Goal: Task Accomplishment & Management: Manage account settings

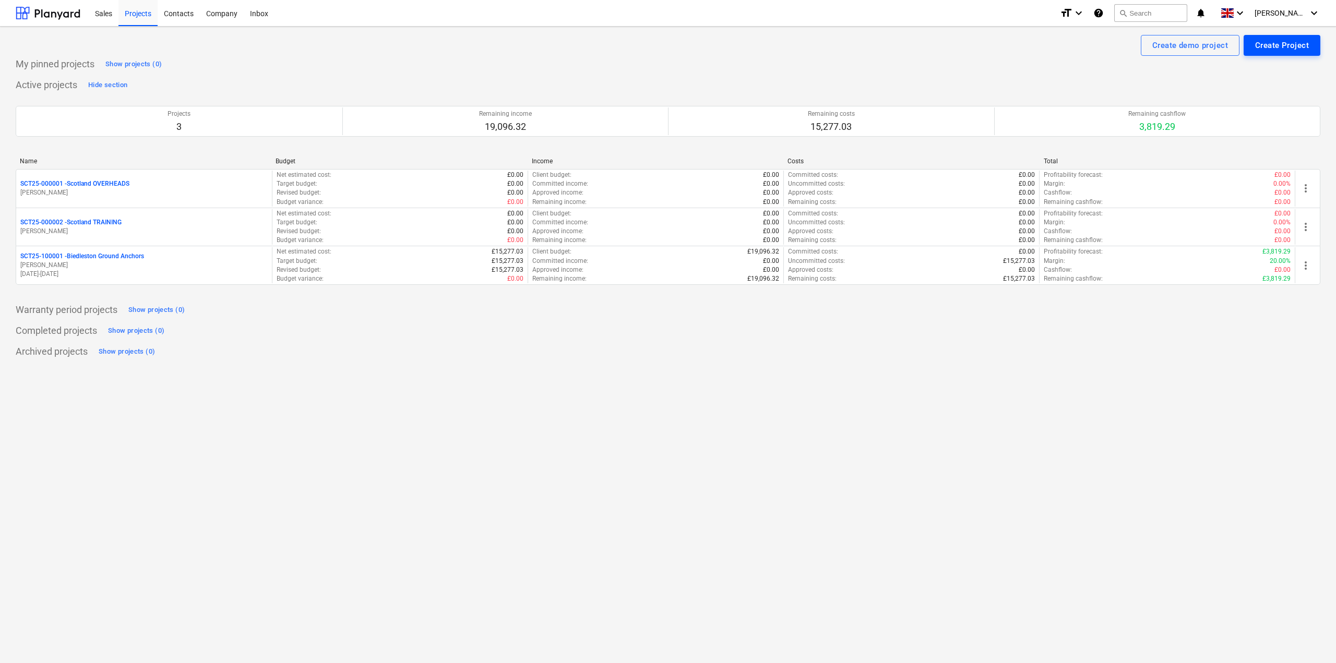
click at [1283, 52] on div "Create Project" at bounding box center [1282, 46] width 54 height 14
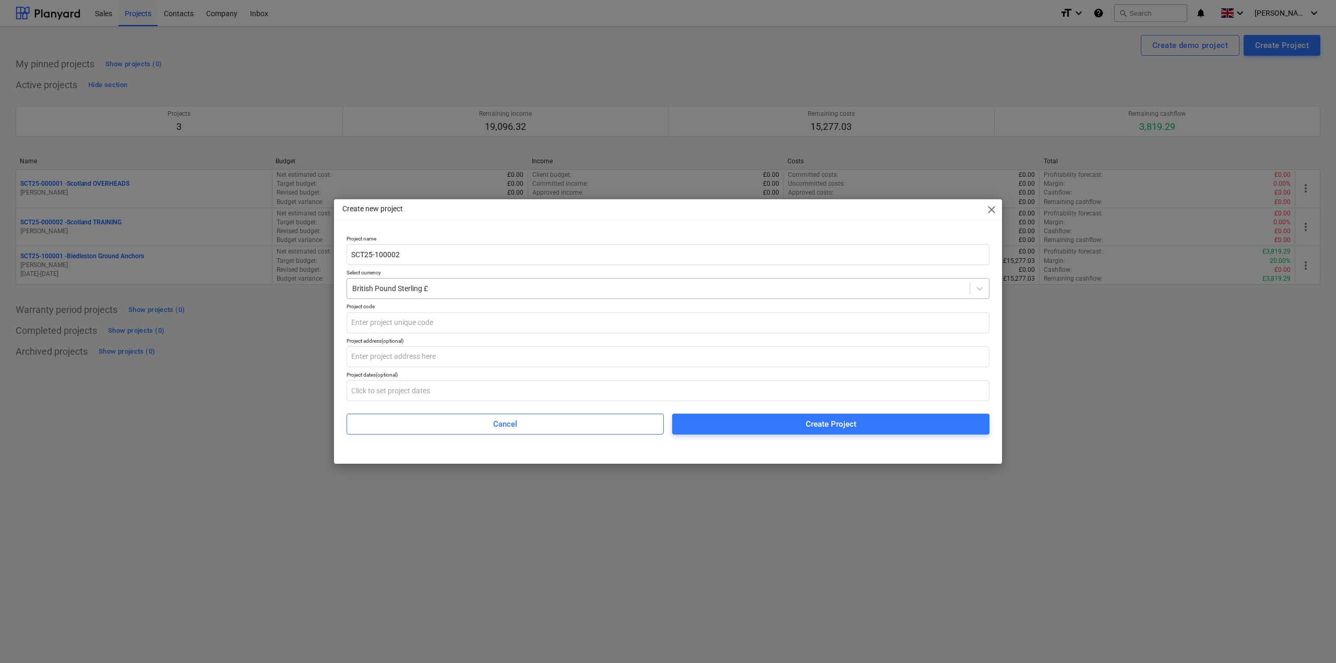
type input "SCT25-100002"
click at [473, 293] on div at bounding box center [658, 288] width 612 height 10
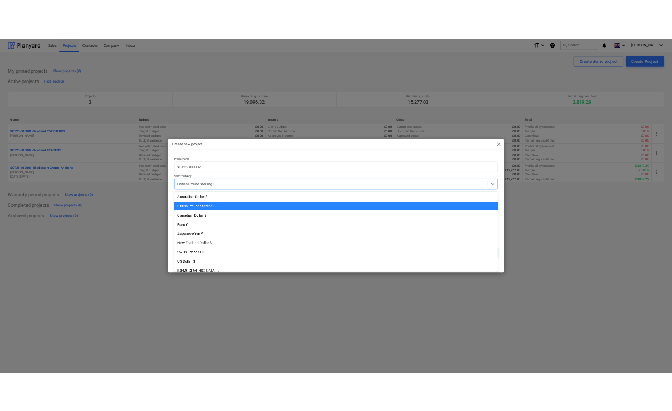
scroll to position [18, 0]
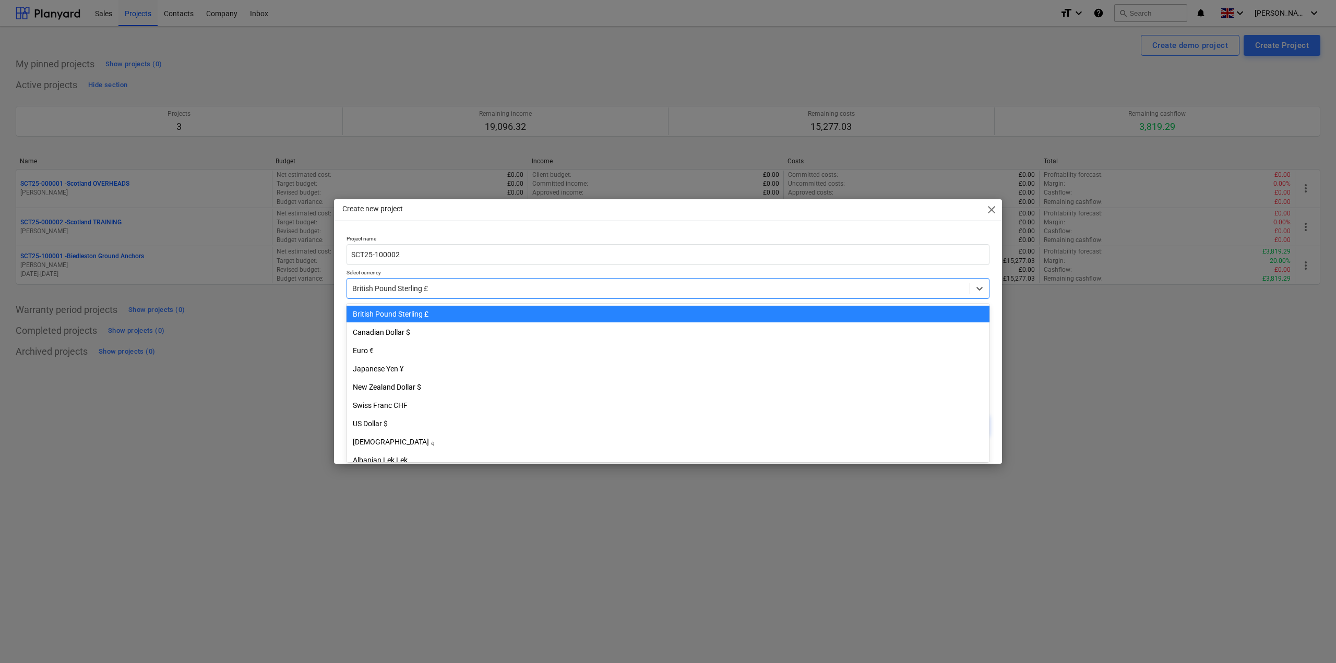
click at [472, 293] on div at bounding box center [658, 288] width 612 height 10
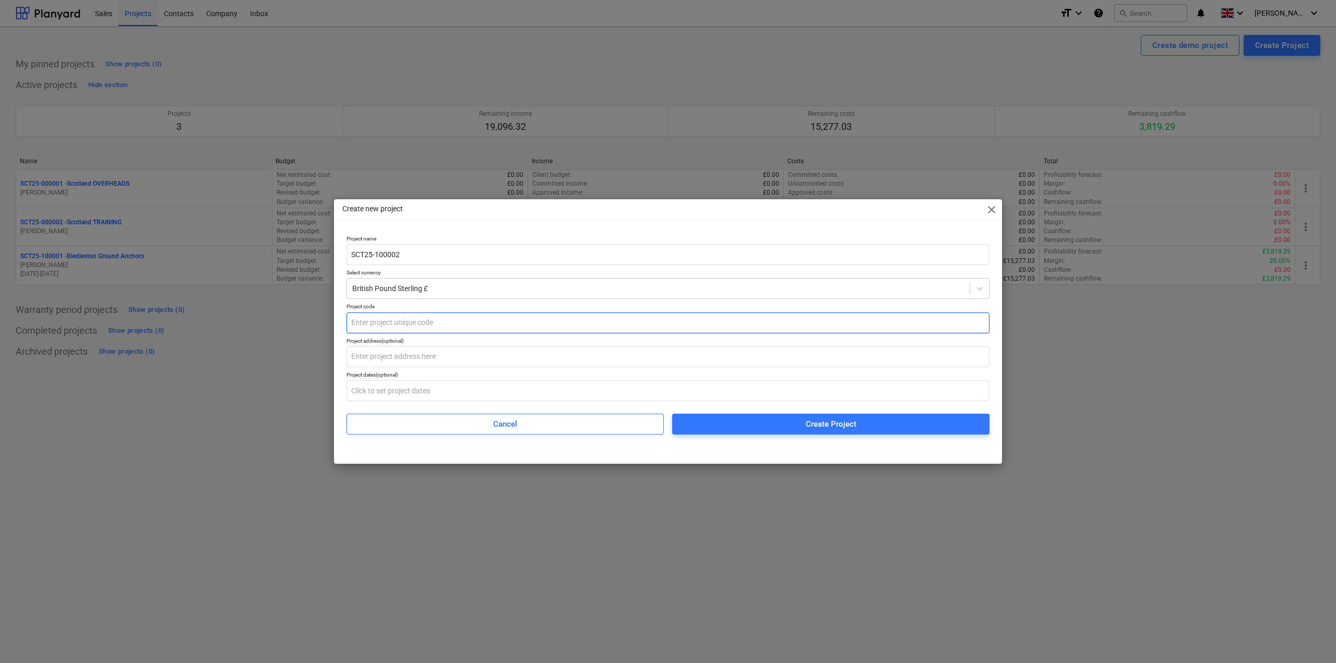
click at [443, 323] on input "text" at bounding box center [668, 323] width 643 height 21
drag, startPoint x: 421, startPoint y: 253, endPoint x: 282, endPoint y: 253, distance: 138.9
click at [282, 253] on div "Create new project close Project name SCT25-100002 Select currency British Poun…" at bounding box center [668, 331] width 1336 height 663
click at [425, 322] on input "text" at bounding box center [668, 323] width 643 height 21
paste input "SCT25-100002"
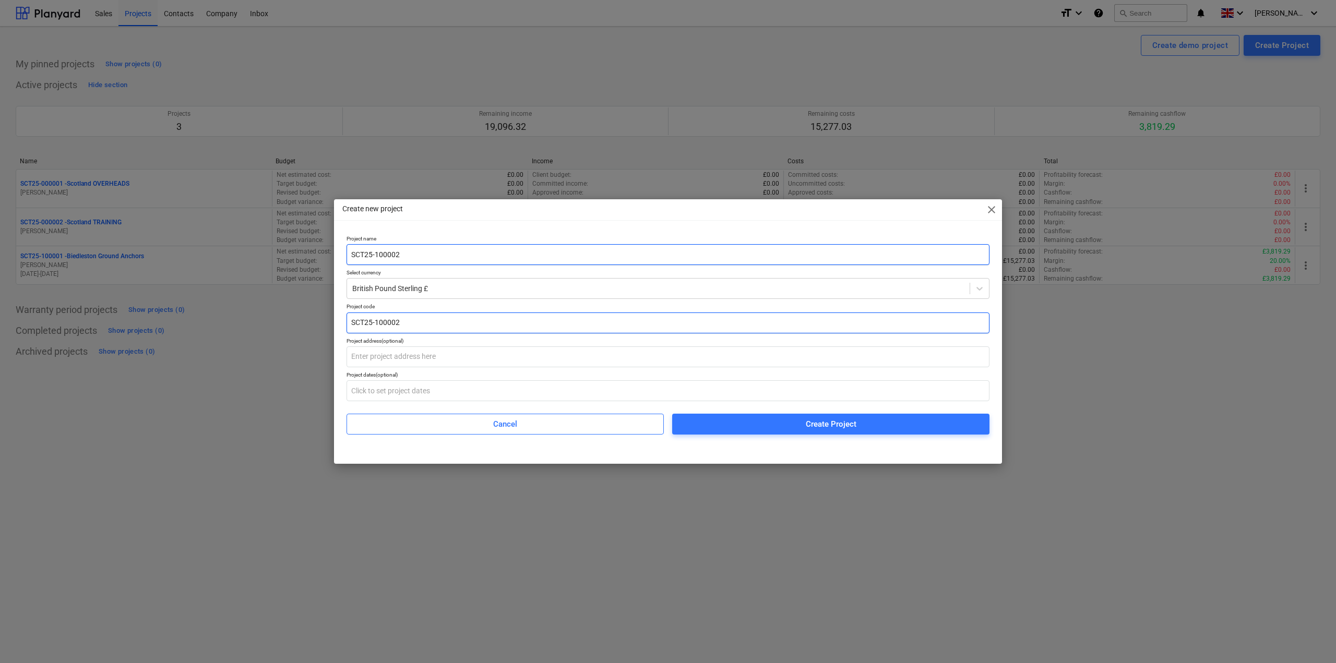
type input "SCT25-100002"
drag, startPoint x: 420, startPoint y: 252, endPoint x: 240, endPoint y: 253, distance: 179.6
click at [240, 253] on div "Create new project close Project name SCT25-100002 Select currency British Poun…" at bounding box center [668, 331] width 1336 height 663
type input "a"
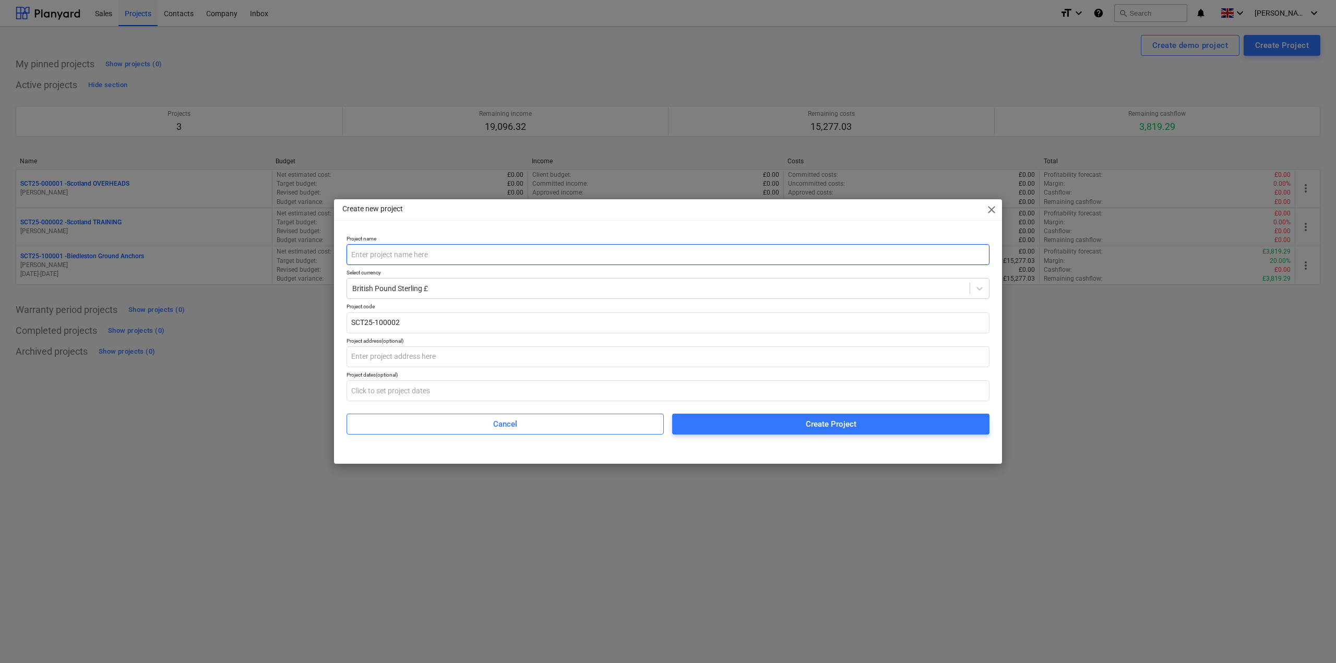
type input "a"
type input "Ardgay Area 2"
click at [414, 359] on input "text" at bounding box center [668, 357] width 643 height 21
click at [377, 399] on input "text" at bounding box center [668, 391] width 643 height 21
paste input "text"
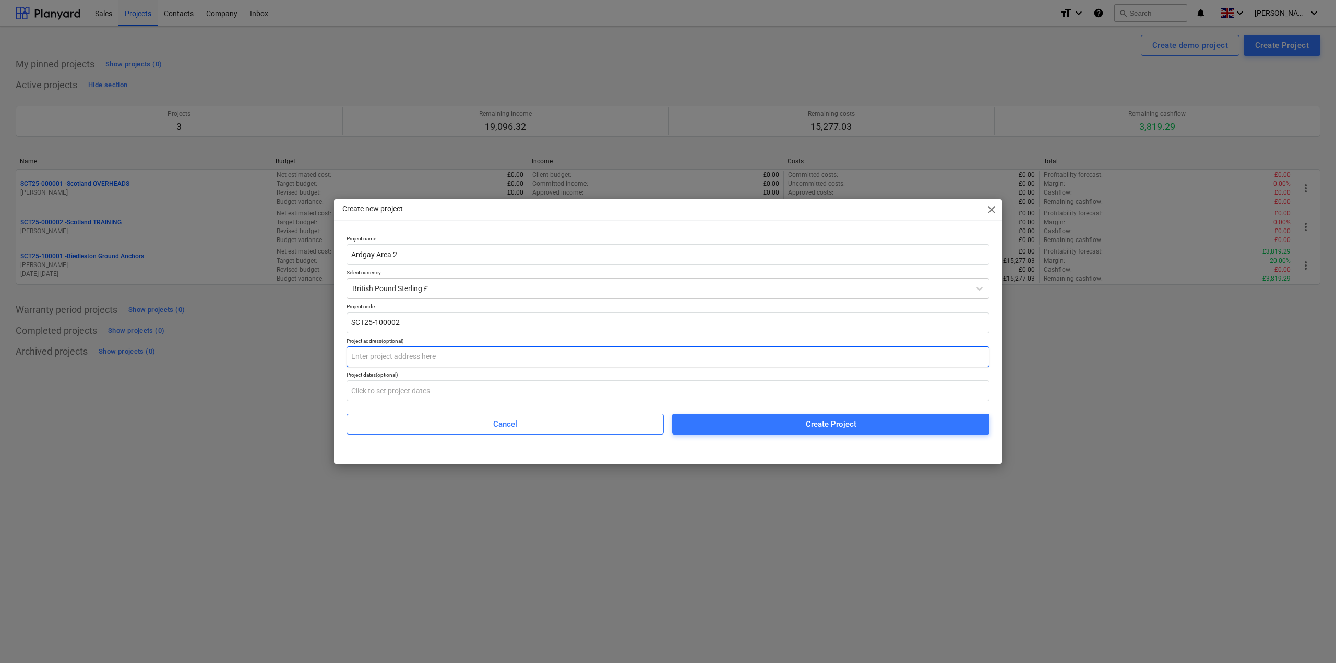
click at [418, 362] on input "text" at bounding box center [668, 357] width 643 height 21
paste input "Inveroykel Culrain, Ardgay IV24 3BN"
type input "Inveroykel Culrain, Ardgay IV24 3BN"
click at [444, 390] on input "text" at bounding box center [668, 391] width 643 height 21
click at [385, 387] on input "text" at bounding box center [668, 391] width 643 height 21
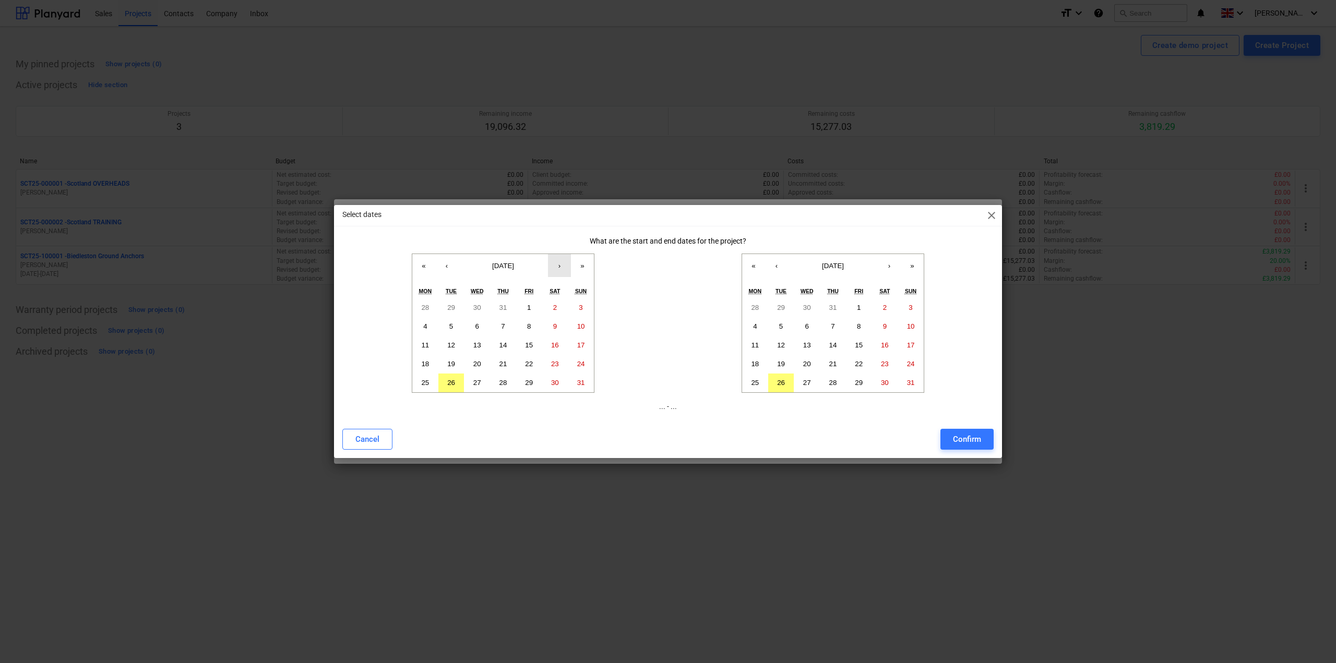
click at [559, 274] on button "›" at bounding box center [559, 265] width 23 height 23
click at [558, 311] on button "6" at bounding box center [555, 308] width 26 height 19
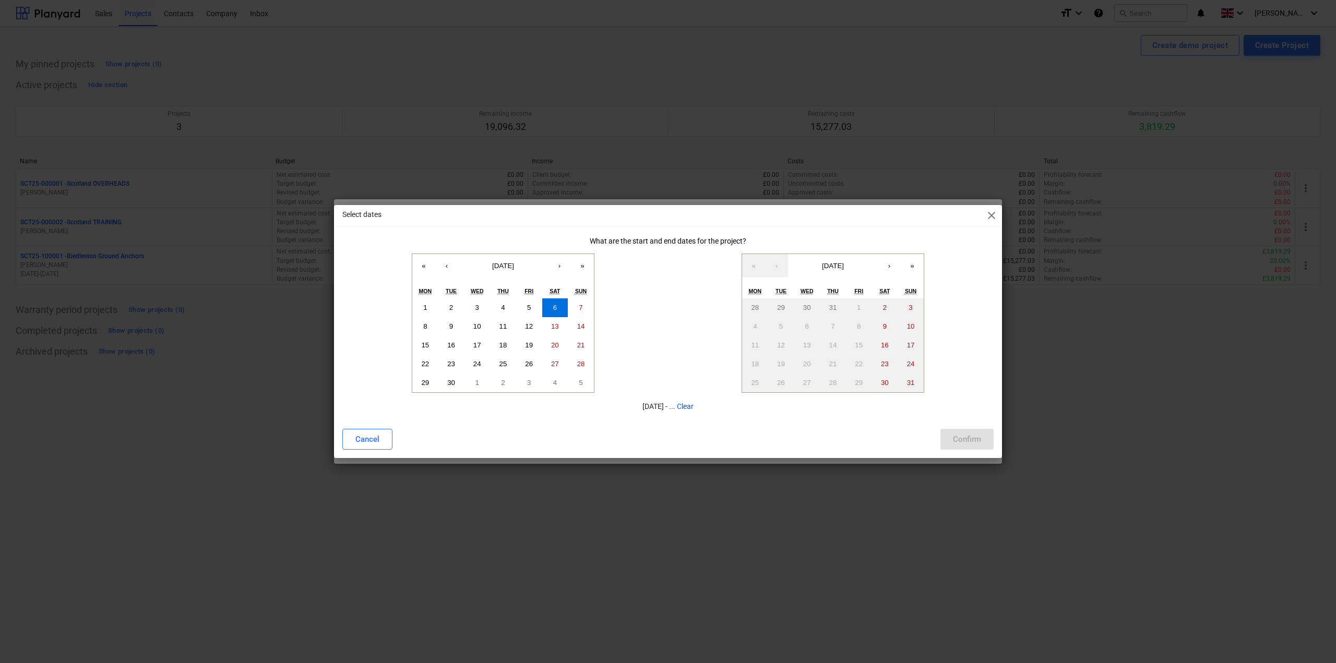
click at [406, 215] on div "Select dates close" at bounding box center [668, 215] width 668 height 21
click at [892, 270] on button "›" at bounding box center [889, 265] width 23 height 23
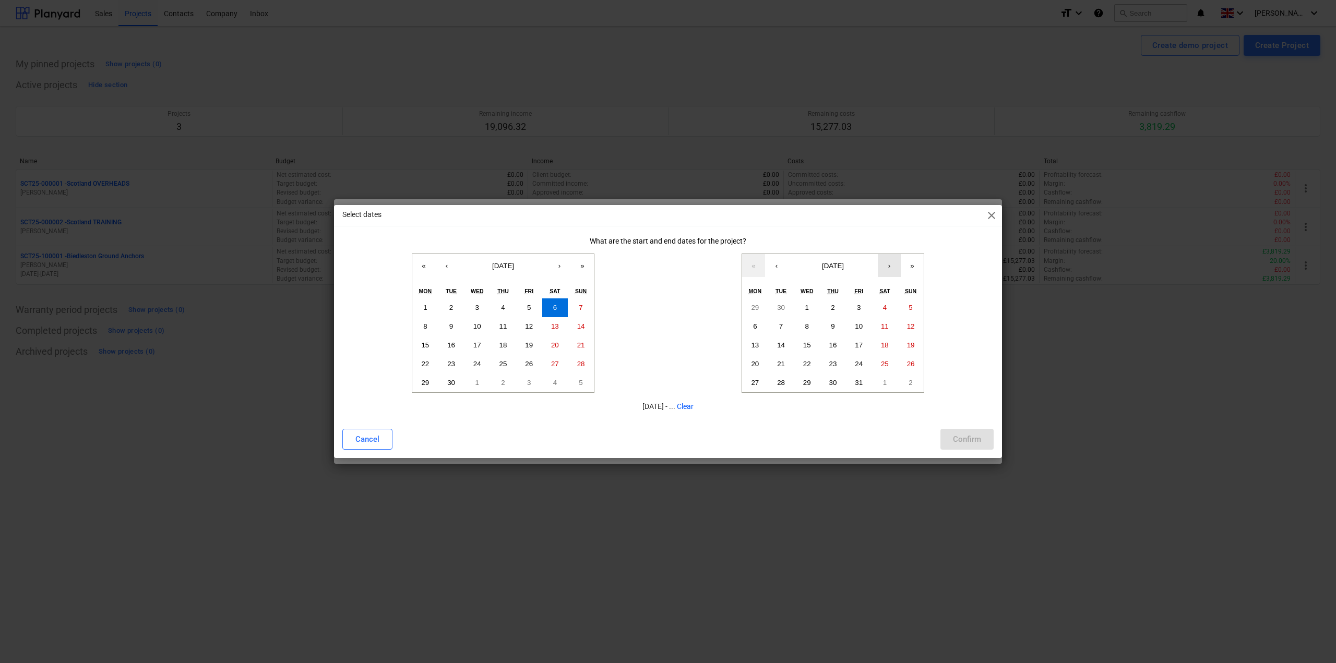
click at [892, 270] on button "›" at bounding box center [889, 265] width 23 height 23
click at [865, 321] on button "7" at bounding box center [859, 326] width 26 height 19
click at [973, 445] on div "Confirm" at bounding box center [967, 440] width 28 height 14
type input "[DATE] - [DATE]"
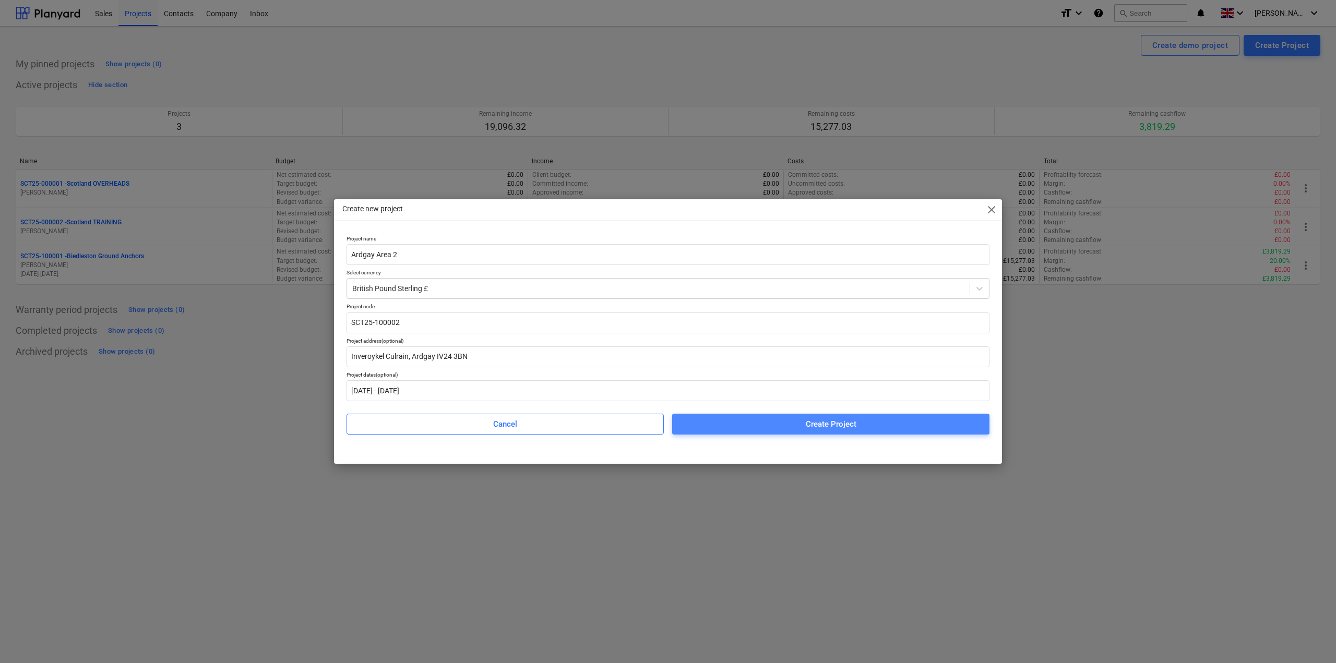
click at [767, 428] on span "Create Project" at bounding box center [831, 425] width 292 height 14
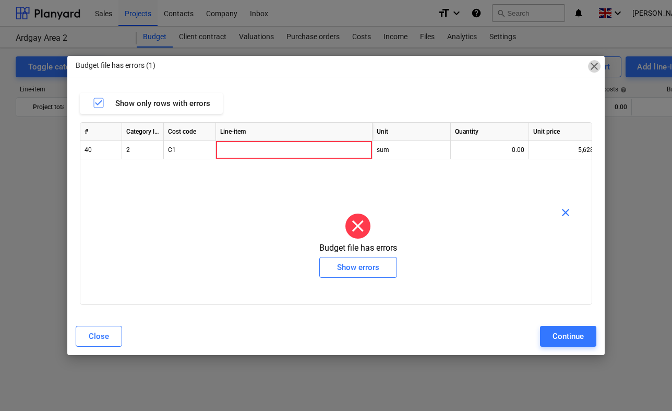
click at [595, 65] on span "close" at bounding box center [594, 66] width 13 height 13
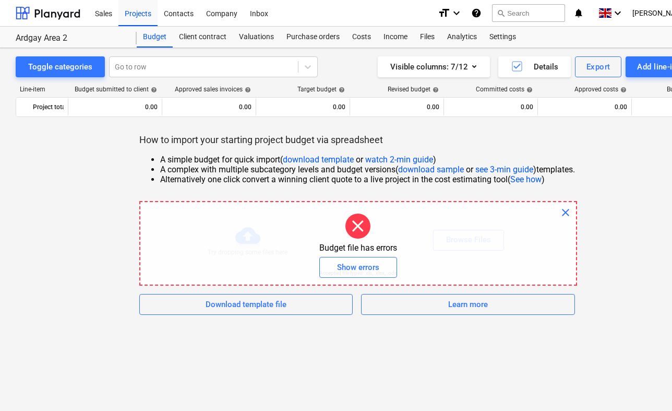
click at [566, 214] on span "close" at bounding box center [566, 212] width 13 height 13
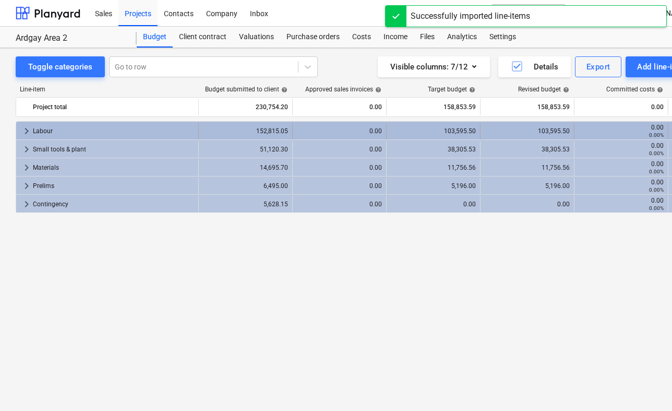
click at [46, 133] on div "Labour" at bounding box center [113, 131] width 161 height 17
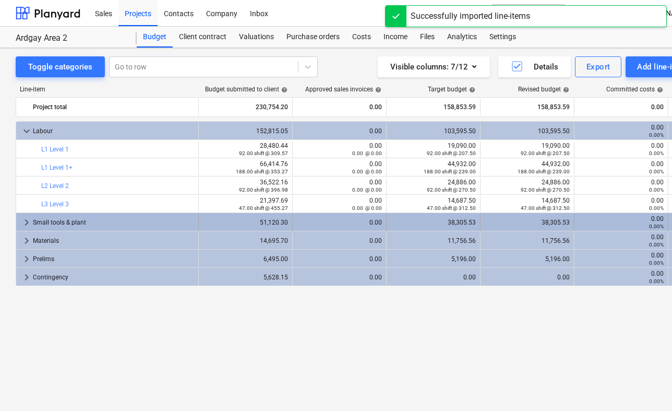
click at [31, 218] on span "keyboard_arrow_right" at bounding box center [26, 222] width 13 height 13
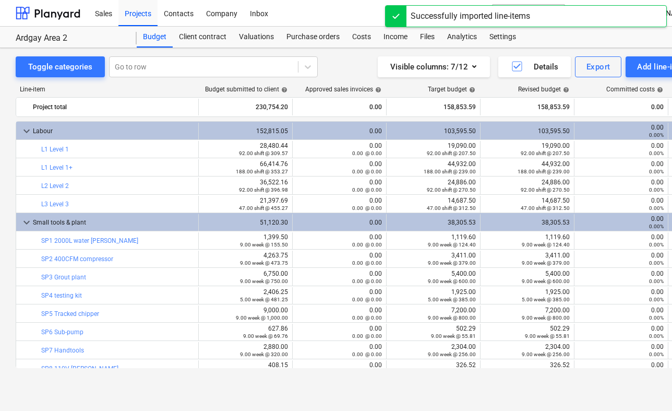
scroll to position [155, 0]
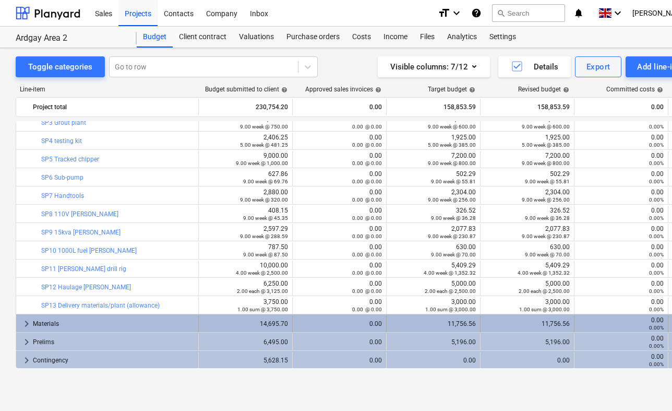
click at [43, 318] on div "Materials" at bounding box center [113, 323] width 161 height 17
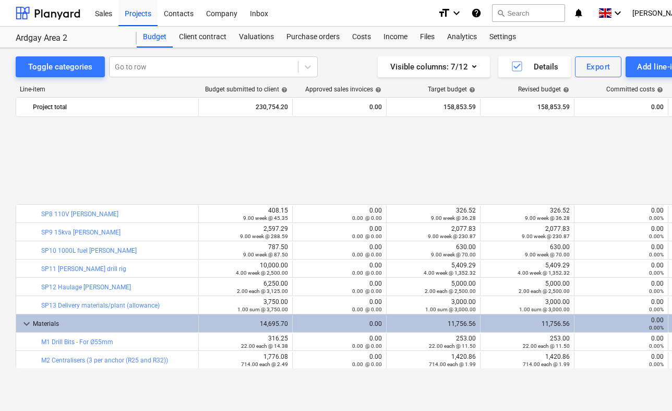
scroll to position [393, 0]
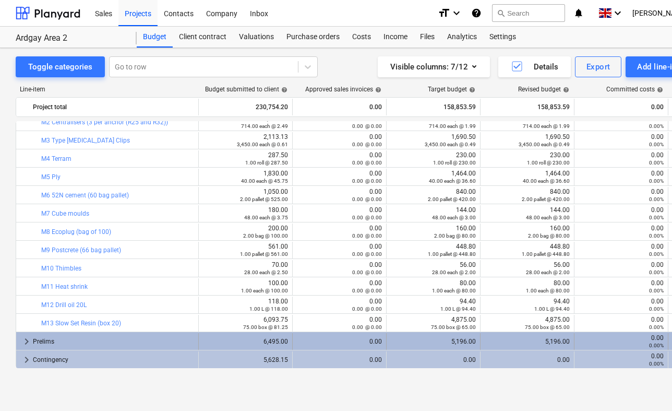
click at [44, 337] on div "Prelims" at bounding box center [113, 341] width 161 height 17
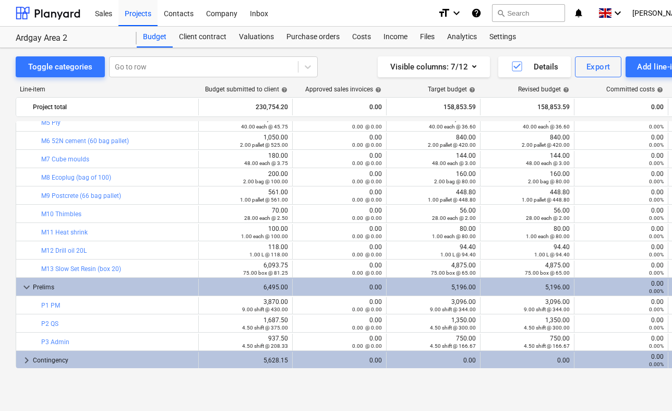
scroll to position [447, 0]
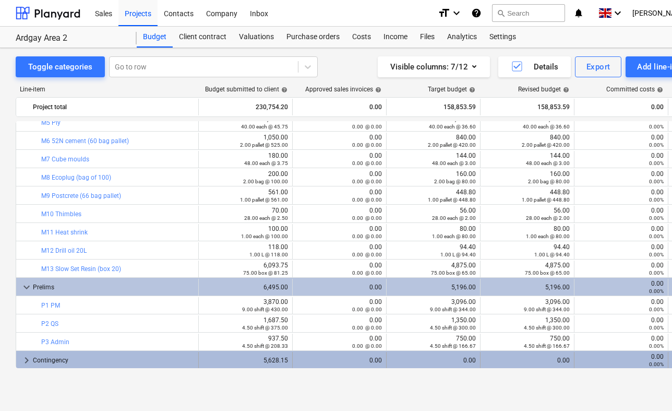
click at [34, 357] on div "Contingency" at bounding box center [113, 360] width 161 height 17
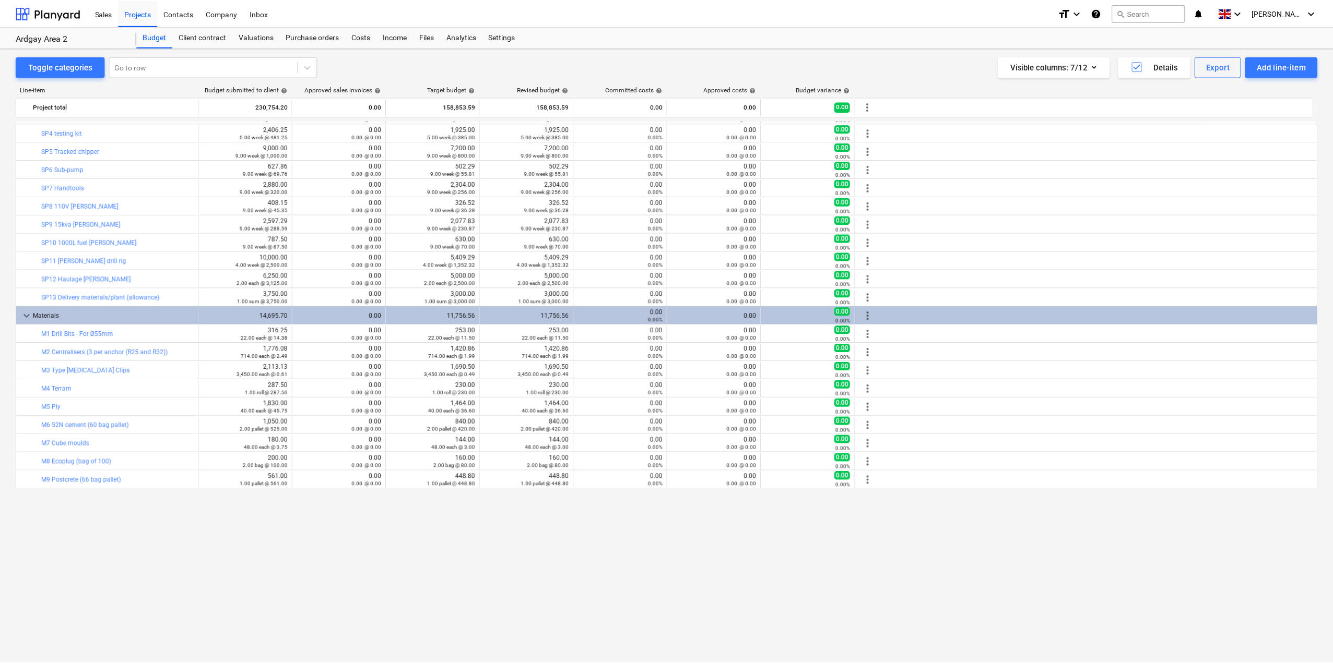
scroll to position [0, 0]
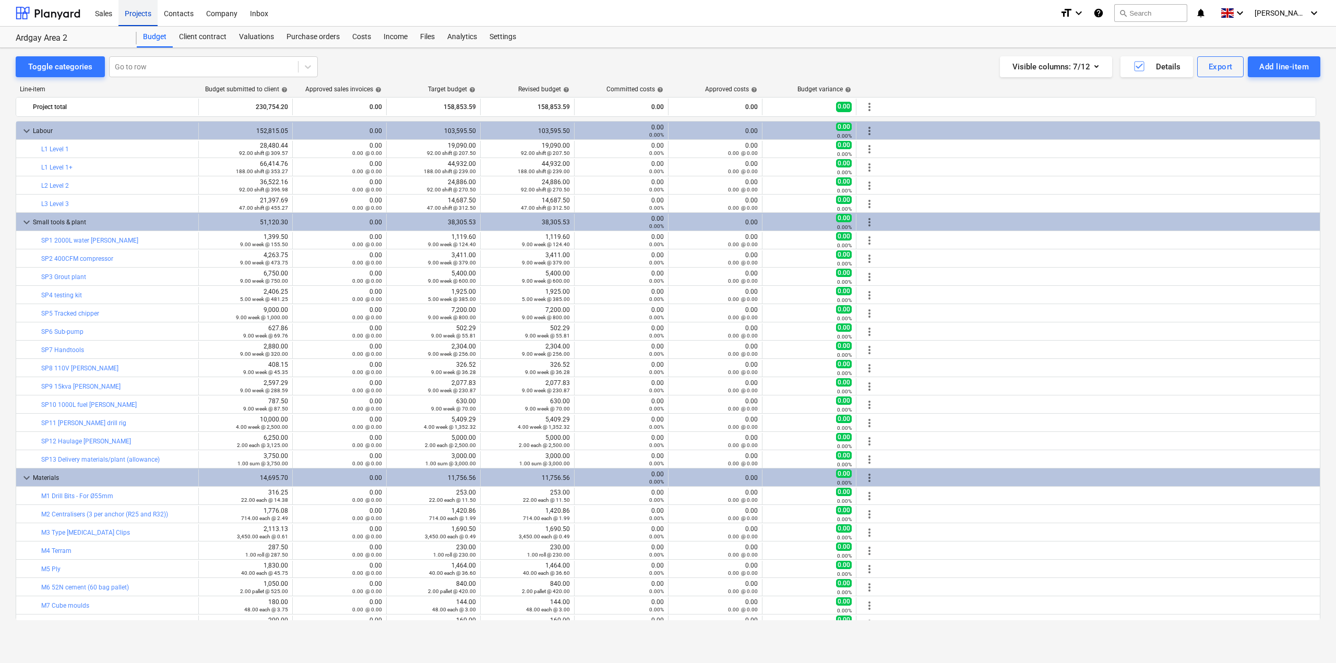
click at [141, 19] on div "Projects" at bounding box center [137, 12] width 39 height 27
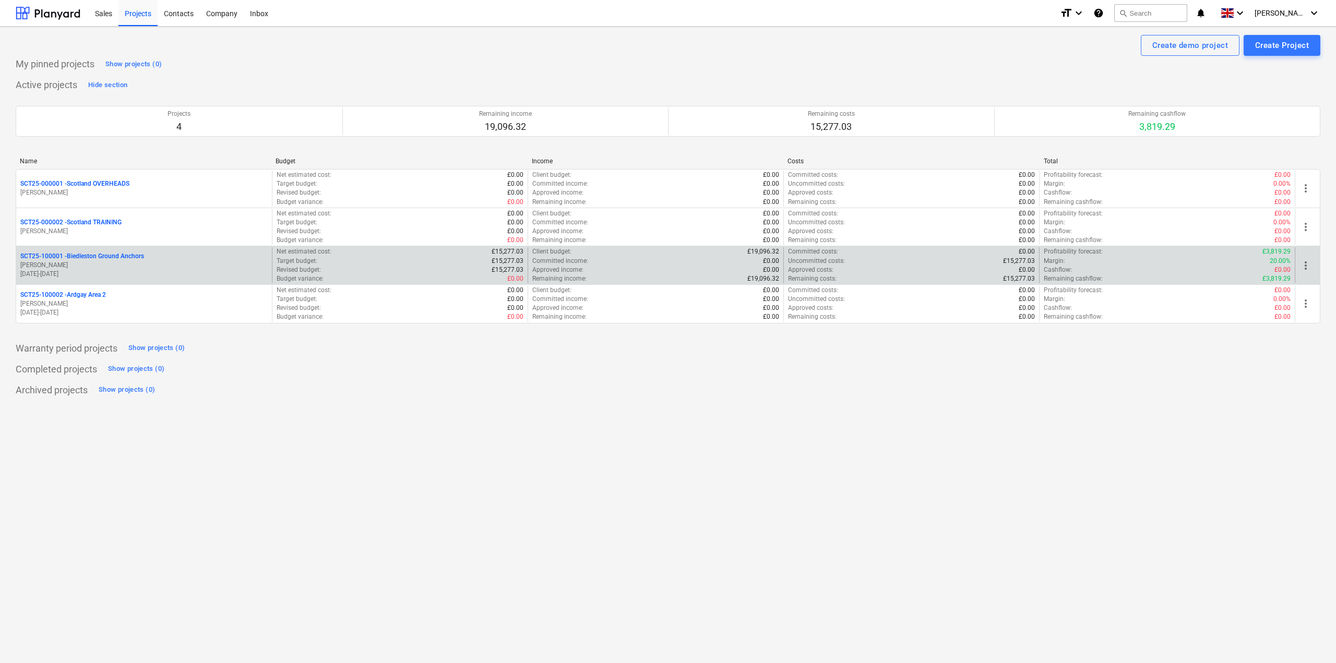
click at [75, 253] on p "SCT25-100001 - Biedleston Ground Anchors" at bounding box center [82, 256] width 124 height 9
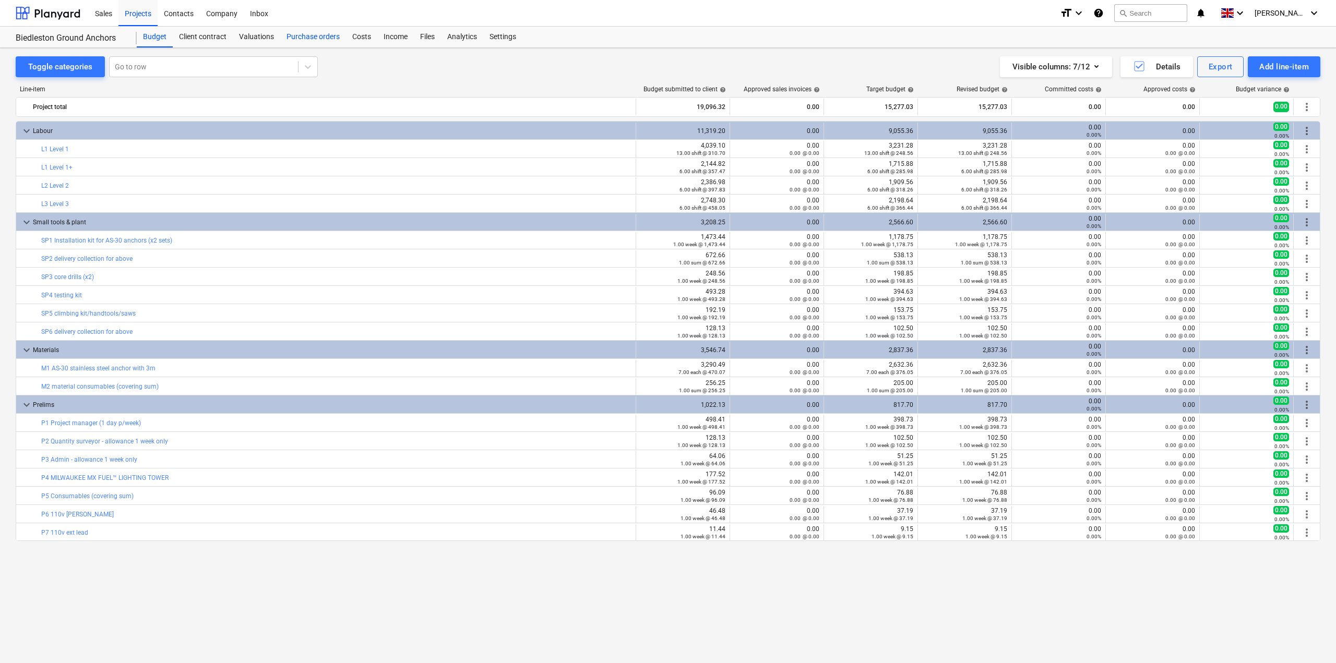
click at [300, 45] on div "Purchase orders" at bounding box center [313, 37] width 66 height 21
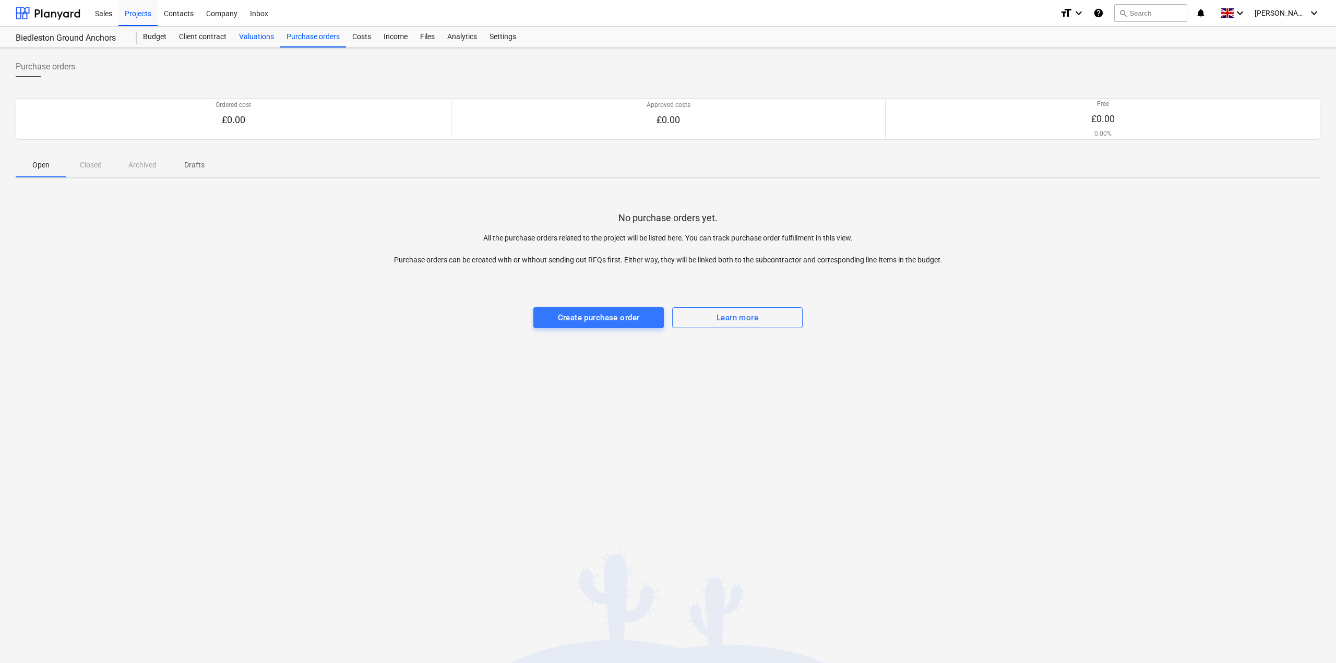
click at [250, 45] on div "Valuations" at bounding box center [257, 37] width 48 height 21
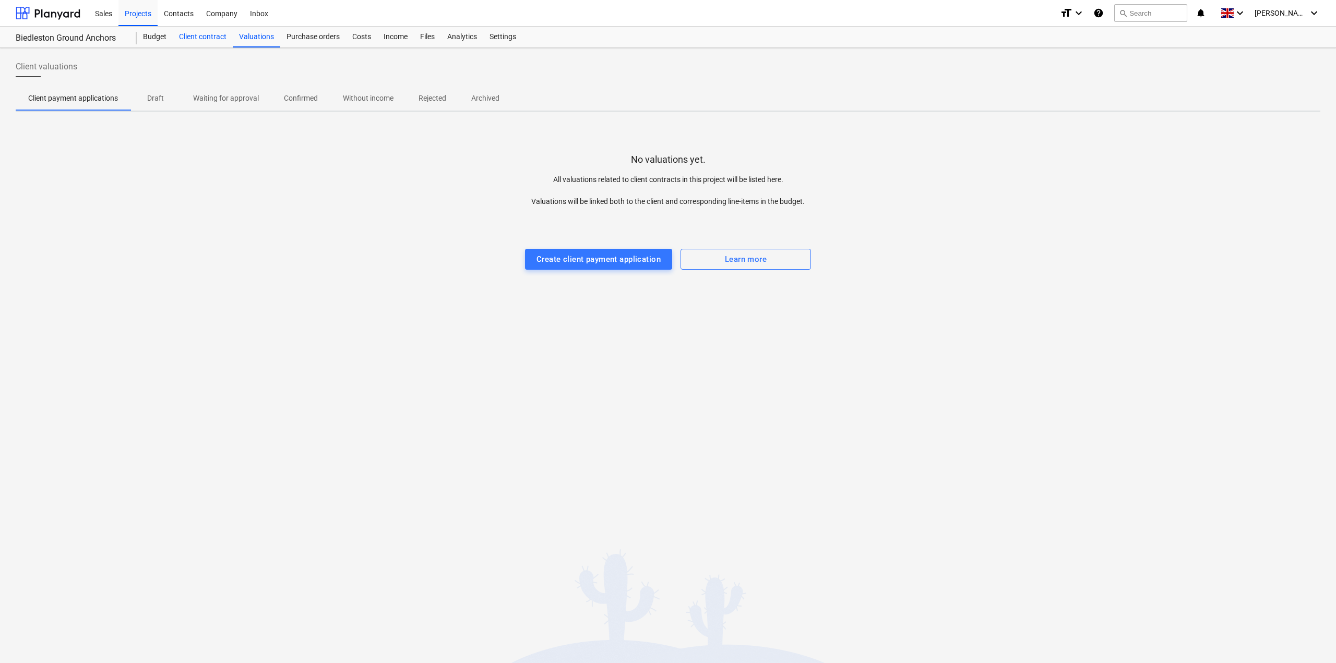
click at [189, 45] on div "Client contract" at bounding box center [203, 37] width 60 height 21
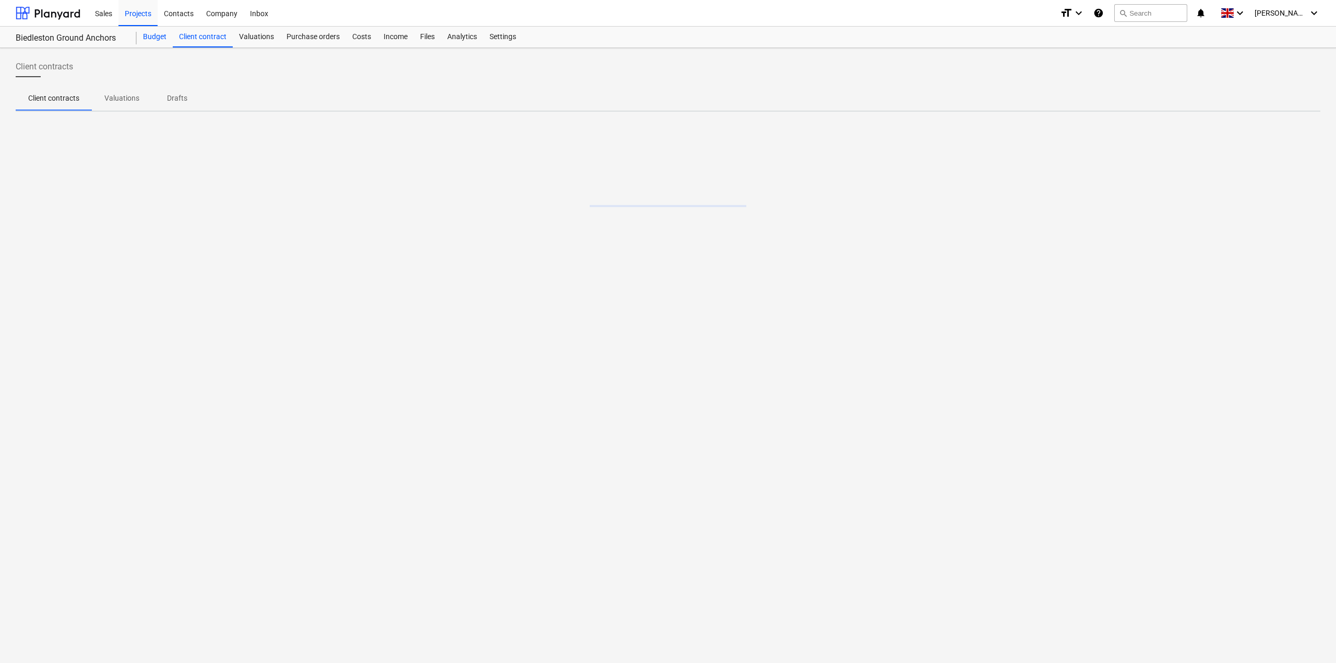
click at [162, 42] on div "Budget" at bounding box center [155, 37] width 36 height 21
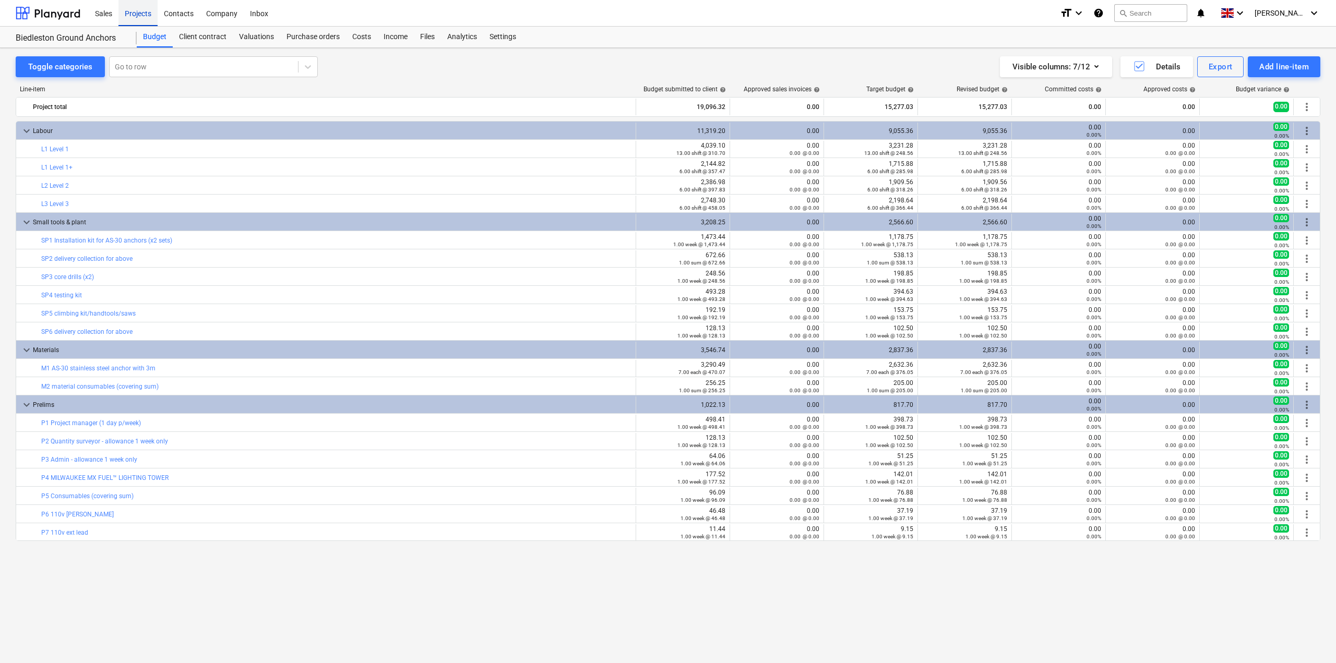
click at [144, 18] on div "Projects" at bounding box center [137, 12] width 39 height 27
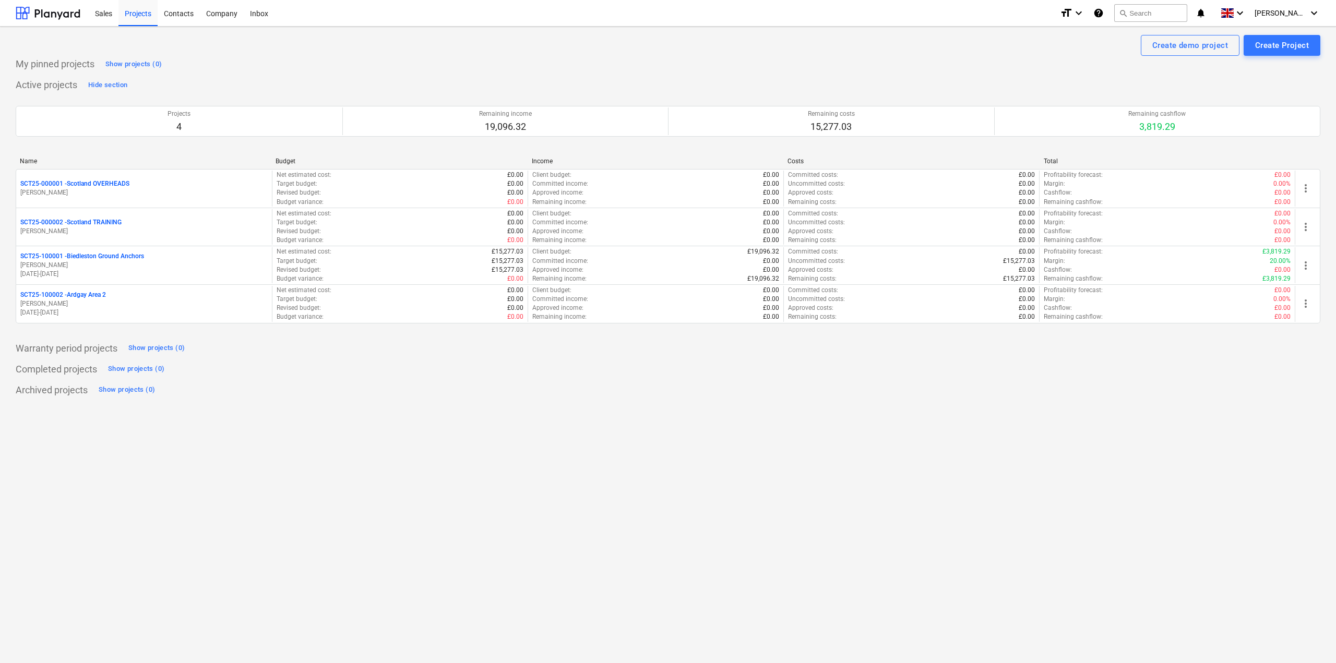
click at [1221, 477] on div "Create demo project Create Project My pinned projects Show projects (0) Active …" at bounding box center [668, 345] width 1336 height 637
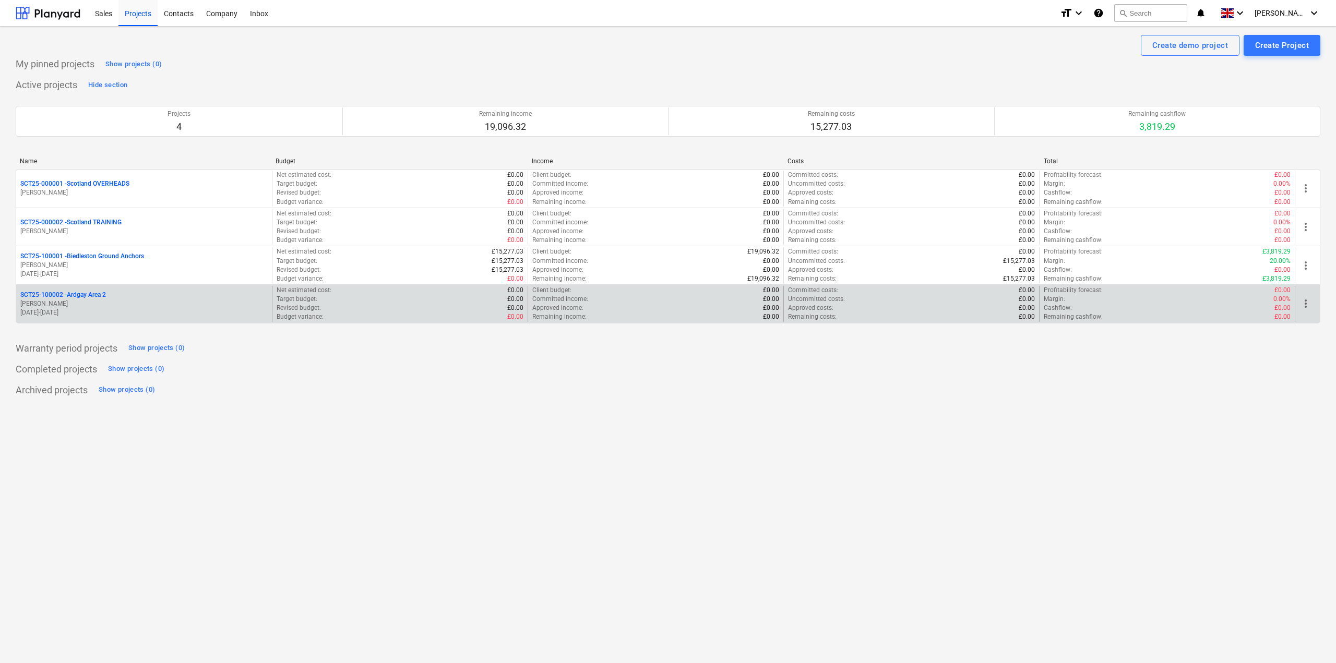
click at [87, 288] on div "SCT25-100002 - [GEOGRAPHIC_DATA] Area 2 [PERSON_NAME][GEOGRAPHIC_DATA] [DATE] -…" at bounding box center [144, 304] width 256 height 36
click at [81, 294] on p "SCT25-100002 - [GEOGRAPHIC_DATA] Area 2" at bounding box center [63, 295] width 86 height 9
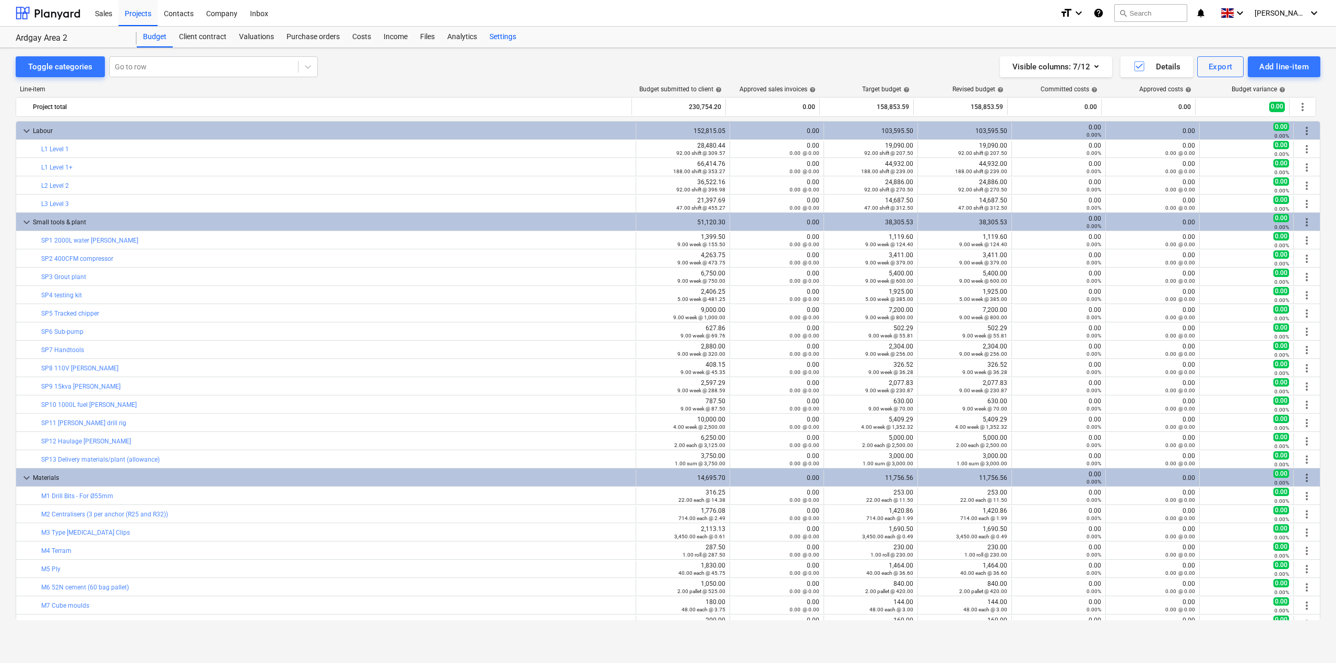
click at [517, 38] on div "Settings" at bounding box center [502, 37] width 39 height 21
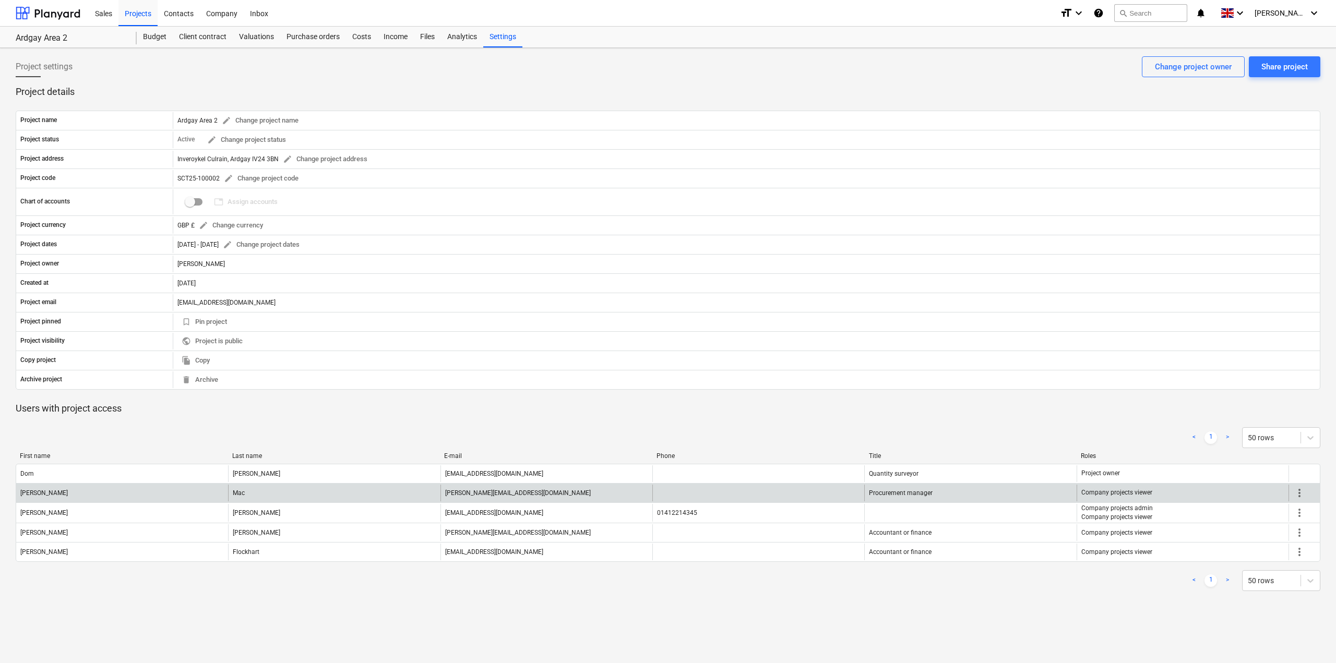
click at [1298, 496] on span "more_vert" at bounding box center [1300, 493] width 13 height 13
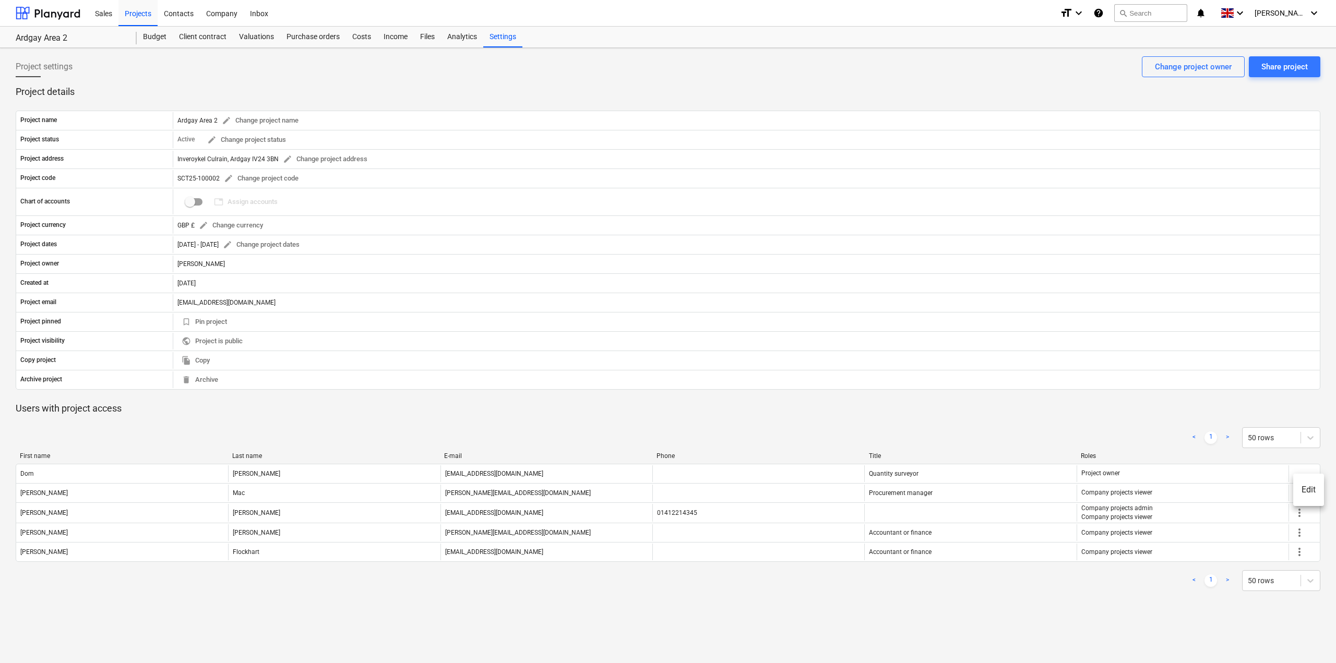
click at [1303, 489] on li "Edit" at bounding box center [1309, 490] width 31 height 24
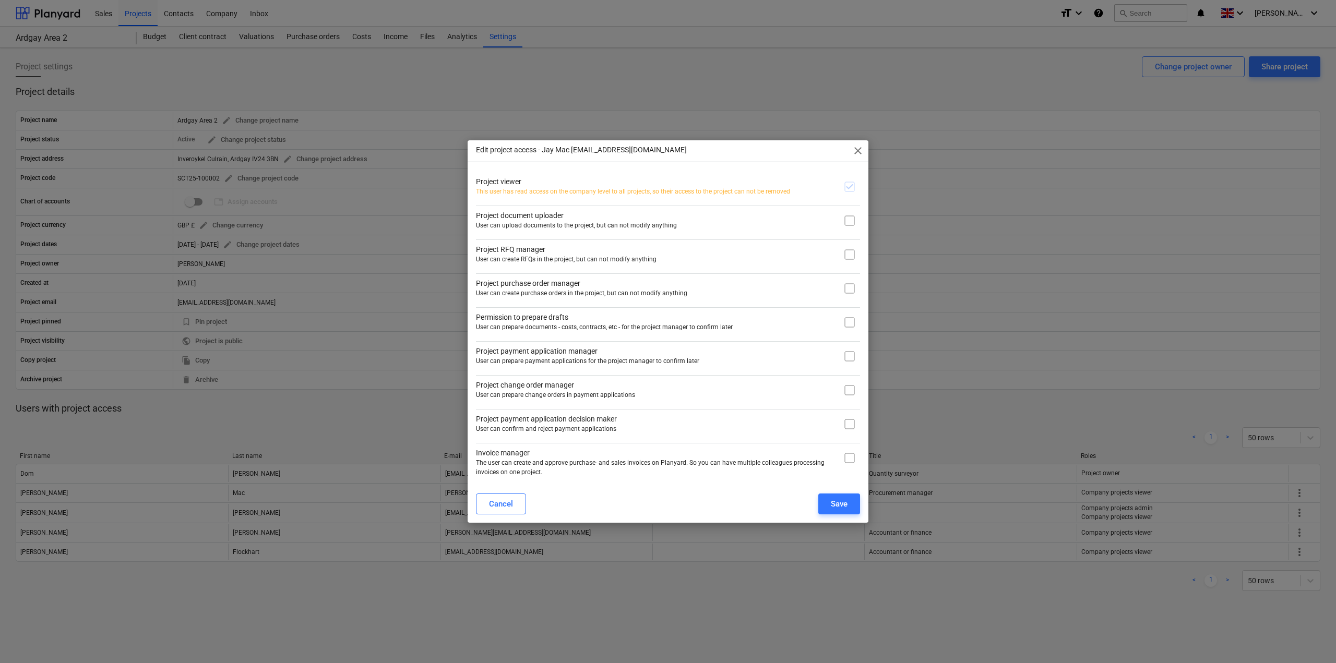
click at [846, 291] on input "checkbox" at bounding box center [849, 288] width 21 height 21
checkbox input "true"
click at [850, 503] on button "Save" at bounding box center [840, 504] width 42 height 21
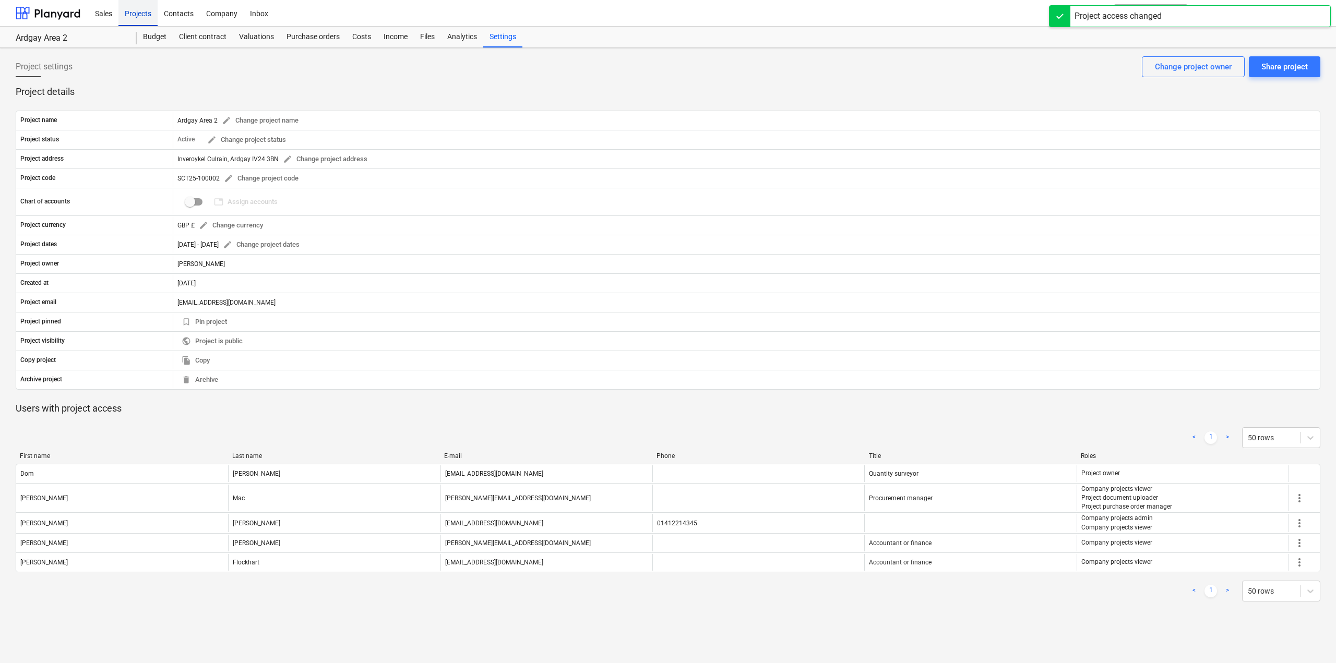
click at [145, 11] on div "Projects" at bounding box center [137, 12] width 39 height 27
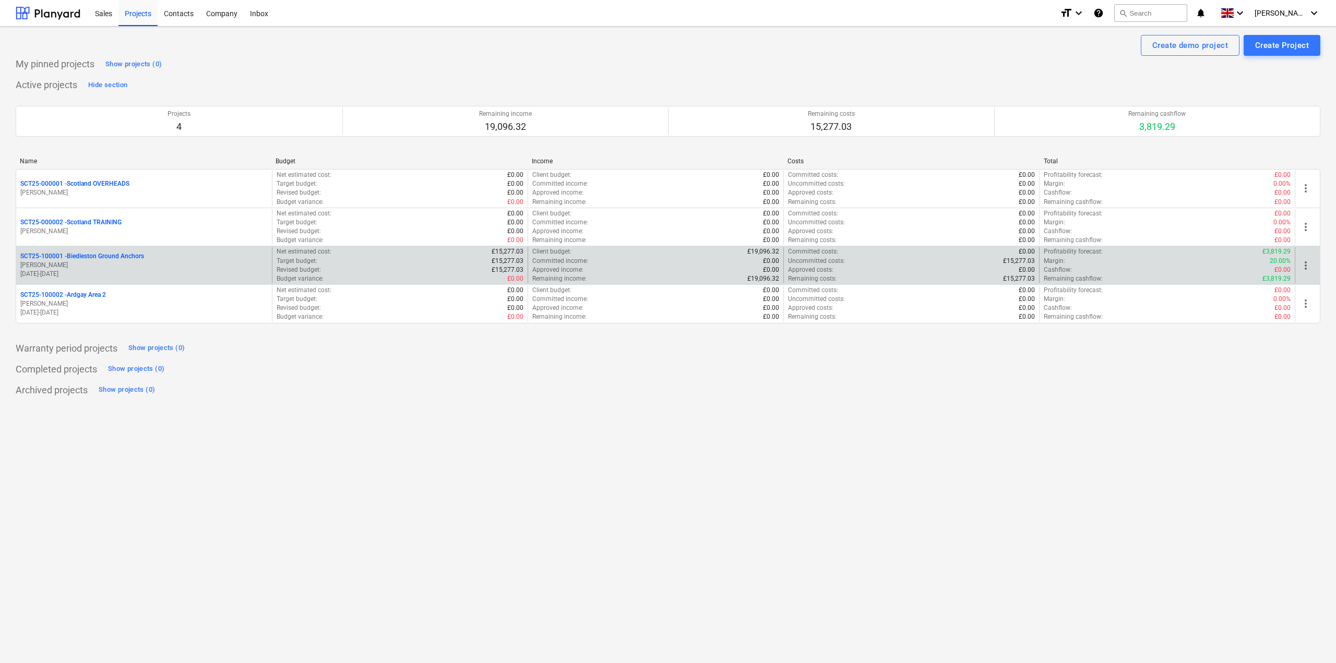
click at [111, 252] on p "SCT25-100001 - Biedleston Ground Anchors" at bounding box center [82, 256] width 124 height 9
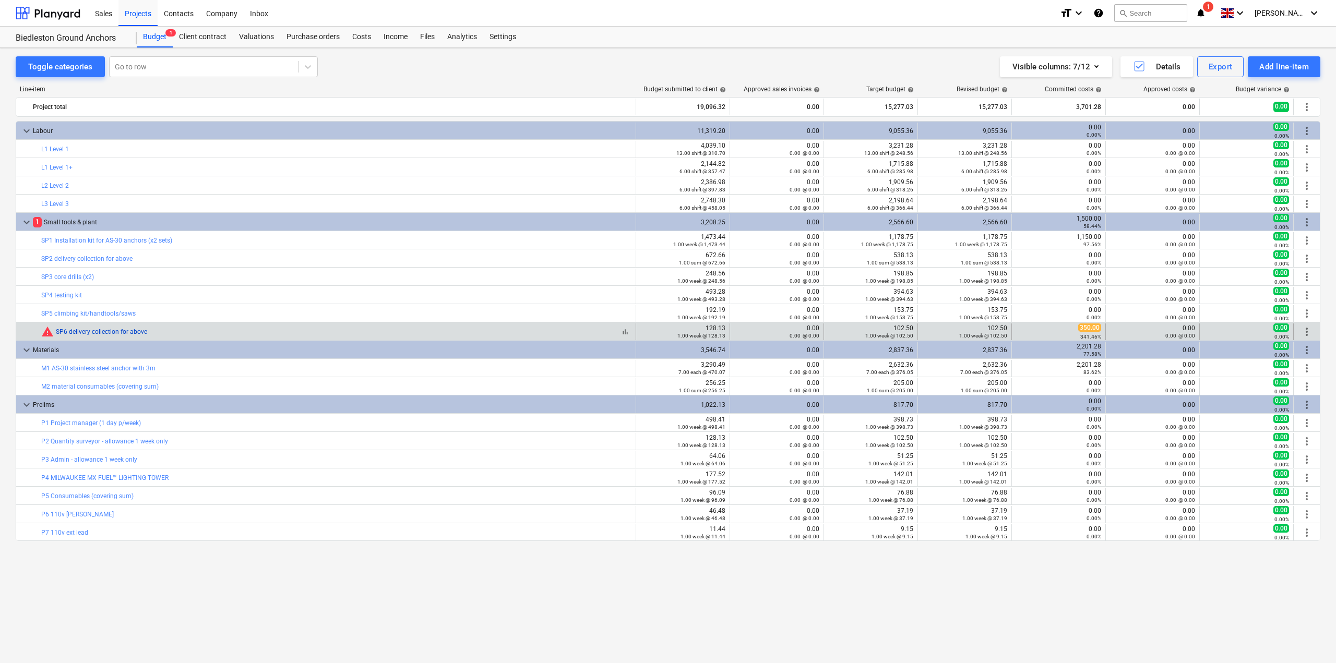
click at [124, 335] on div "warning SP6 delivery collection for above" at bounding box center [94, 332] width 106 height 13
click at [101, 330] on link "SP6 delivery collection for above" at bounding box center [101, 331] width 91 height 7
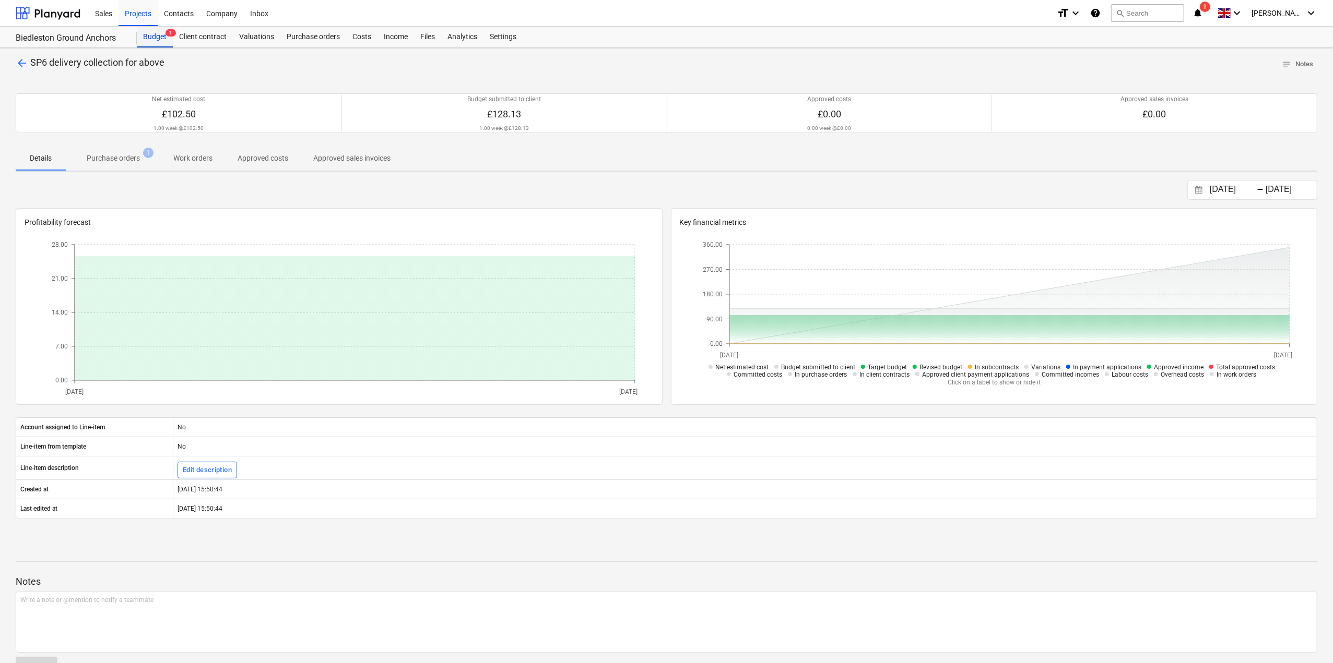
click at [162, 43] on div "Budget 1" at bounding box center [155, 37] width 36 height 21
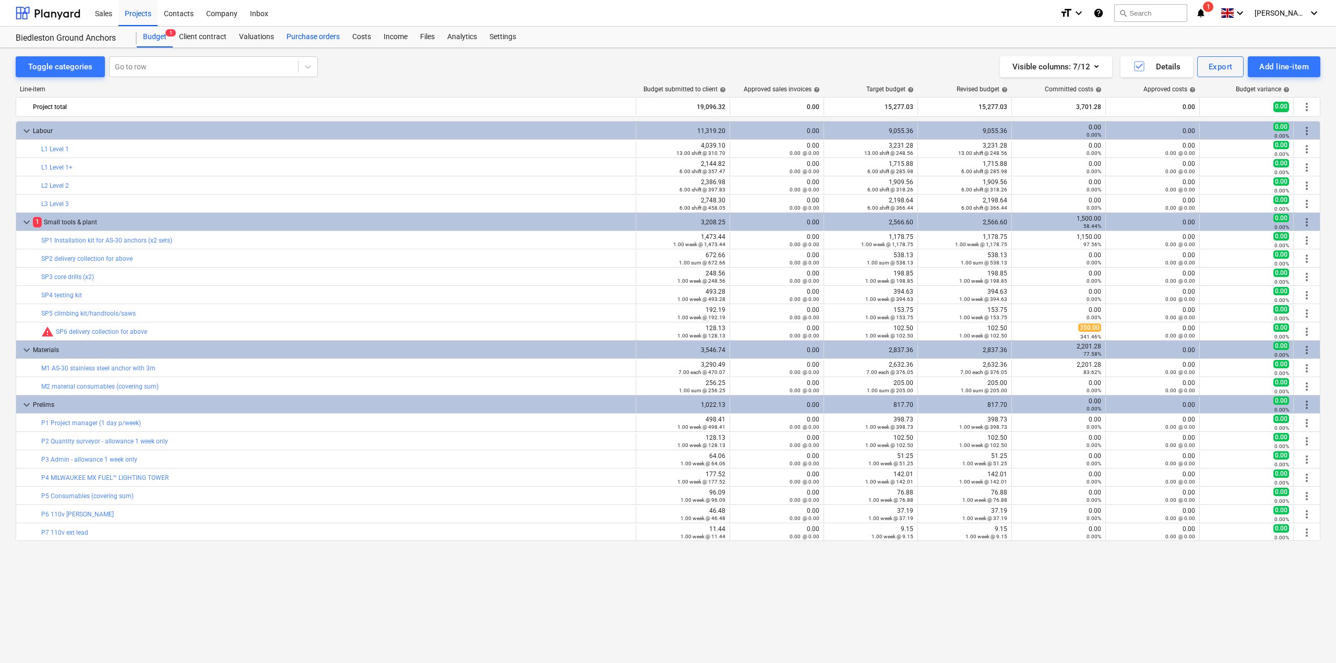
click at [303, 31] on div "Purchase orders" at bounding box center [313, 37] width 66 height 21
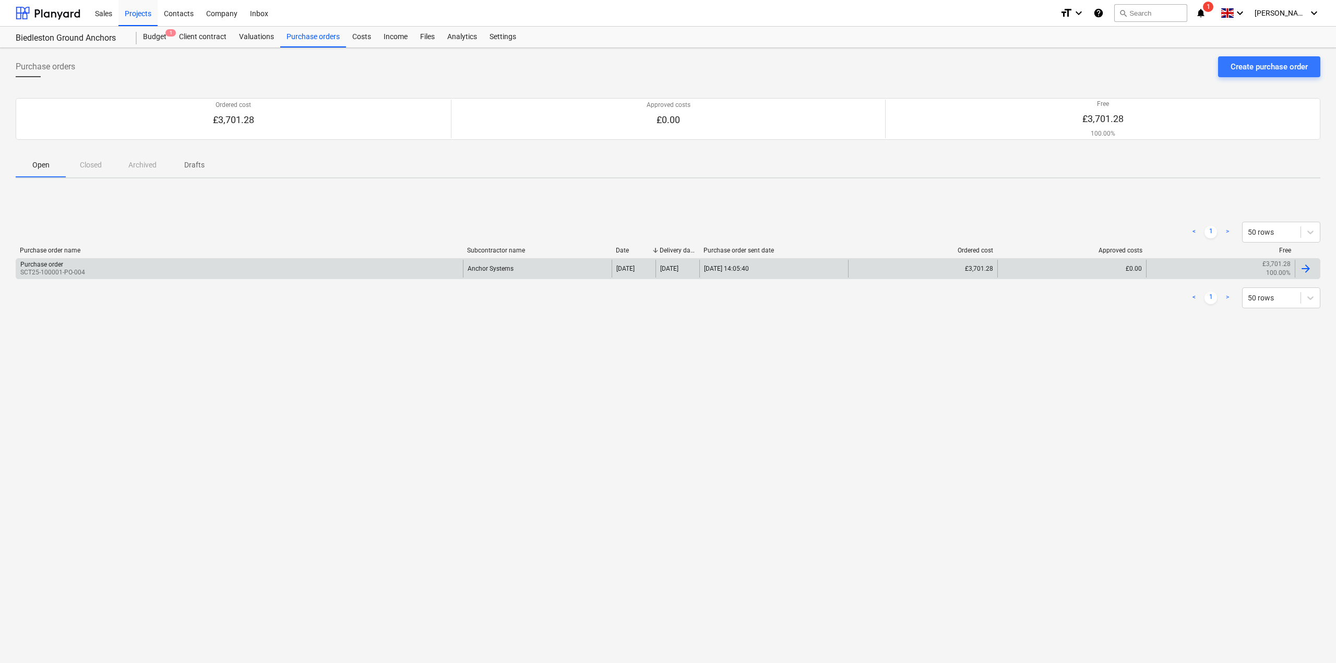
click at [117, 265] on div "Purchase order SCT25-100001-PO-004" at bounding box center [239, 269] width 447 height 18
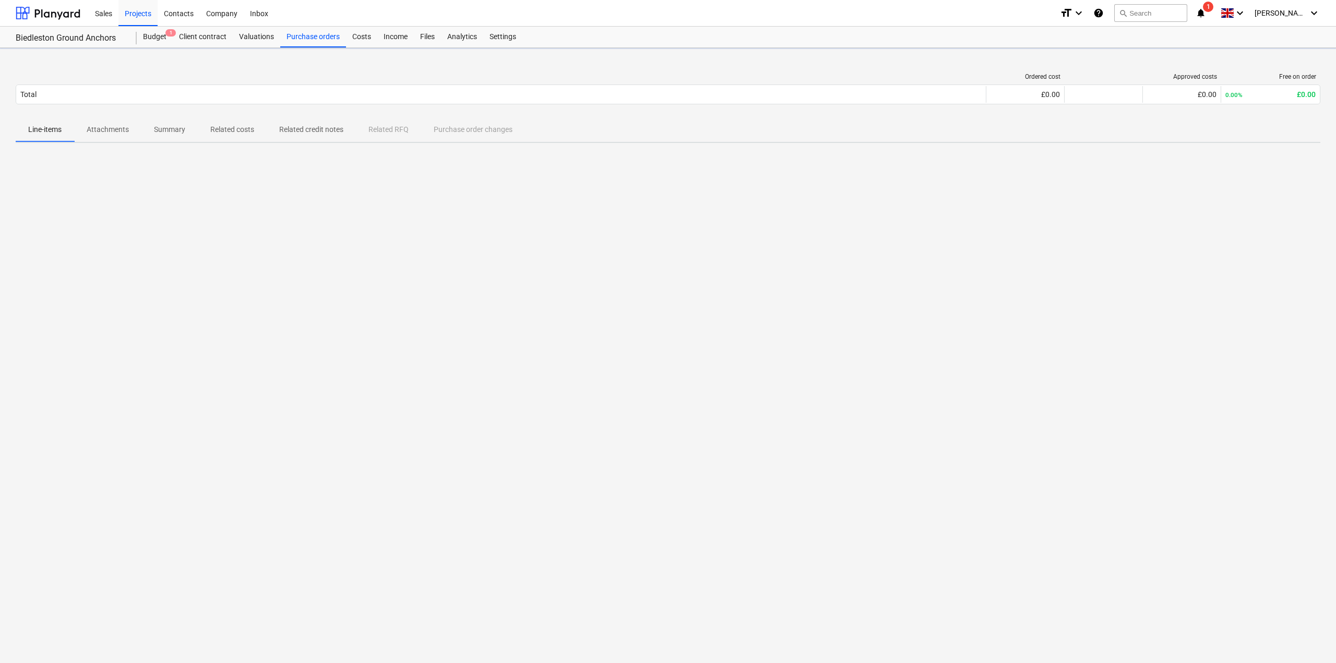
click at [117, 265] on div at bounding box center [668, 229] width 1305 height 157
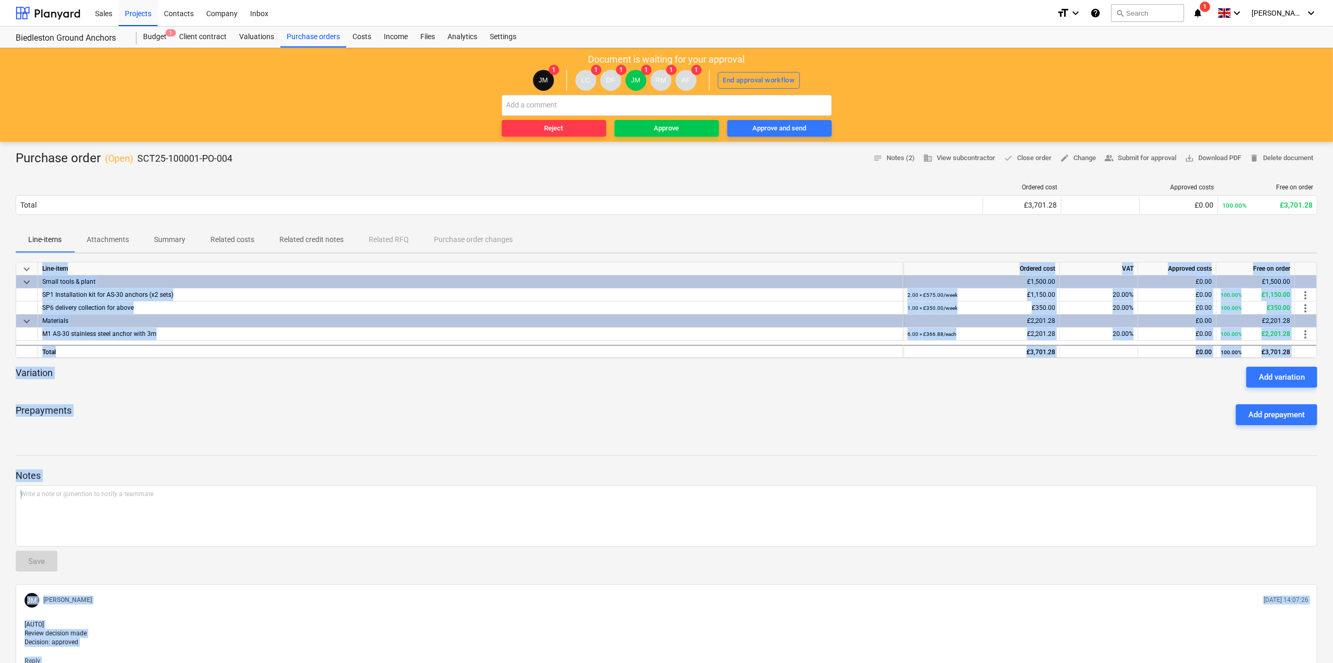
click at [305, 430] on div "Prepayments Add prepayment" at bounding box center [666, 415] width 1301 height 38
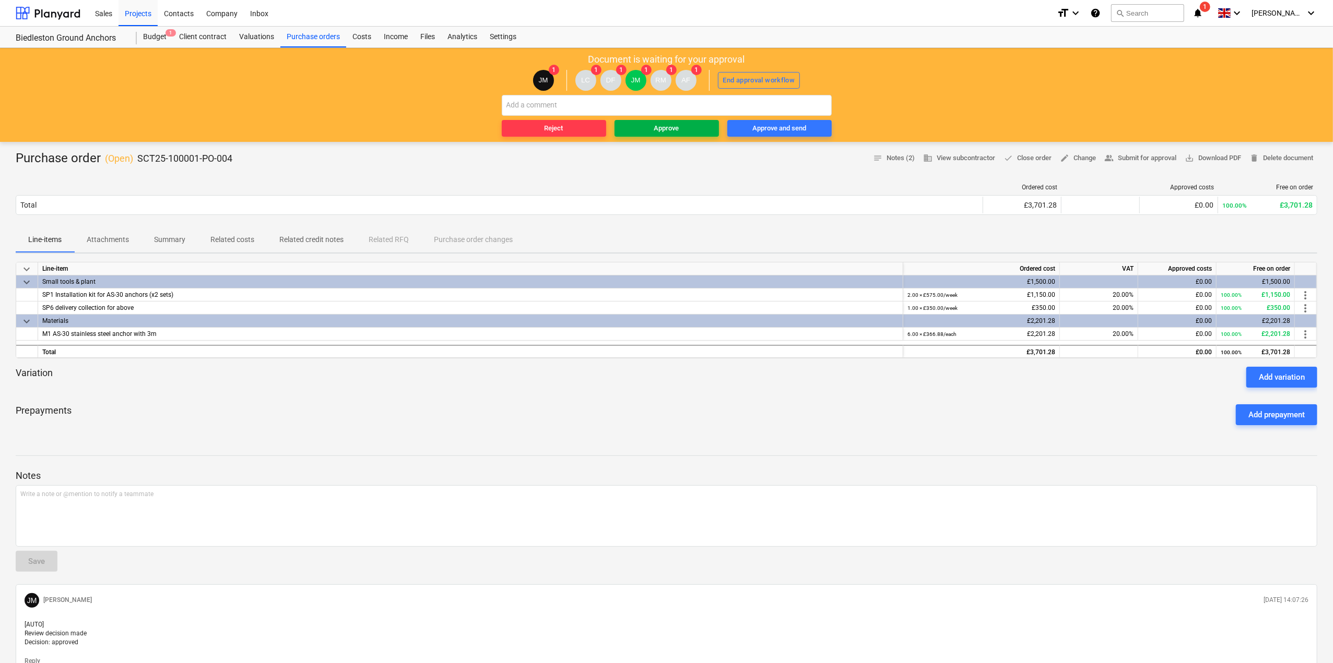
click at [699, 131] on span "Approve" at bounding box center [667, 129] width 96 height 12
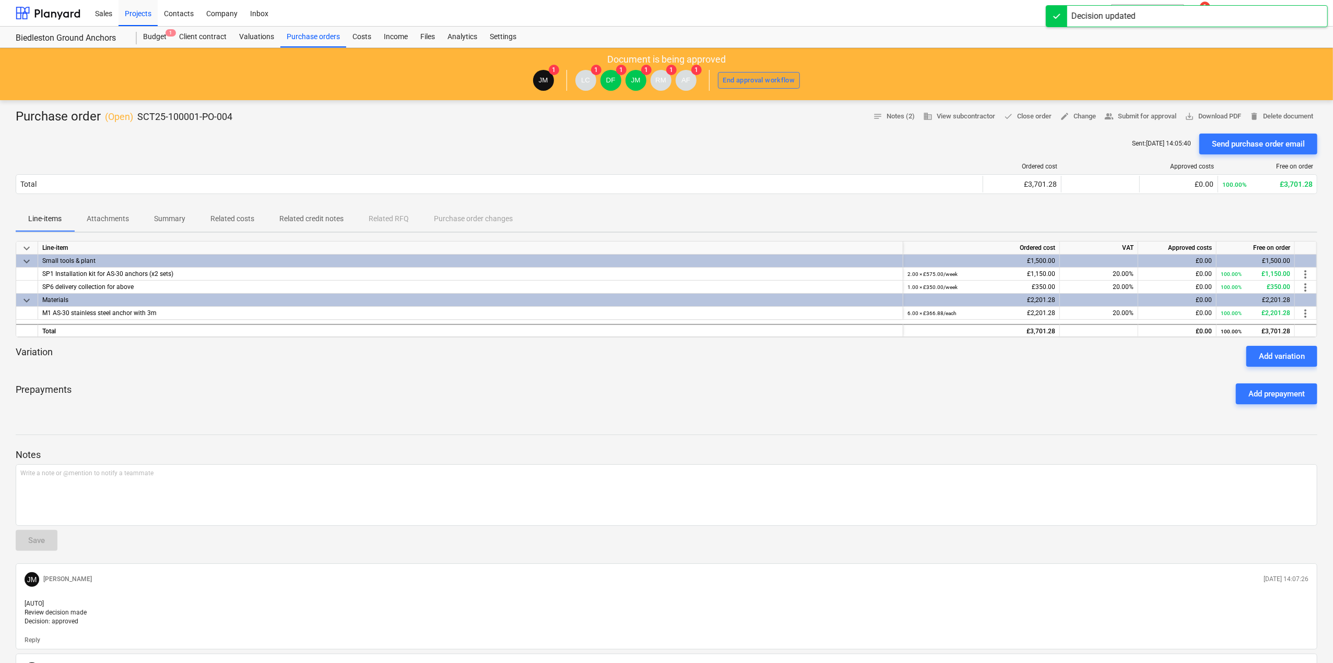
click at [744, 83] on div "End approval workflow" at bounding box center [759, 81] width 72 height 12
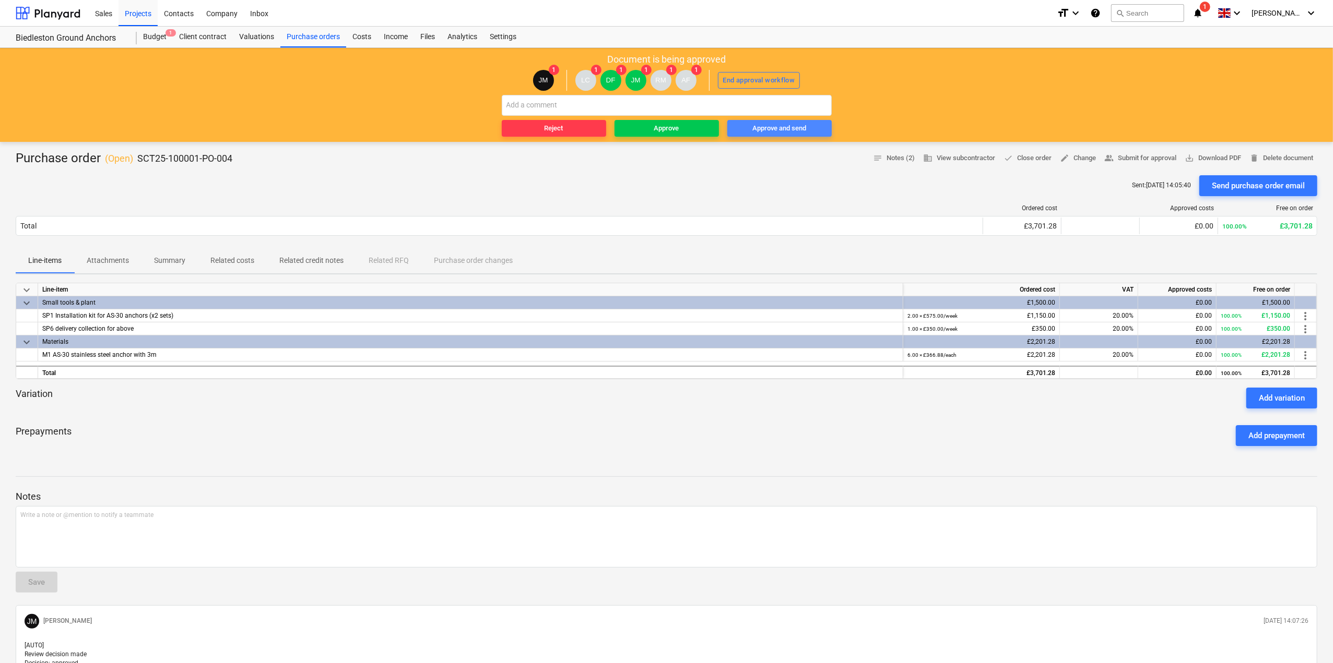
click at [784, 131] on div "Approve and send" at bounding box center [779, 129] width 54 height 12
click at [744, 81] on div "End approval workflow" at bounding box center [759, 81] width 72 height 12
click at [678, 205] on div at bounding box center [499, 208] width 967 height 7
click at [1073, 159] on span "edit Change" at bounding box center [1078, 158] width 36 height 12
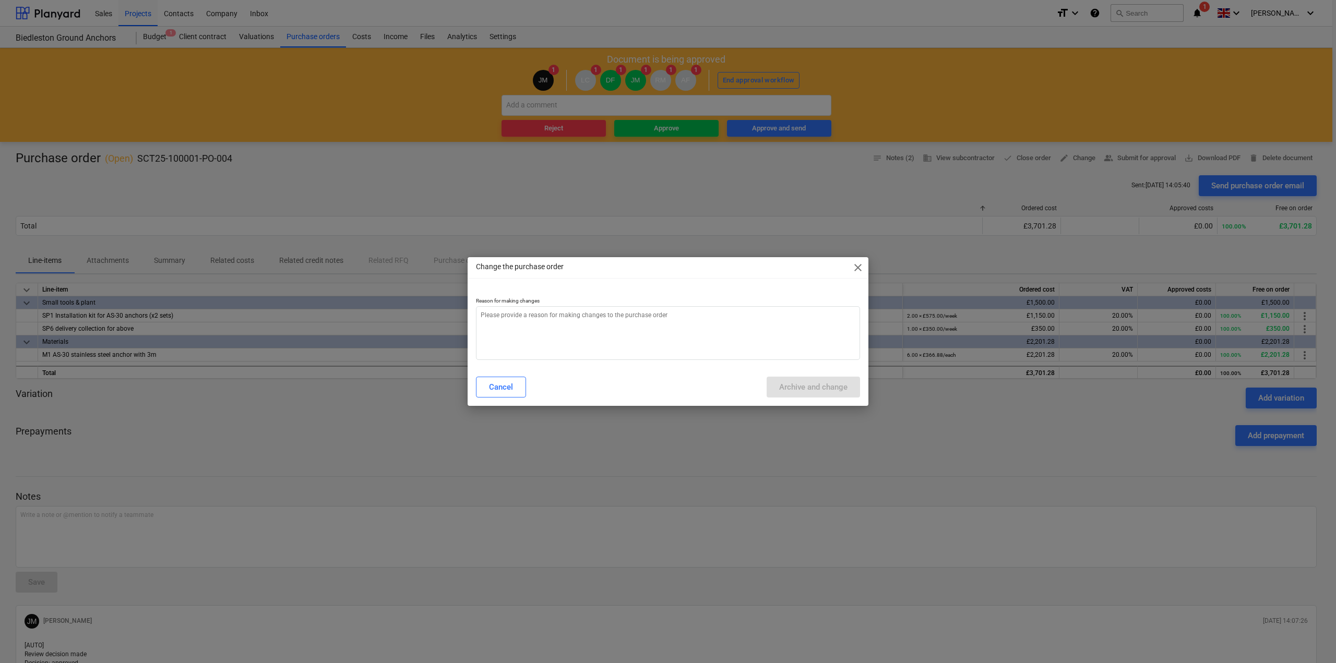
click at [850, 271] on div "Change the purchase order close" at bounding box center [668, 267] width 401 height 21
click at [854, 270] on span "close" at bounding box center [858, 268] width 13 height 13
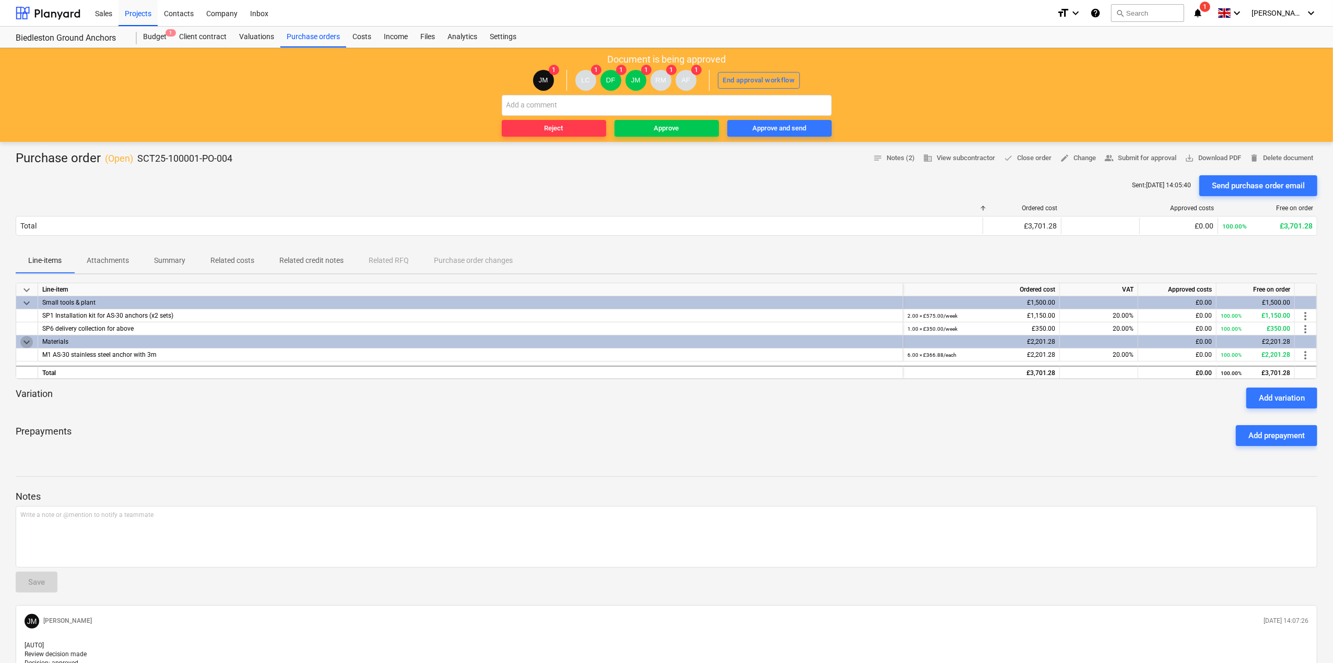
click at [31, 343] on span "keyboard_arrow_down" at bounding box center [26, 342] width 13 height 13
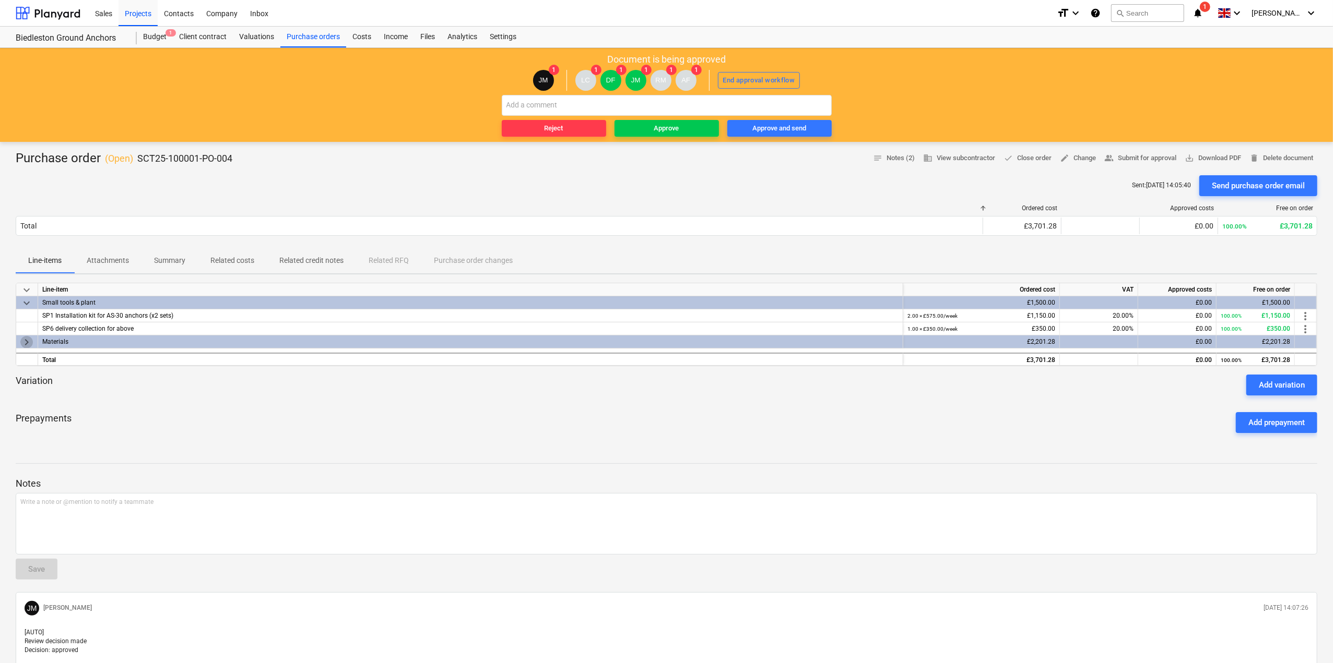
click at [31, 343] on span "keyboard_arrow_right" at bounding box center [26, 342] width 13 height 13
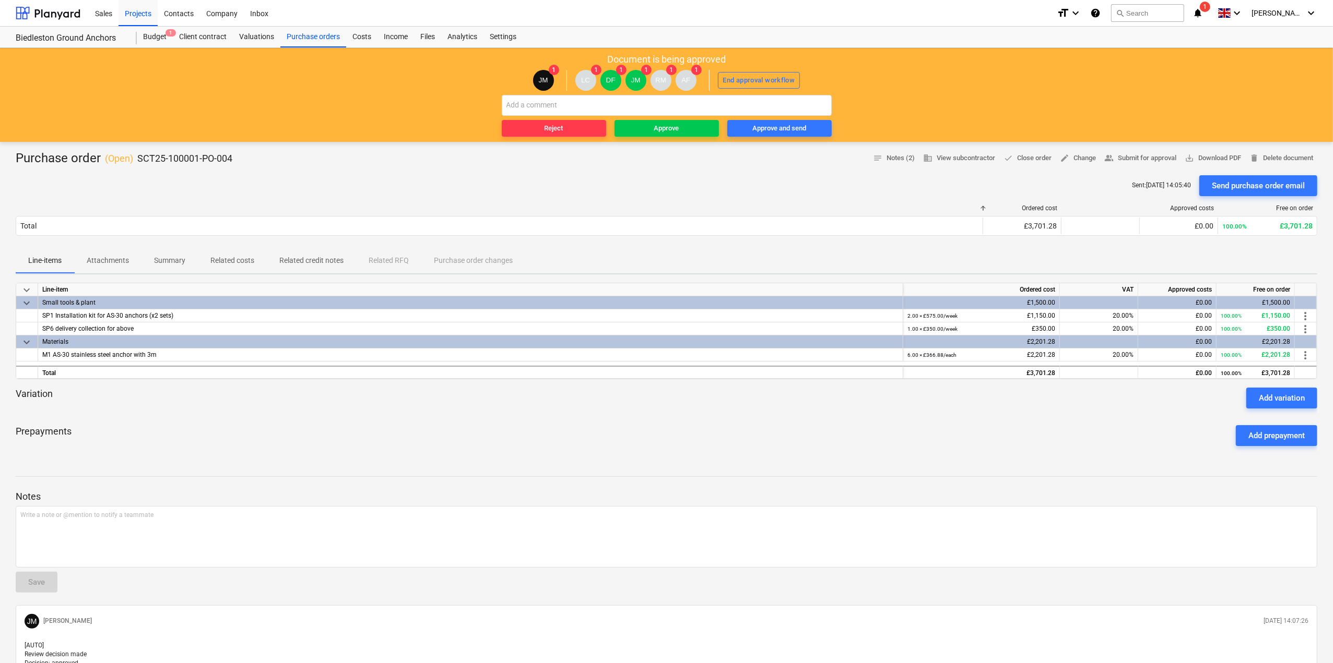
click at [286, 584] on div "Notes Write a note or @mention to notify a teammate ﻿ Save [PERSON_NAME] [DATE]…" at bounding box center [666, 618] width 1301 height 311
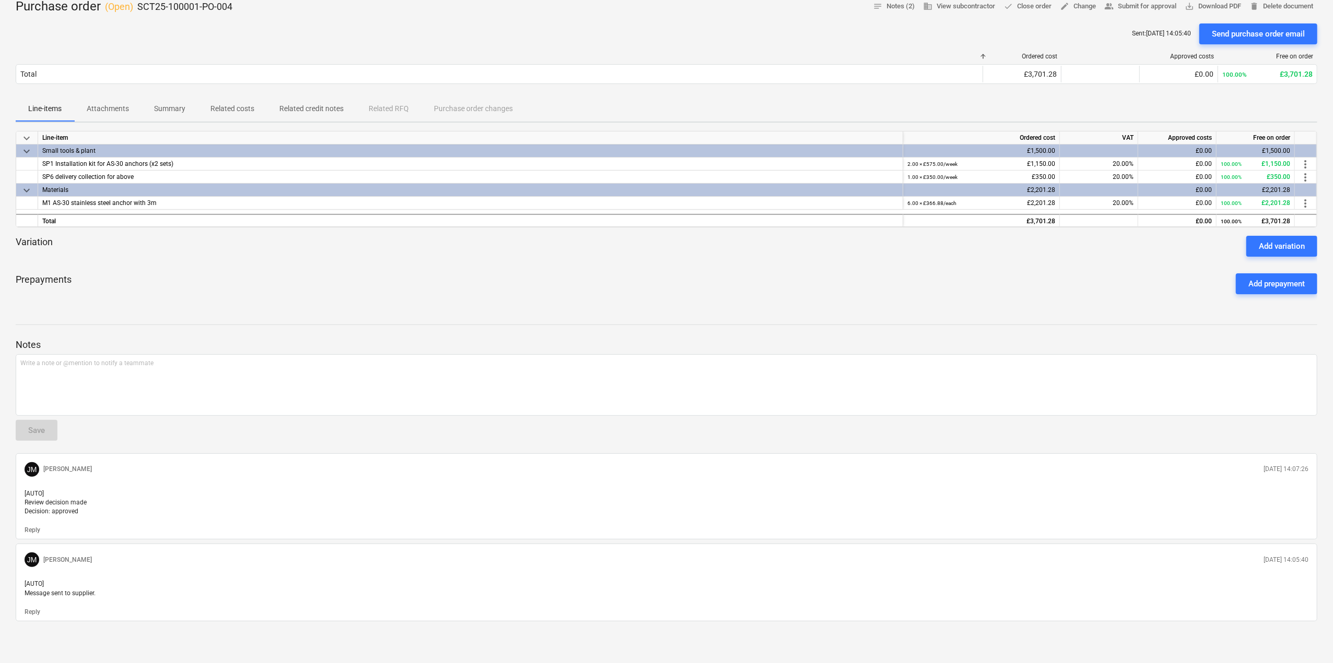
scroll to position [160, 0]
drag, startPoint x: 94, startPoint y: 503, endPoint x: 27, endPoint y: 488, distance: 68.5
click at [27, 490] on p "[AUTO] Review decision made Decision: approved" at bounding box center [667, 503] width 1284 height 27
click at [173, 506] on p "[AUTO] Review decision made Decision: approved" at bounding box center [667, 503] width 1284 height 27
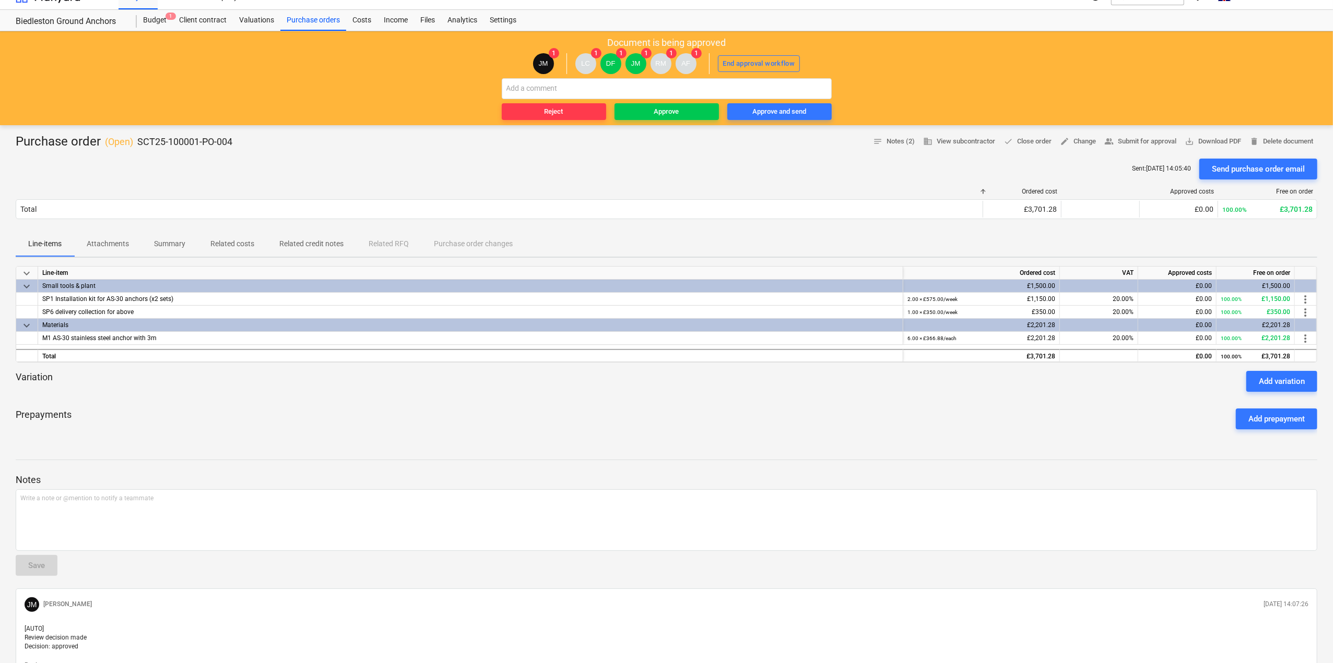
scroll to position [0, 0]
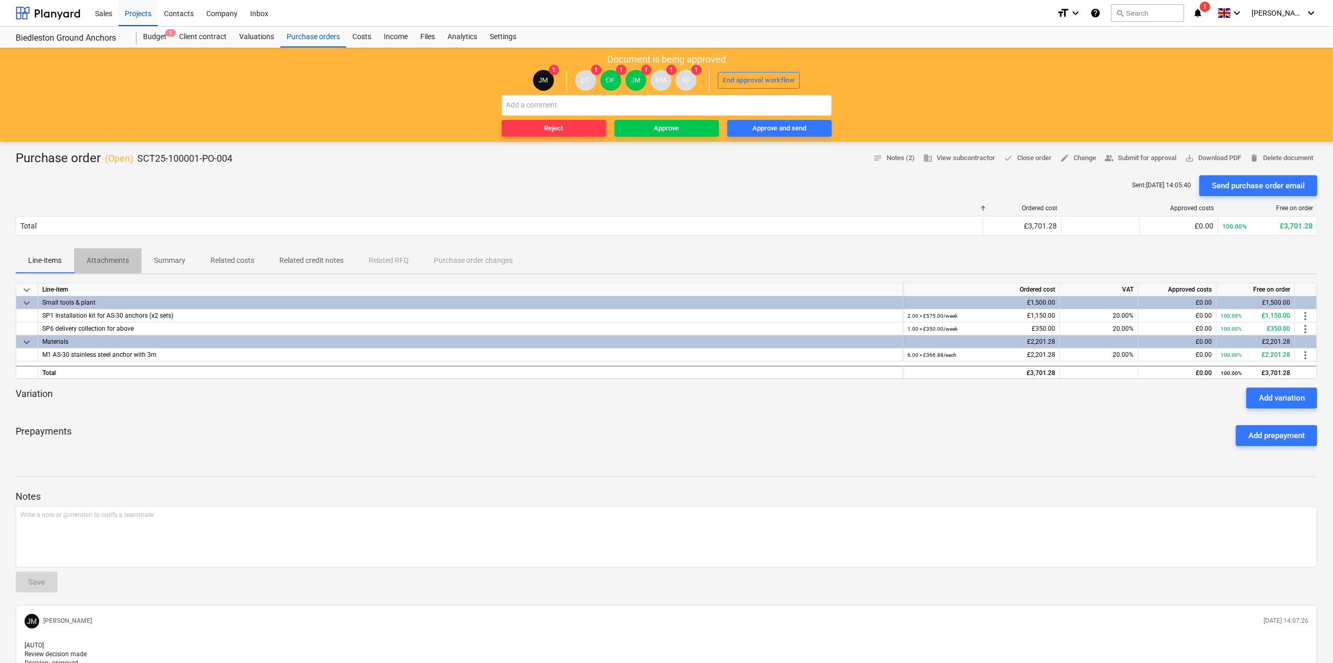
click at [98, 262] on p "Attachments" at bounding box center [108, 260] width 42 height 11
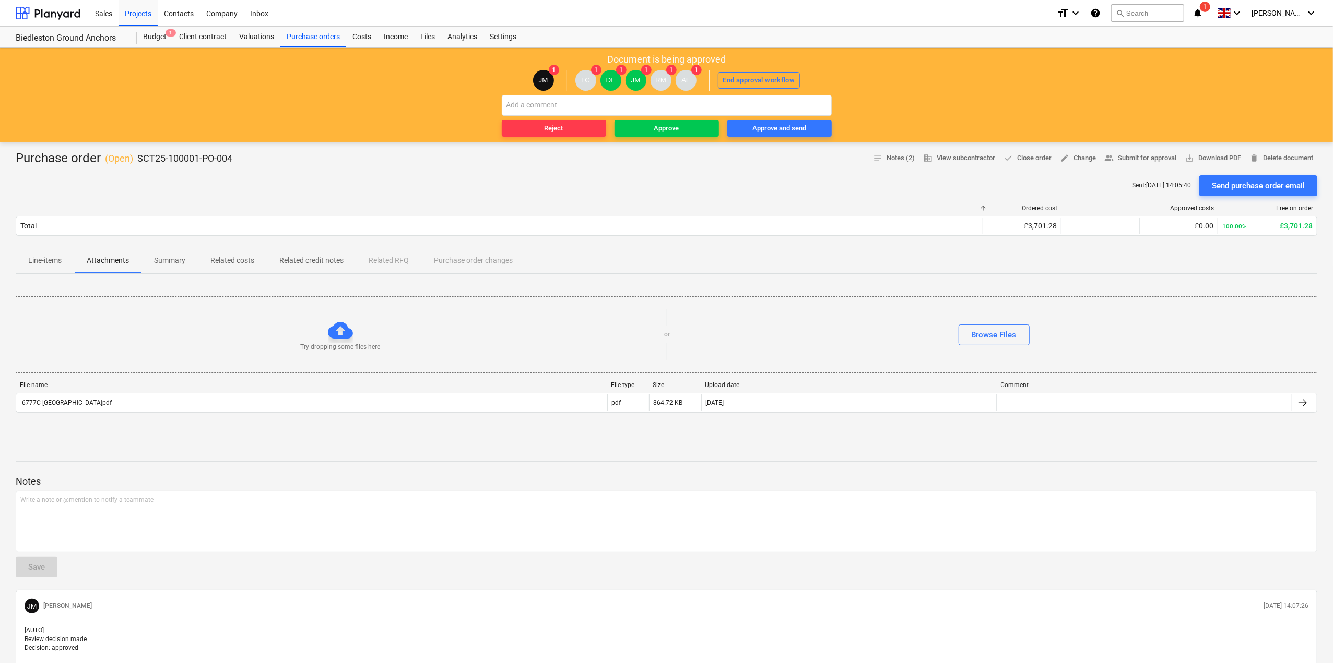
click at [48, 258] on p "Line-items" at bounding box center [44, 260] width 33 height 11
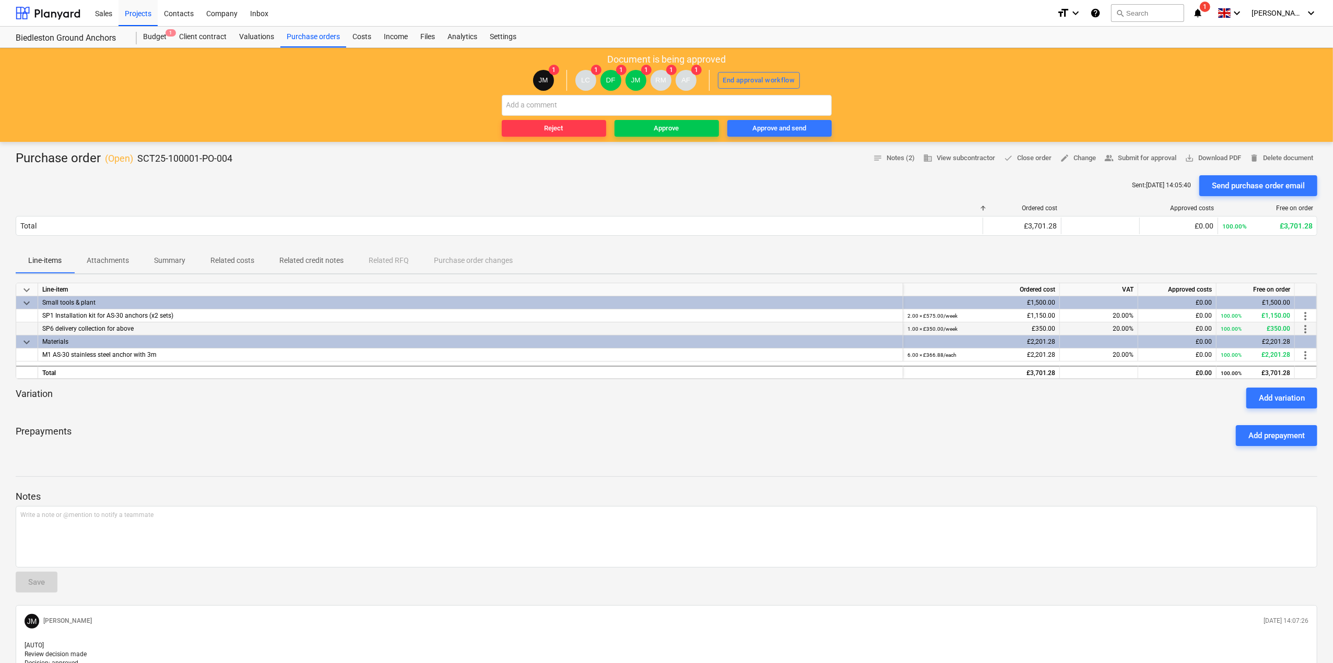
click at [84, 325] on span "SP6 delivery collection for above" at bounding box center [87, 328] width 91 height 7
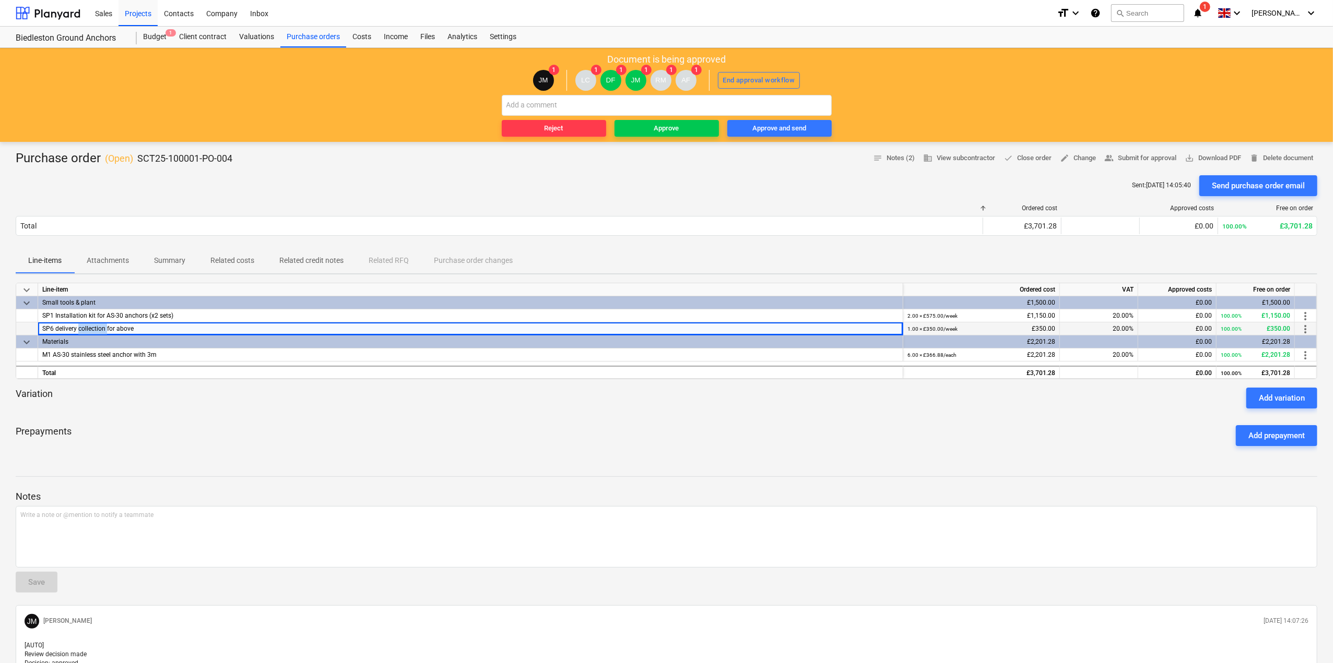
click at [84, 325] on span "SP6 delivery collection for above" at bounding box center [87, 328] width 91 height 7
click at [308, 349] on div "M1 AS-30 stainless steel anchor with 3m" at bounding box center [470, 355] width 865 height 13
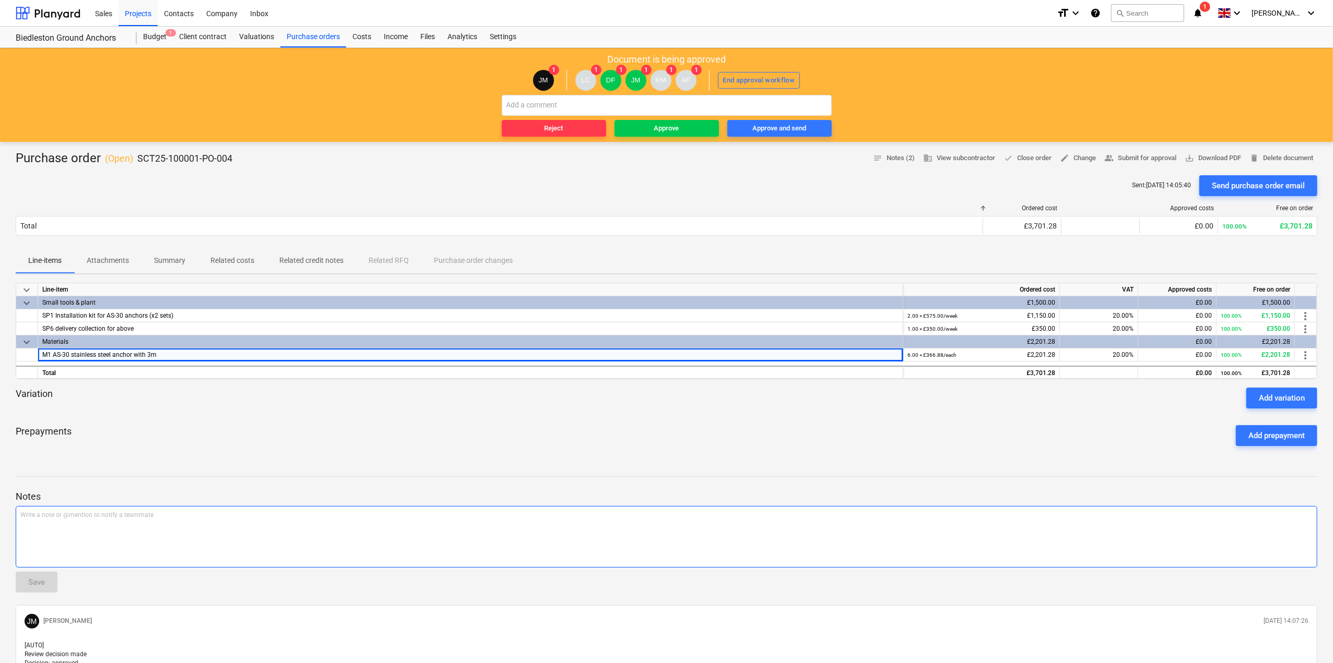
click at [1111, 557] on div "Write a note or @mention to notify a teammate [PERSON_NAME]" at bounding box center [666, 537] width 1301 height 62
click at [980, 411] on div at bounding box center [666, 413] width 1301 height 8
click at [923, 323] on div "1.00 × £350.00 / week" at bounding box center [932, 329] width 50 height 13
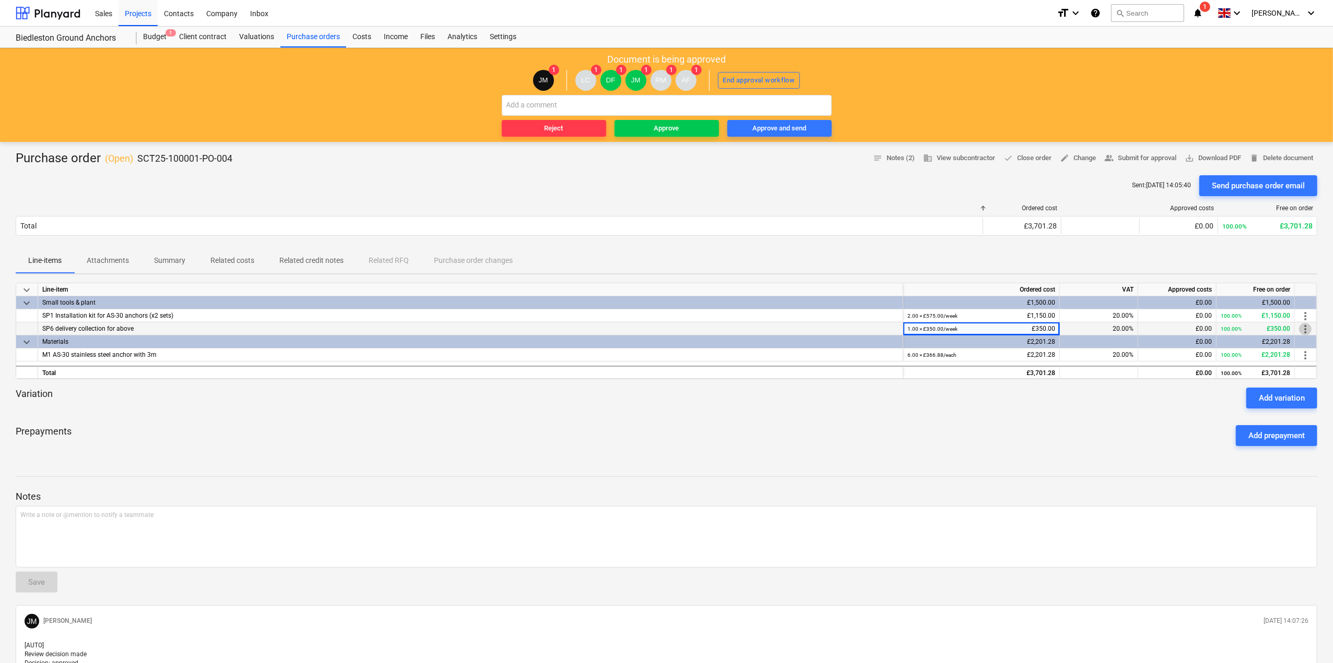
click at [1307, 327] on span "more_vert" at bounding box center [1305, 329] width 13 height 13
click at [1306, 327] on li "Edit" at bounding box center [1312, 329] width 31 height 24
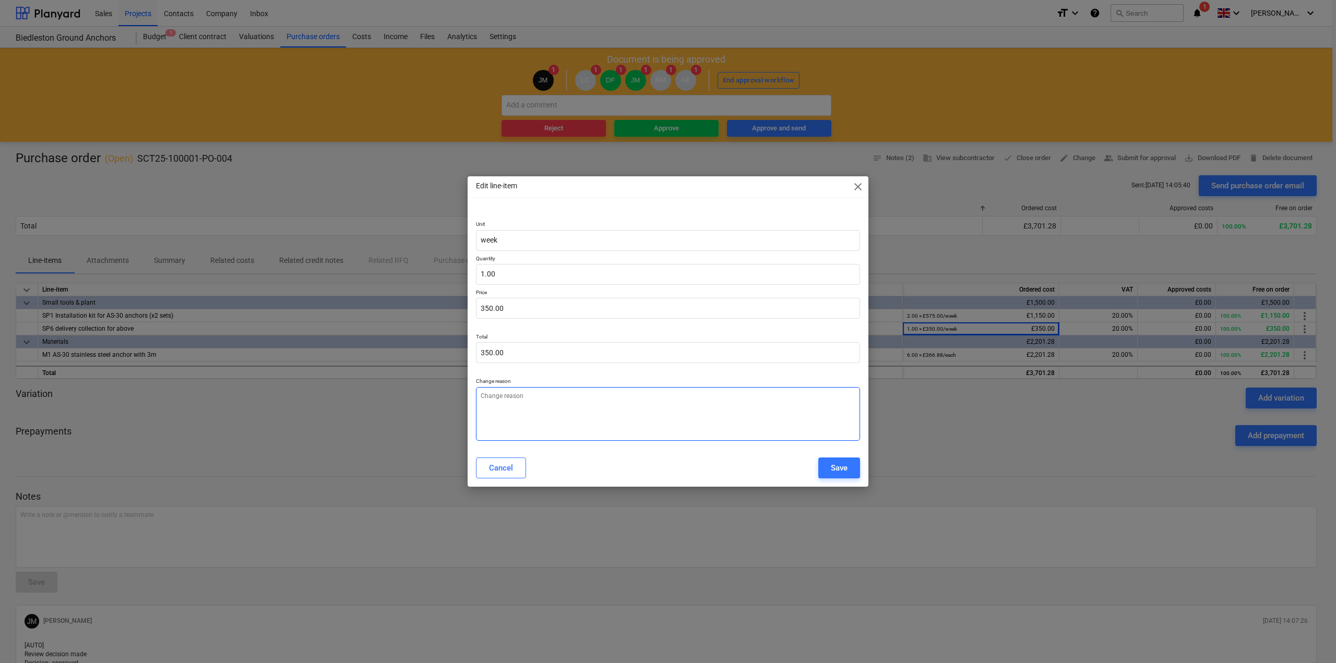
click at [539, 423] on textarea at bounding box center [668, 414] width 384 height 54
click at [857, 194] on div "Edit line-item close" at bounding box center [668, 186] width 401 height 21
click at [859, 190] on span "close" at bounding box center [858, 187] width 13 height 13
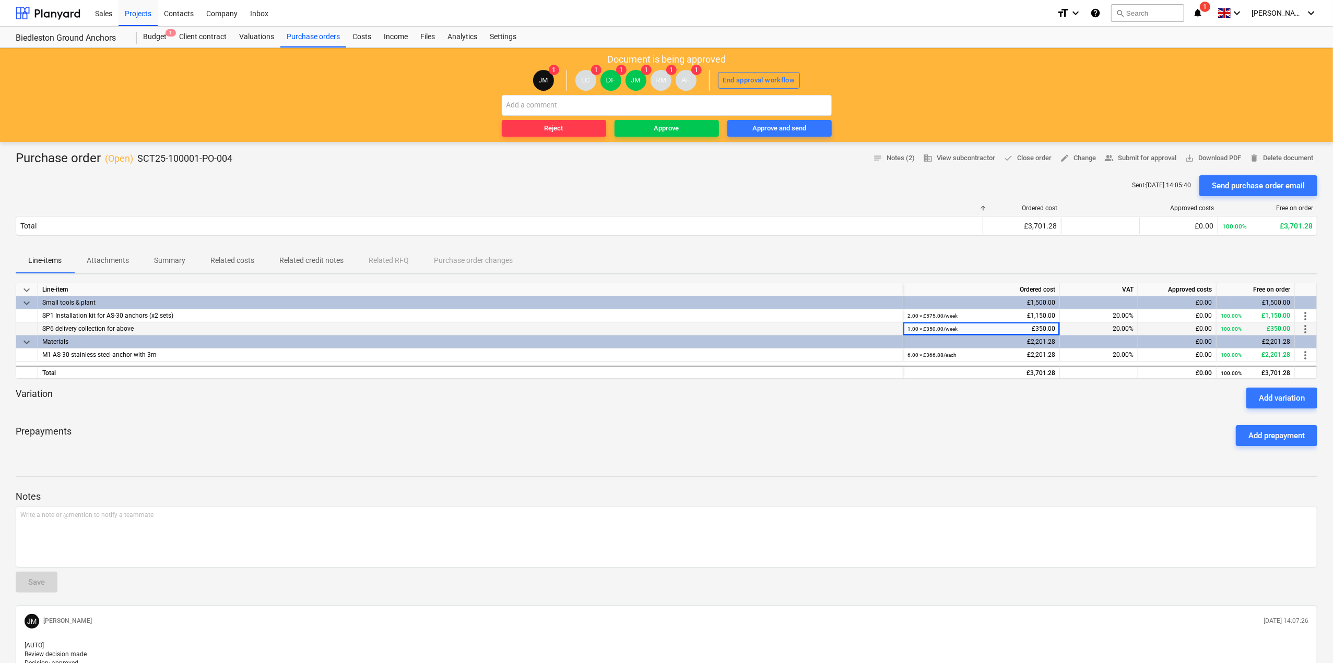
click at [163, 325] on div "SP6 delivery collection for above" at bounding box center [470, 329] width 865 height 13
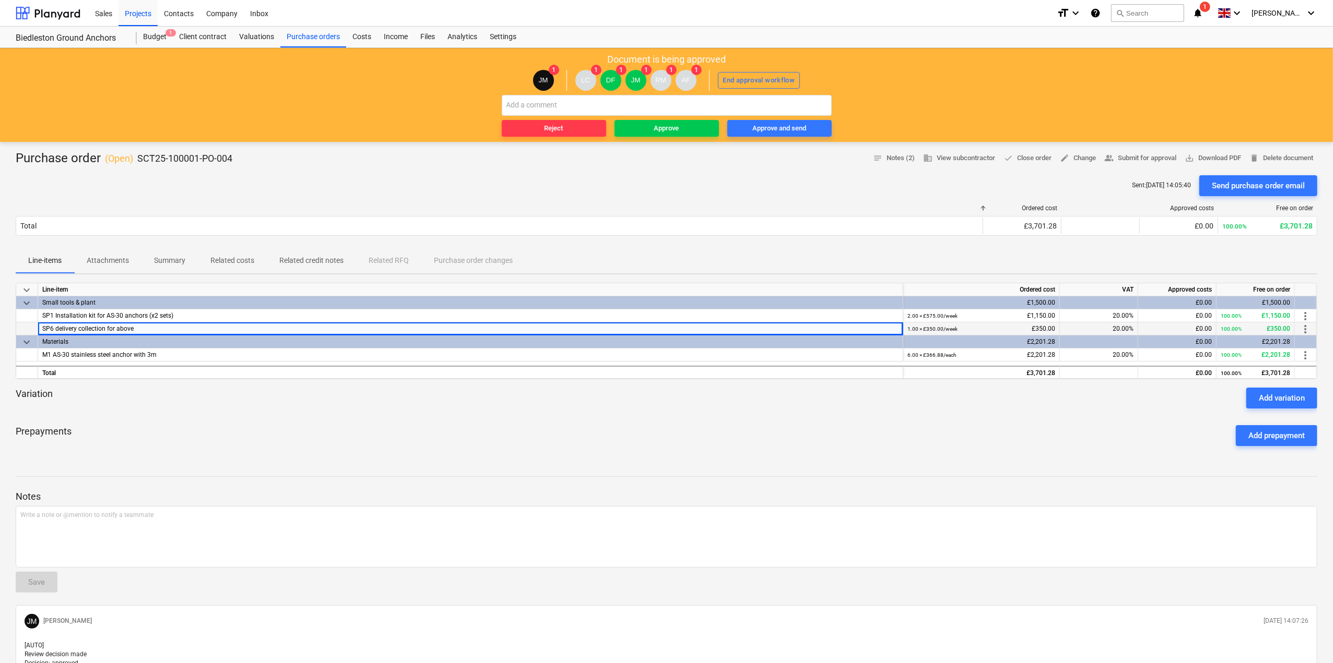
click at [893, 329] on div "SP6 delivery collection for above" at bounding box center [470, 329] width 865 height 13
click at [137, 329] on div "SP6 delivery collection for above" at bounding box center [470, 329] width 865 height 13
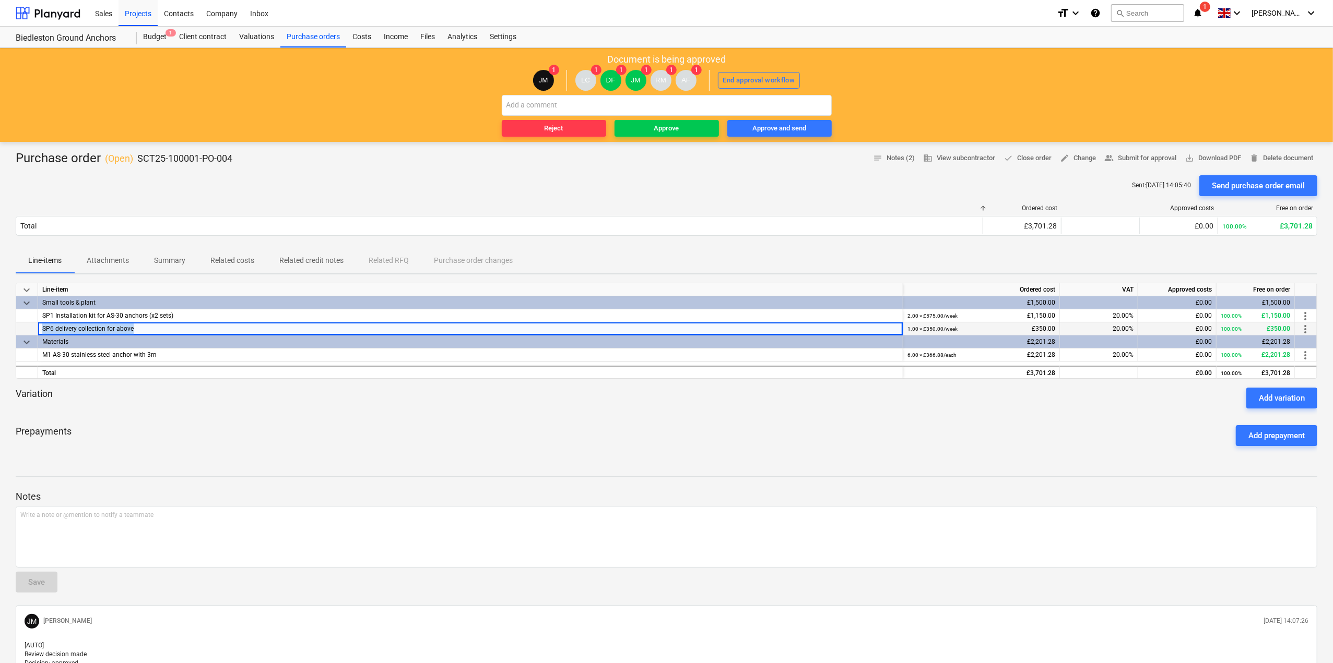
click at [137, 329] on div "SP6 delivery collection for above" at bounding box center [470, 329] width 865 height 13
drag, startPoint x: 137, startPoint y: 329, endPoint x: 563, endPoint y: 435, distance: 438.8
click at [563, 435] on div "Prepayments Add prepayment" at bounding box center [666, 436] width 1301 height 38
click at [608, 428] on div "Prepayments Add prepayment" at bounding box center [666, 436] width 1301 height 38
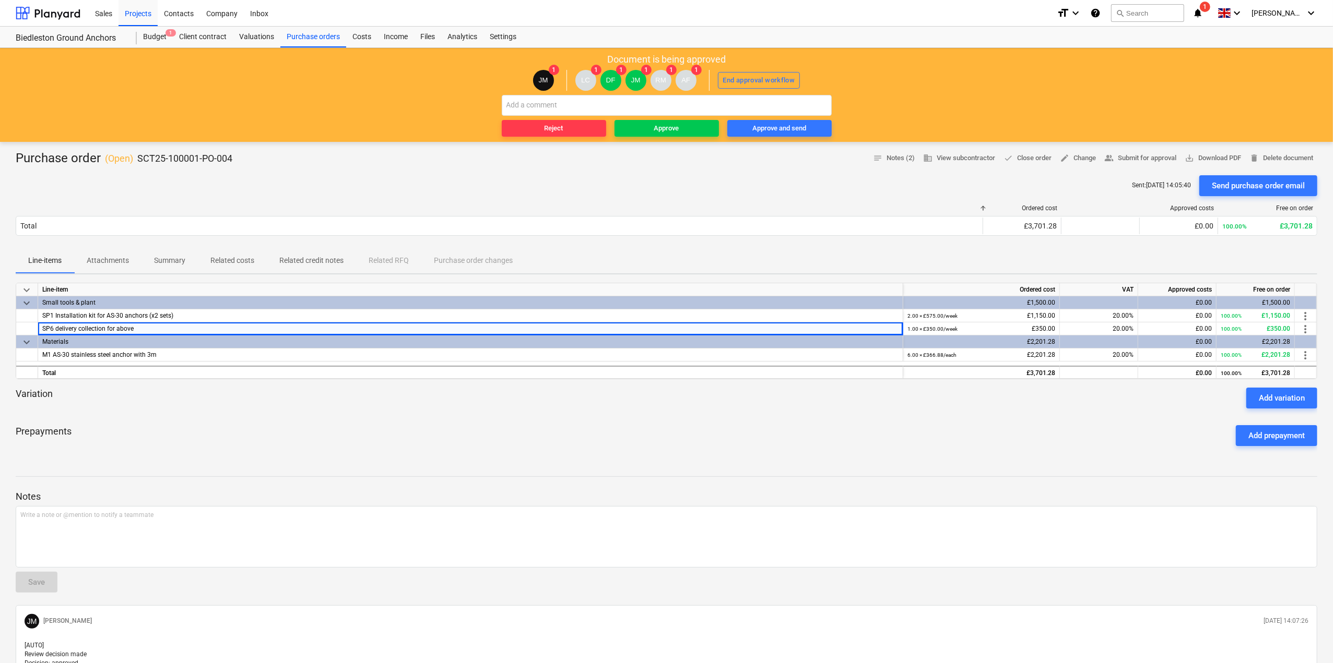
click at [251, 202] on div "Ordered cost Approved costs Free on order Total £3,701.28 £0.00 100.00% £3,701.…" at bounding box center [666, 222] width 1301 height 52
click at [105, 321] on div "SP1 Installation kit for AS-30 anchors (x2 sets)" at bounding box center [470, 316] width 865 height 13
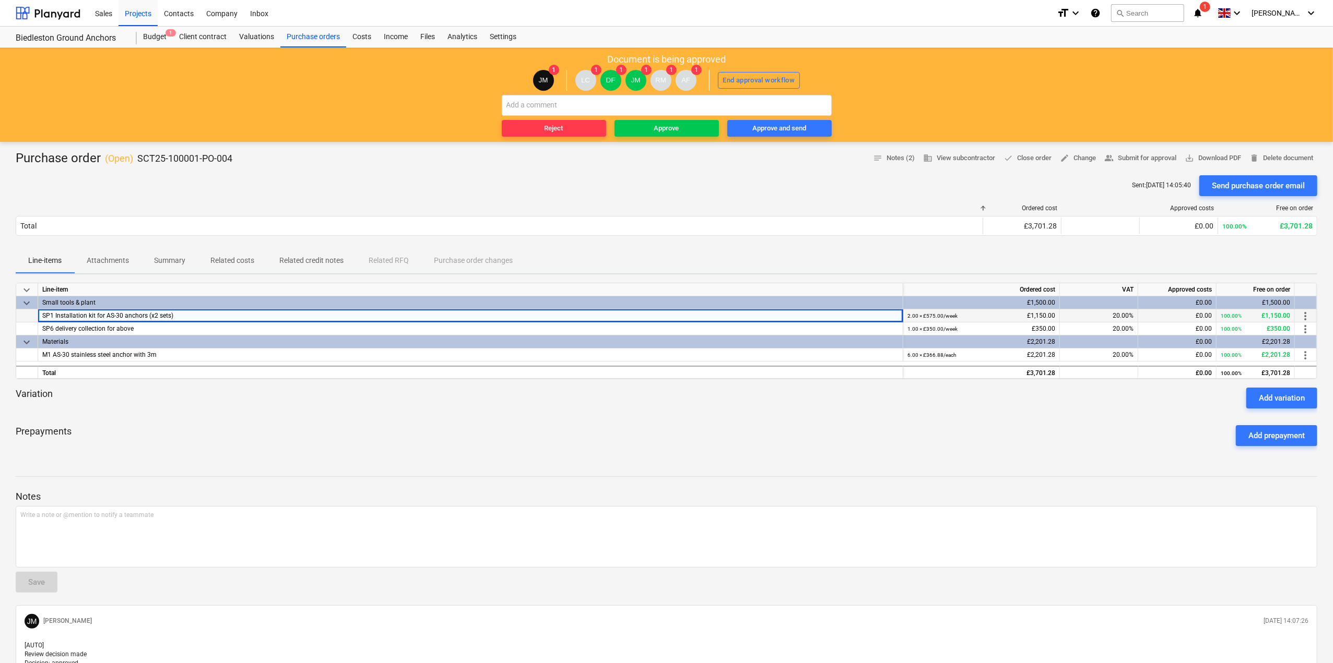
click at [101, 310] on div "SP1 Installation kit for AS-30 anchors (x2 sets)" at bounding box center [470, 316] width 865 height 13
click at [98, 325] on span "SP6 delivery collection for above" at bounding box center [87, 328] width 91 height 7
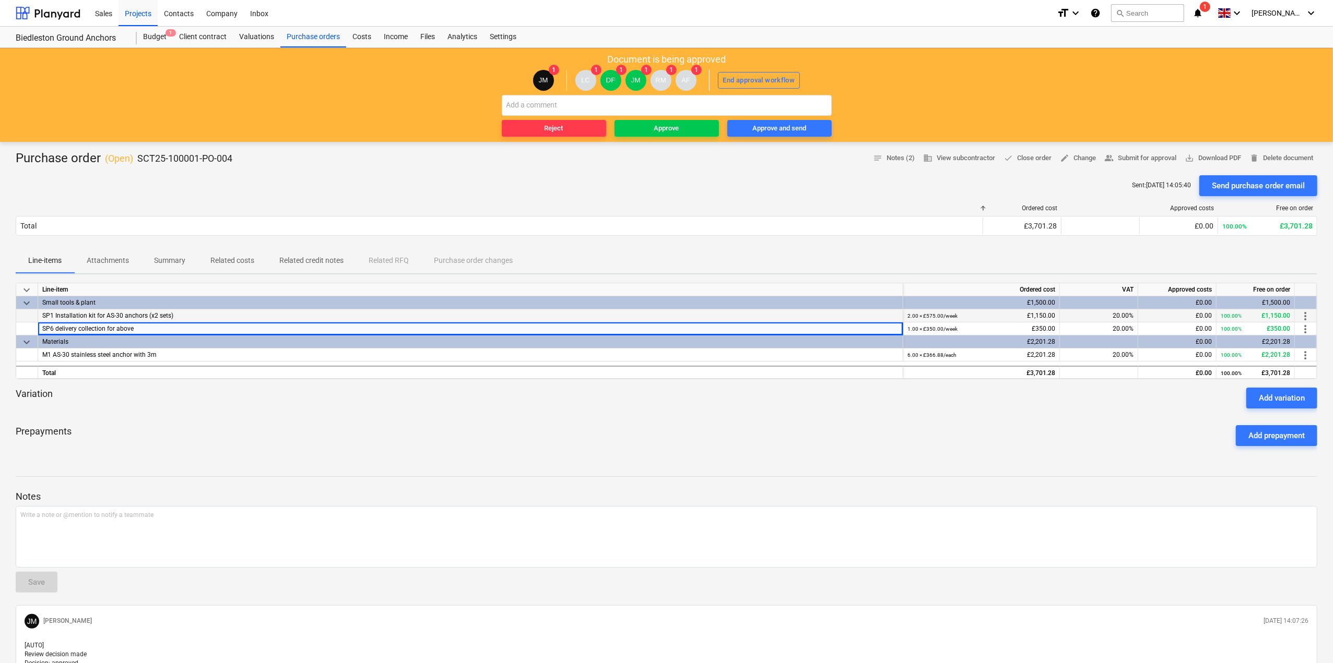
click at [155, 320] on div "SP1 Installation kit for AS-30 anchors (x2 sets)" at bounding box center [470, 316] width 865 height 13
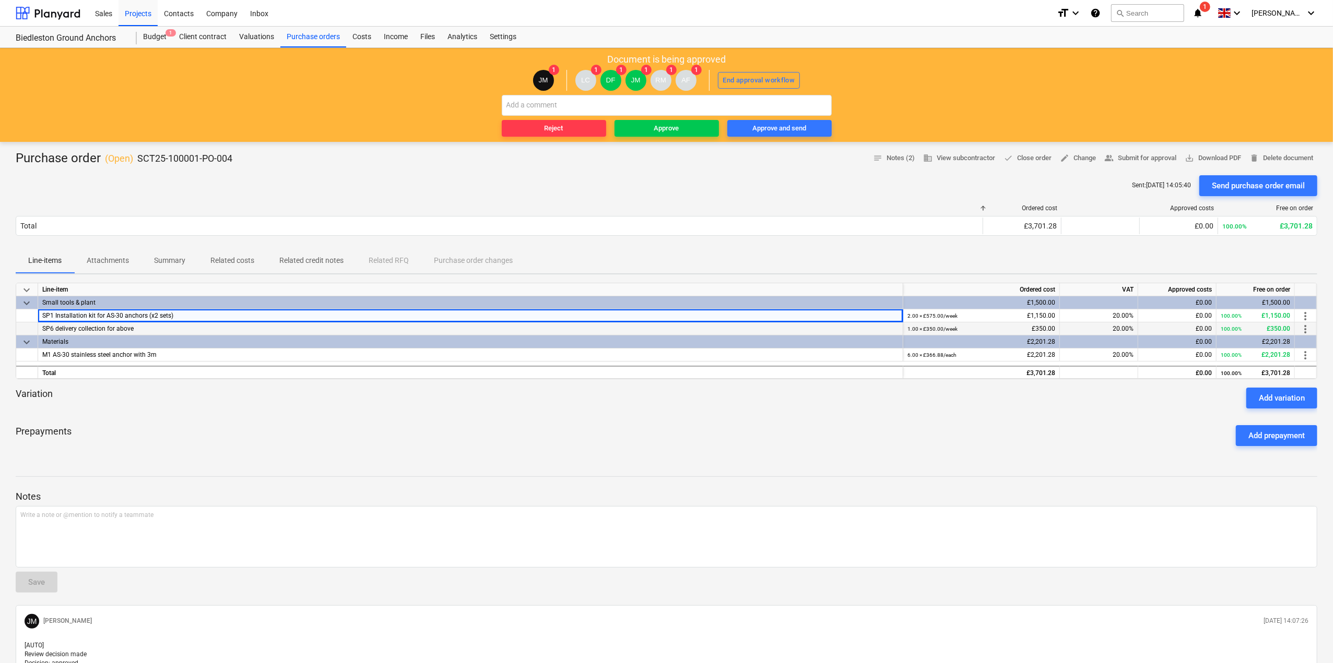
click at [161, 327] on div "SP6 delivery collection for above" at bounding box center [470, 329] width 865 height 13
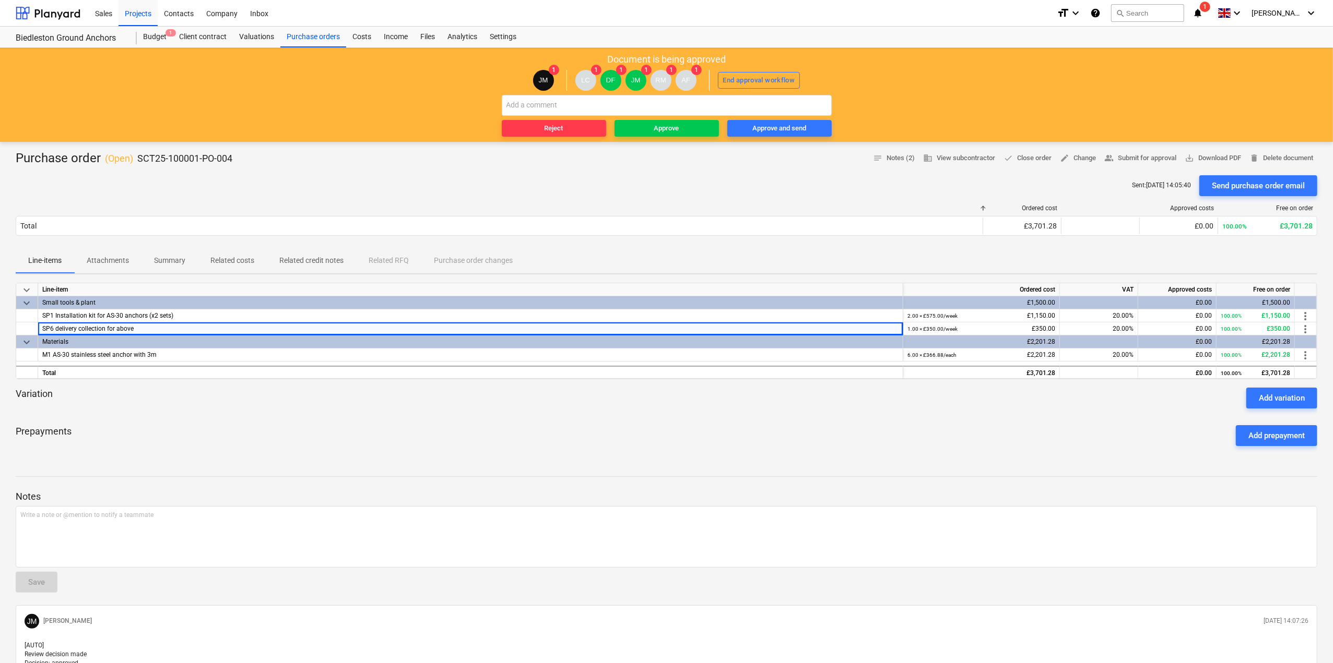
click at [32, 257] on p "Line-items" at bounding box center [44, 260] width 33 height 11
click at [86, 262] on span "Attachments" at bounding box center [107, 260] width 67 height 17
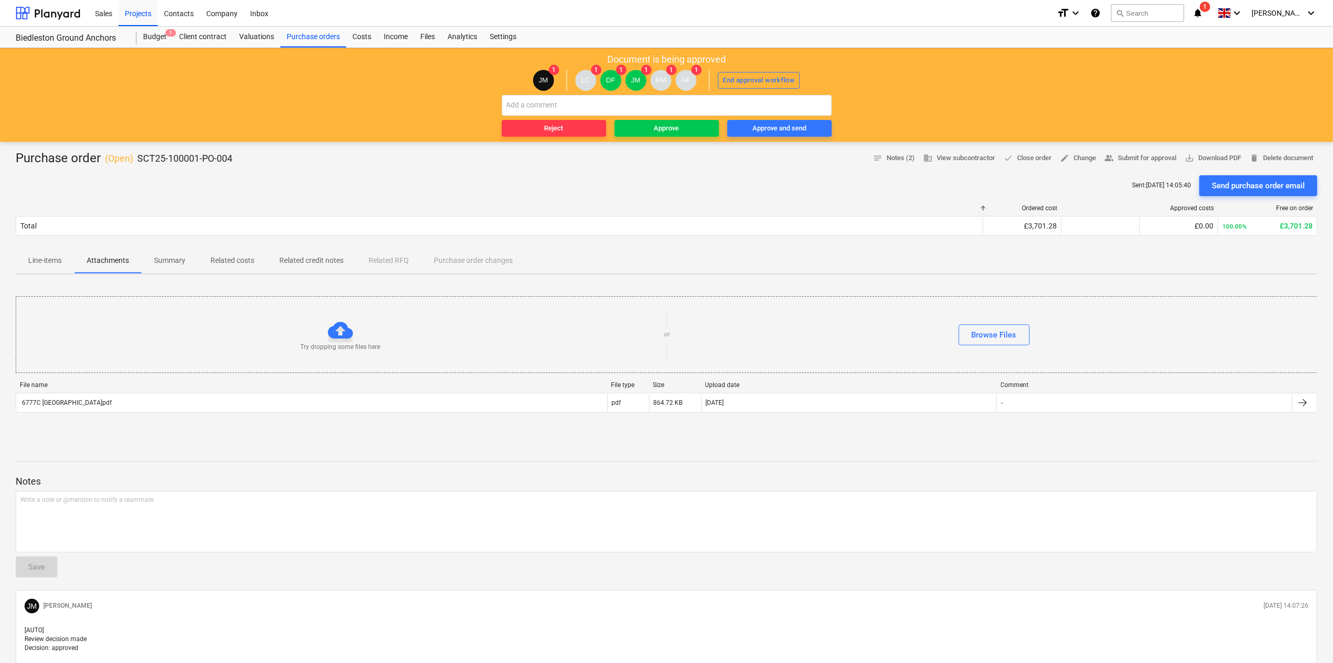
click at [60, 265] on p "Line-items" at bounding box center [44, 260] width 33 height 11
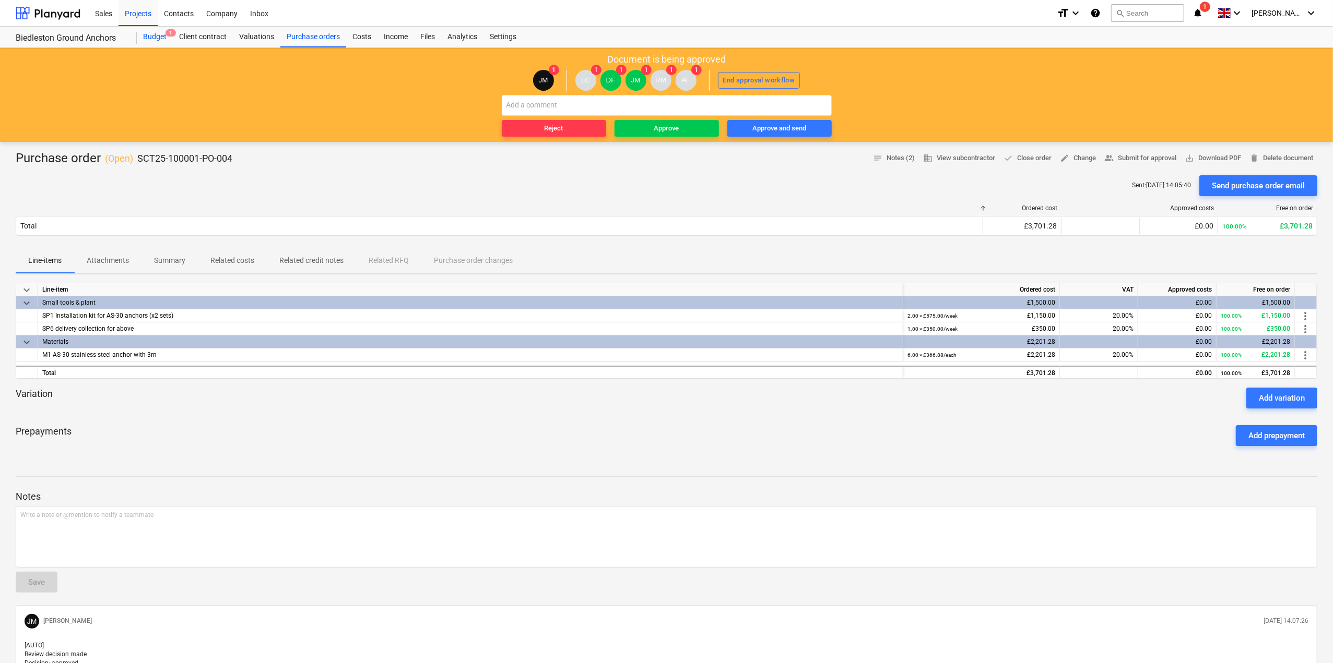
click at [152, 36] on div "Budget 1" at bounding box center [155, 37] width 36 height 21
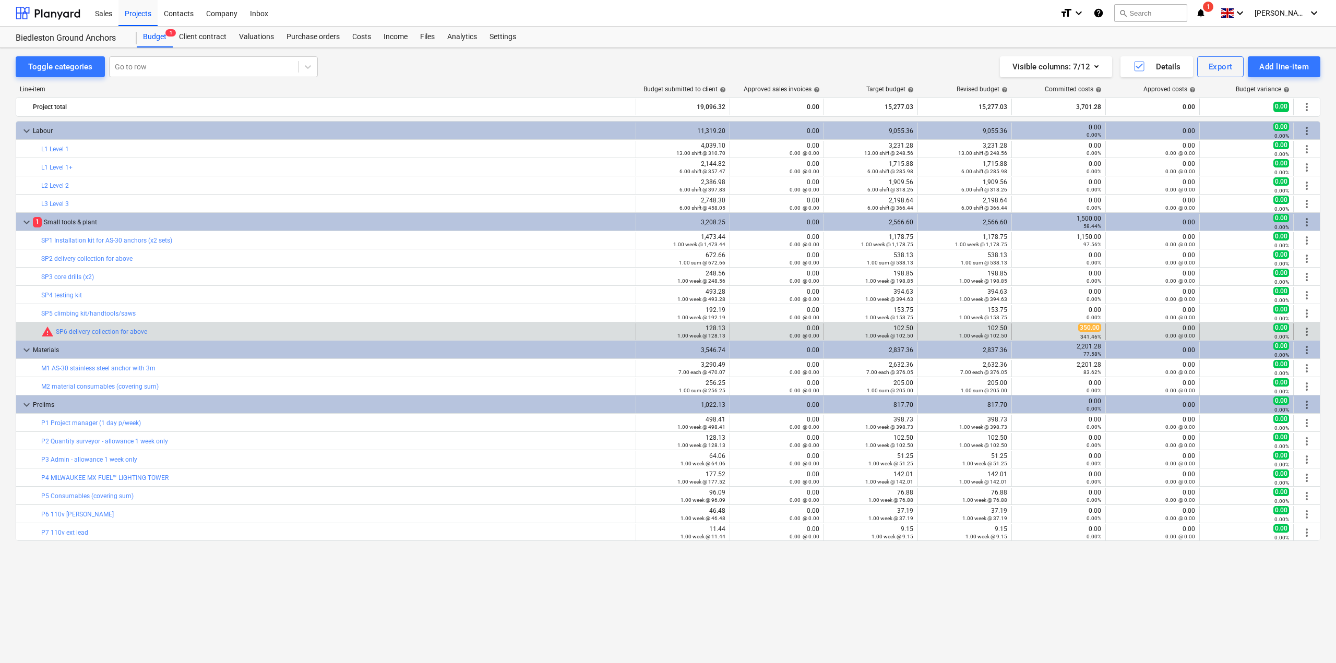
click at [1310, 334] on span "more_vert" at bounding box center [1307, 332] width 13 height 13
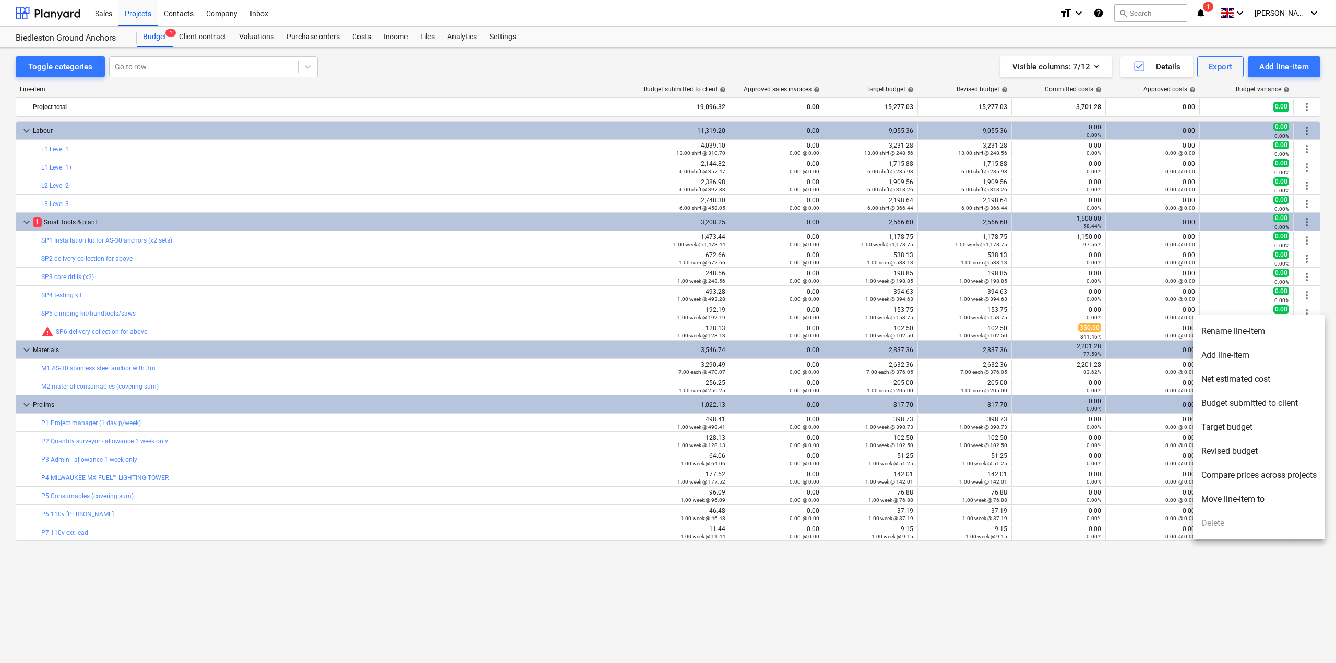
click at [430, 324] on div at bounding box center [668, 331] width 1336 height 663
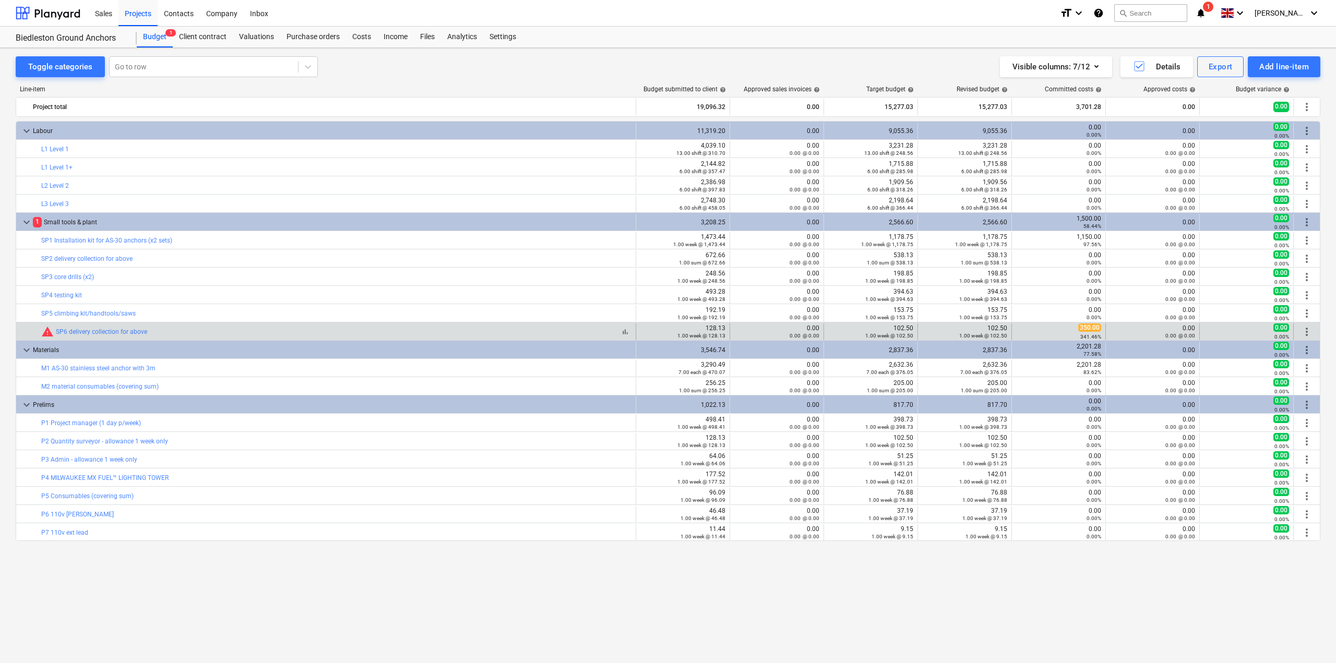
click at [84, 326] on div "warning SP6 delivery collection for above" at bounding box center [94, 332] width 106 height 13
click at [88, 333] on link "SP6 delivery collection for above" at bounding box center [101, 331] width 91 height 7
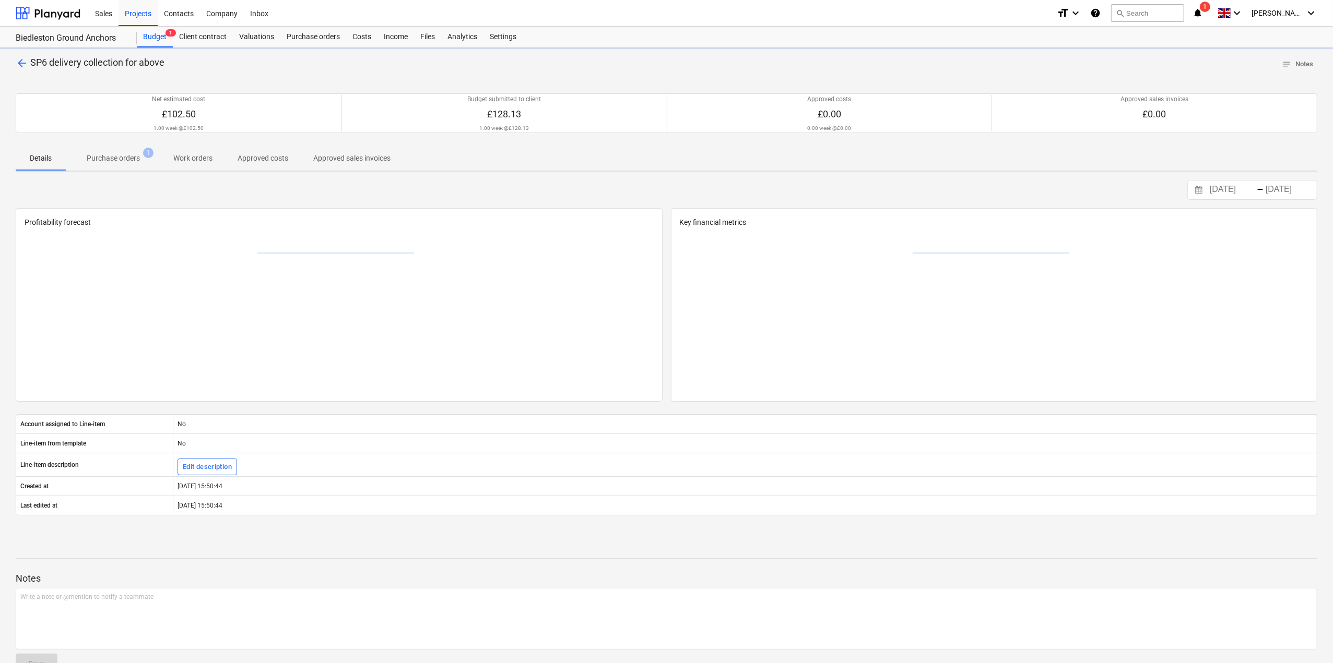
click at [88, 333] on div at bounding box center [336, 314] width 622 height 157
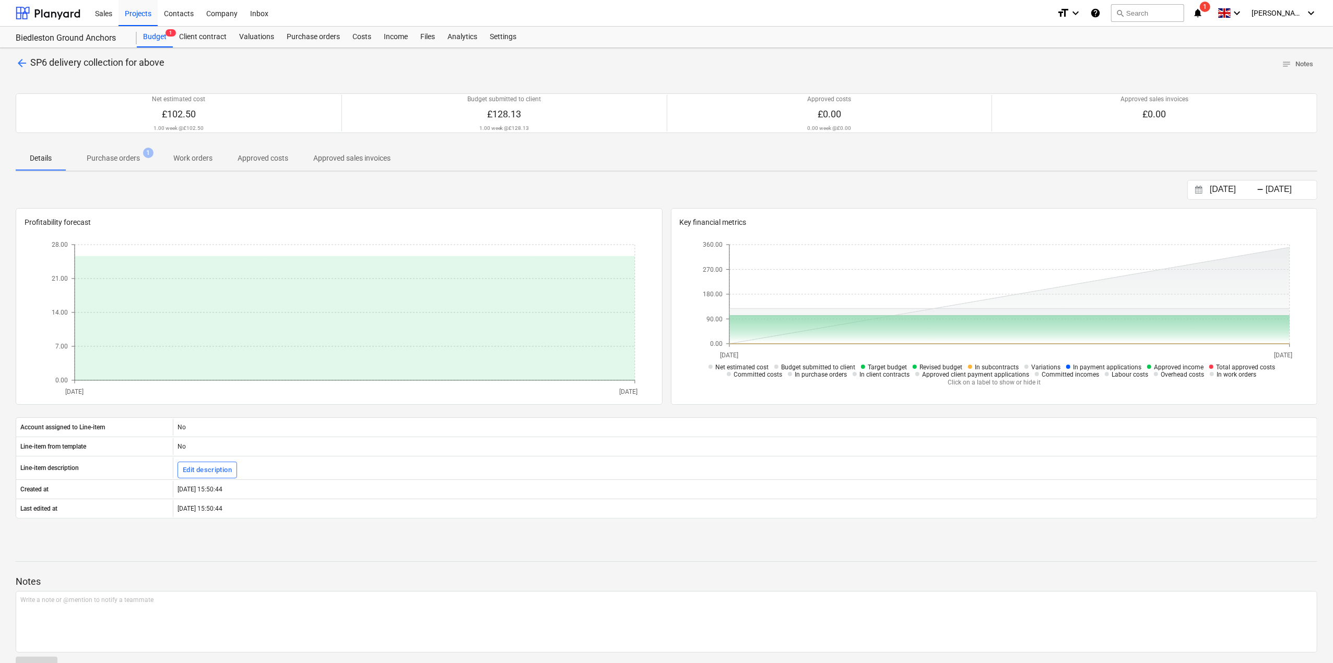
click at [117, 160] on p "Purchase orders" at bounding box center [113, 158] width 53 height 11
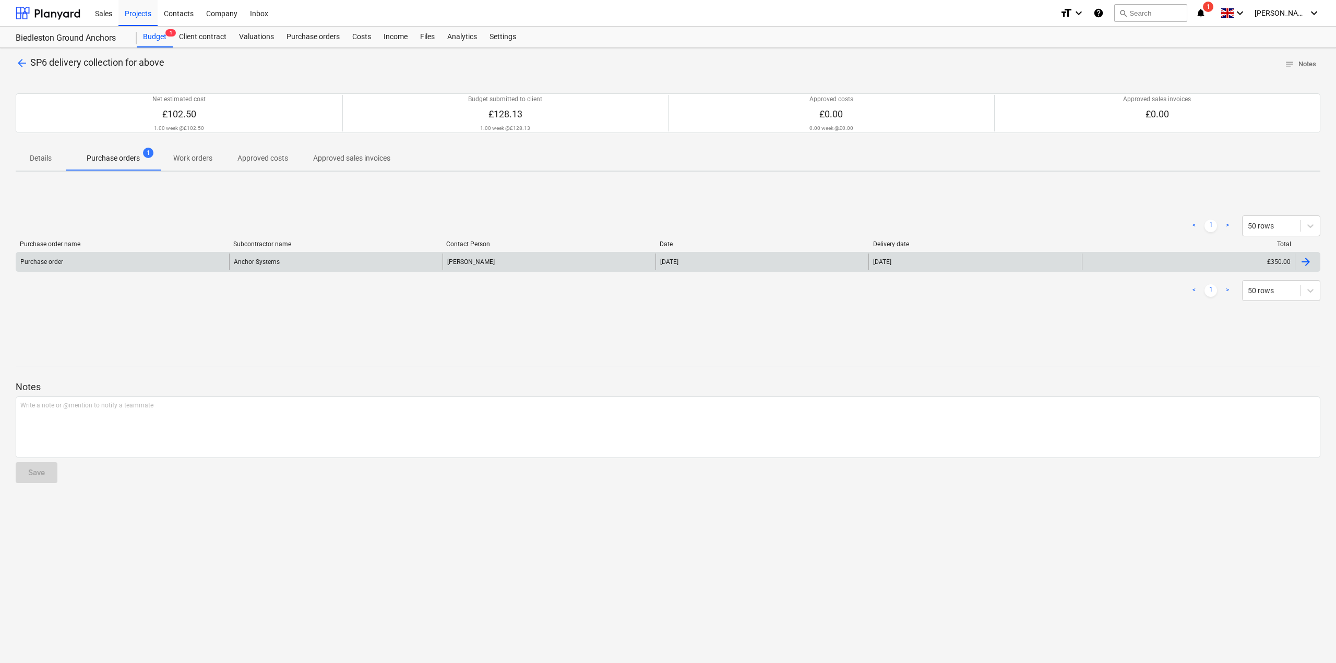
click at [142, 269] on div "Purchase order" at bounding box center [122, 262] width 213 height 17
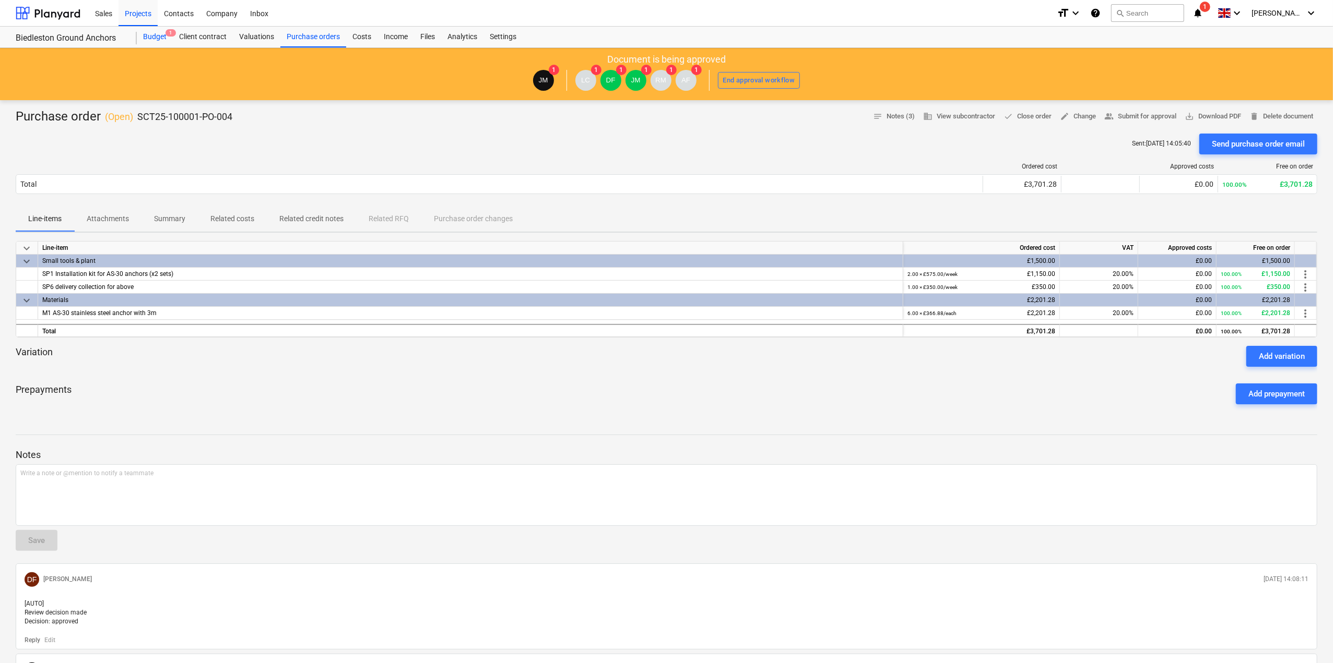
click at [163, 38] on div "Budget 1" at bounding box center [155, 37] width 36 height 21
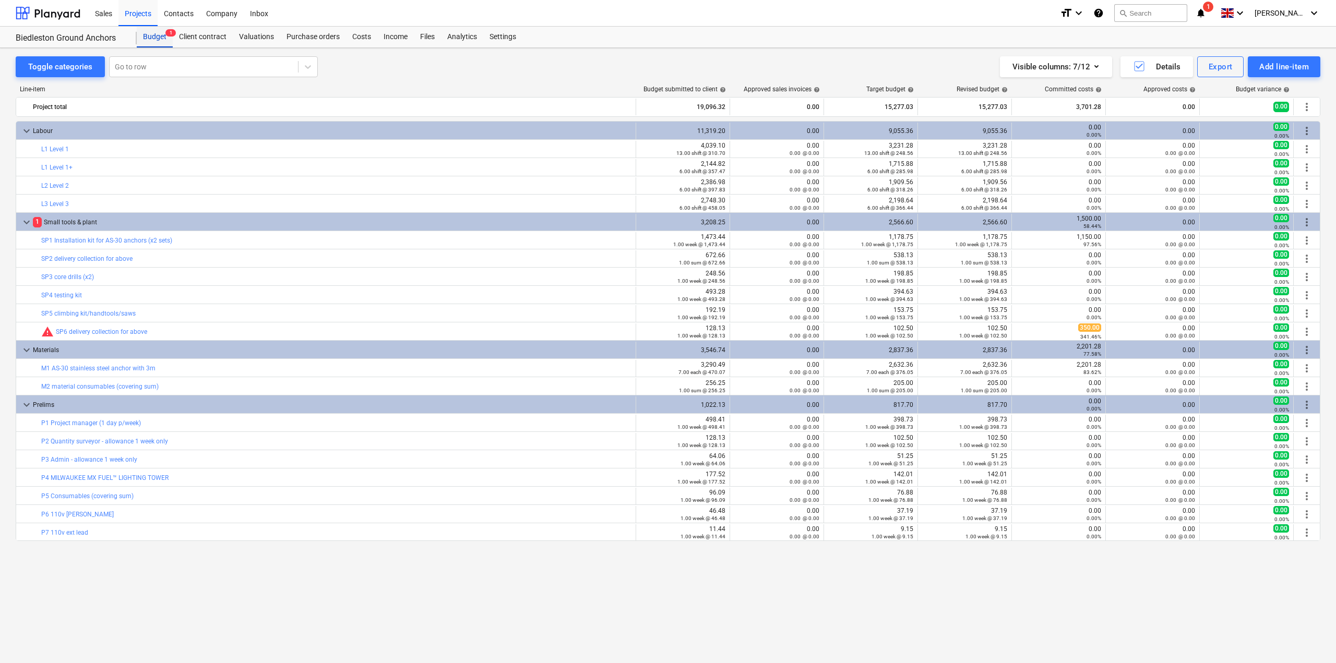
click at [165, 43] on div "Budget 1" at bounding box center [155, 37] width 36 height 21
click at [162, 39] on div "Budget 1" at bounding box center [155, 37] width 36 height 21
click at [140, 20] on div "Projects" at bounding box center [137, 12] width 39 height 27
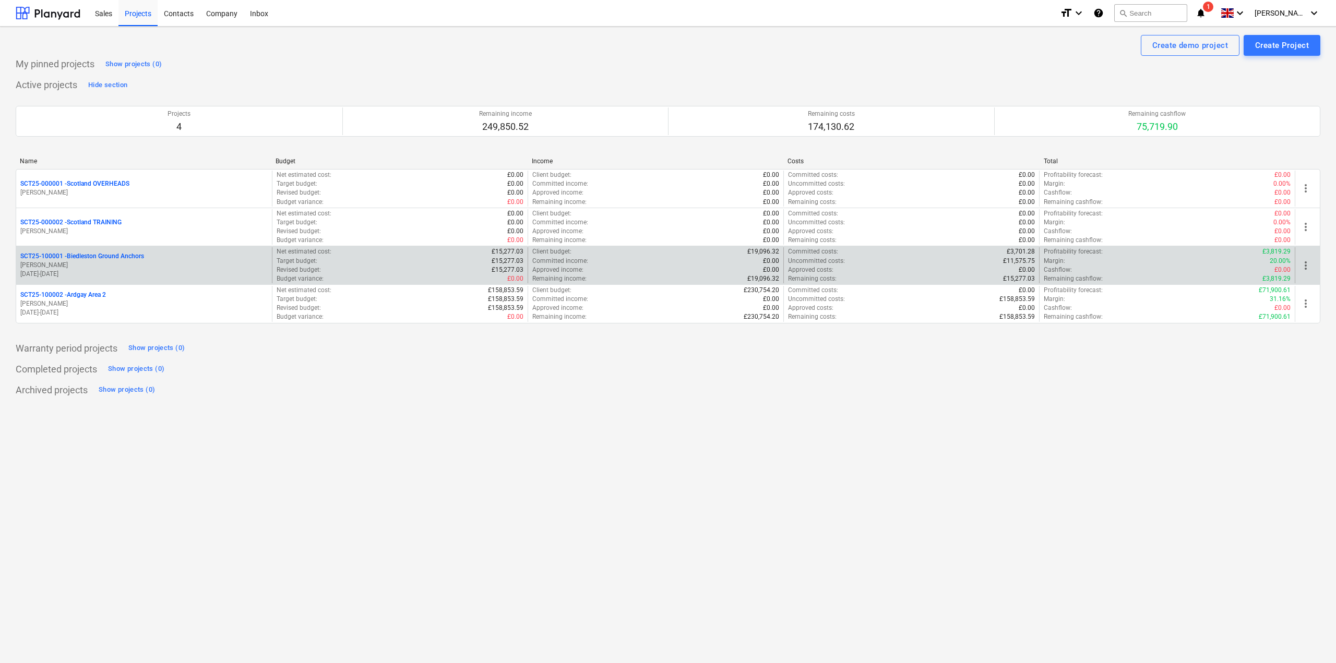
click at [1311, 265] on span "more_vert" at bounding box center [1306, 265] width 13 height 13
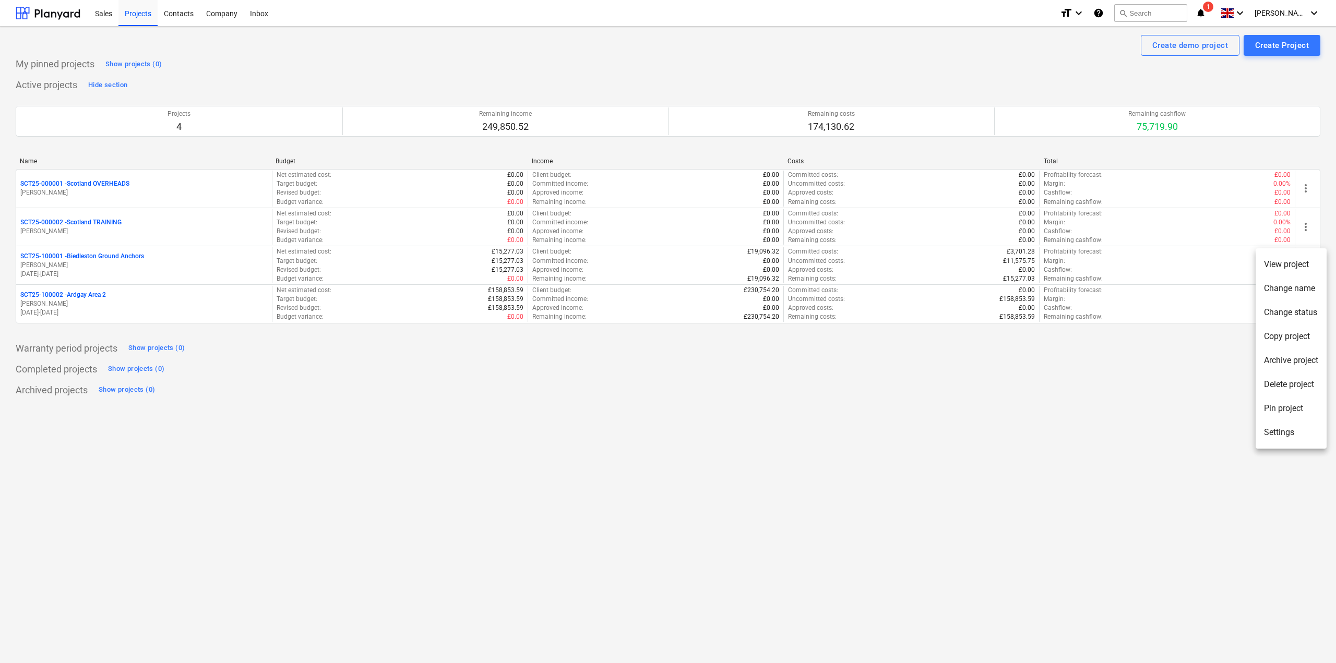
click at [1072, 509] on div at bounding box center [668, 331] width 1336 height 663
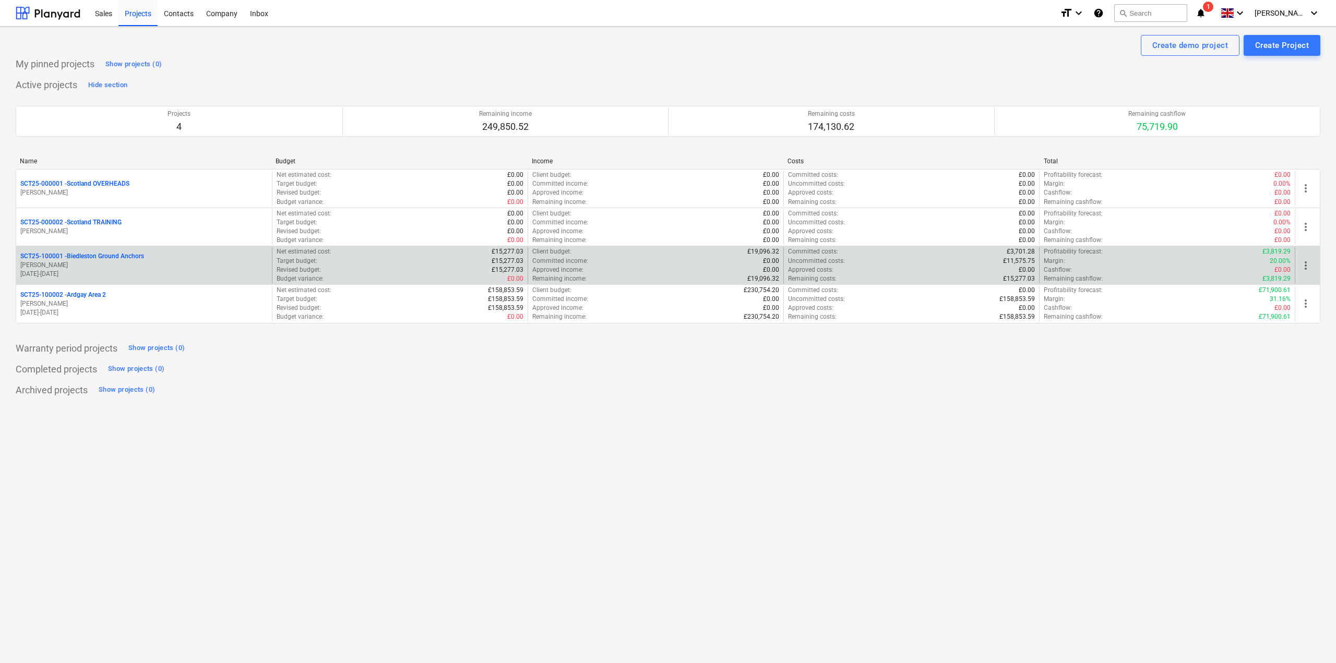
click at [102, 254] on p "SCT25-100001 - Biedleston Ground Anchors" at bounding box center [82, 256] width 124 height 9
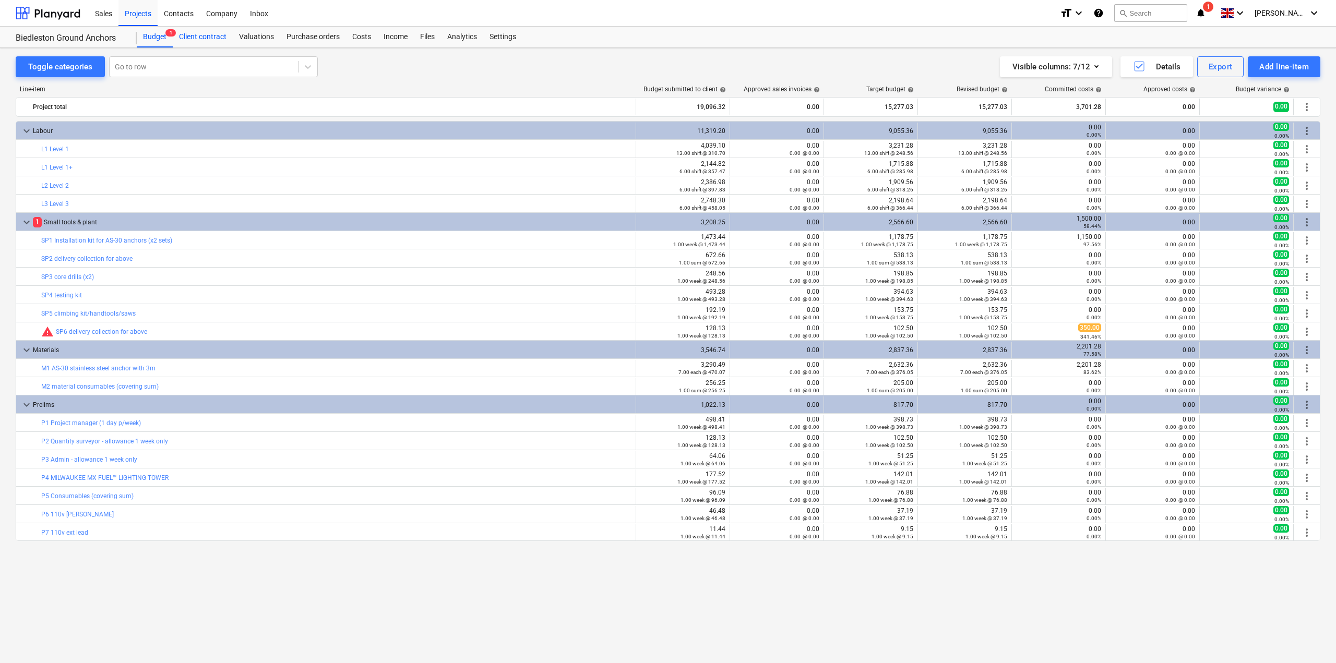
click at [201, 34] on div "Client contract" at bounding box center [203, 37] width 60 height 21
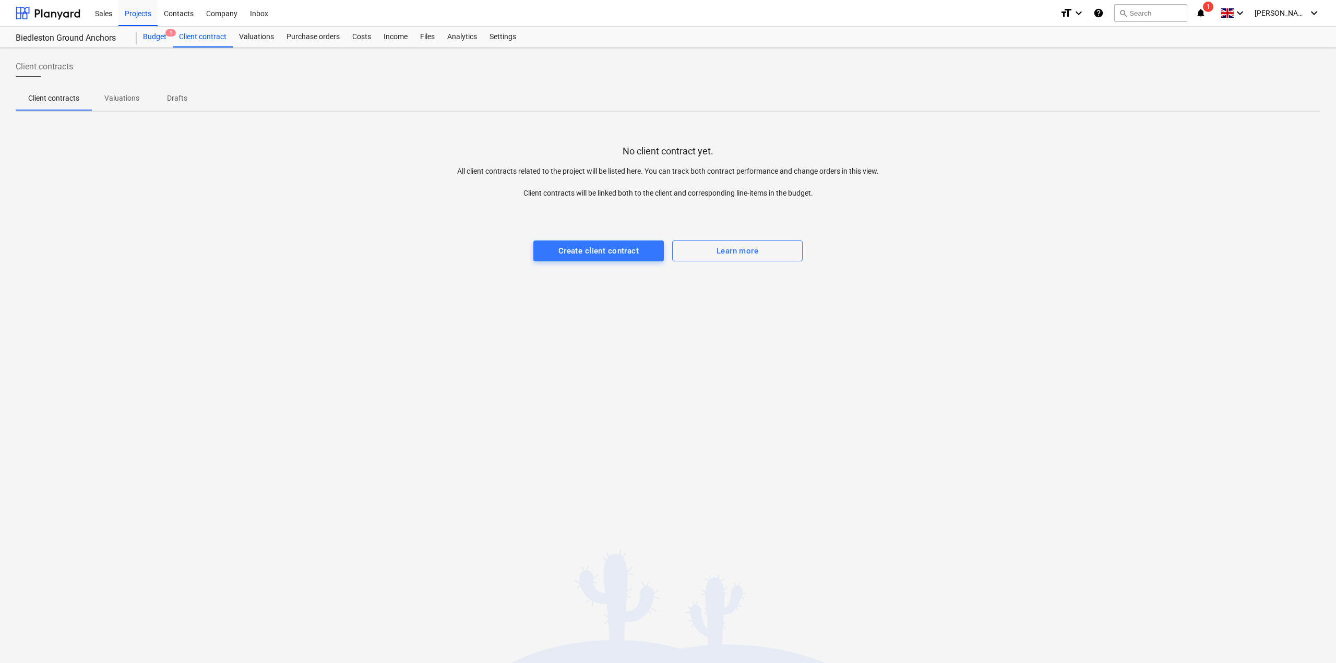
click at [163, 43] on div "Budget 1" at bounding box center [155, 37] width 36 height 21
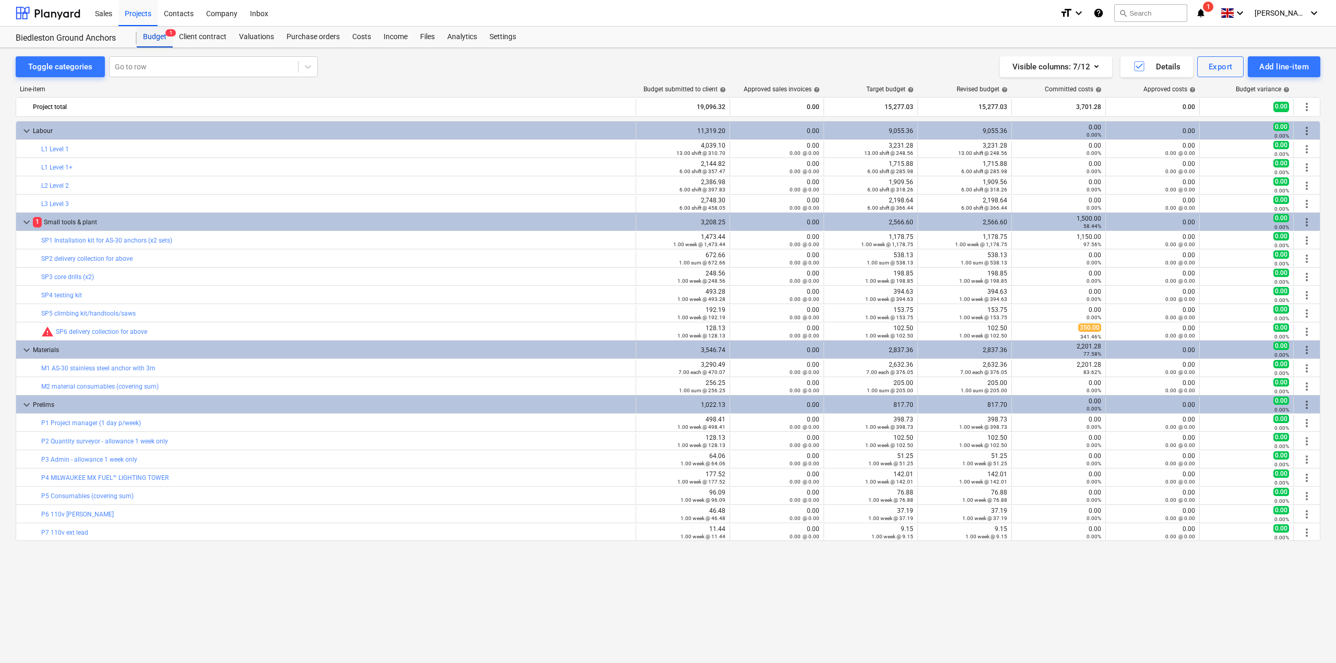
click at [162, 36] on div "Budget 1" at bounding box center [155, 37] width 36 height 21
click at [143, 18] on div "Projects" at bounding box center [137, 12] width 39 height 27
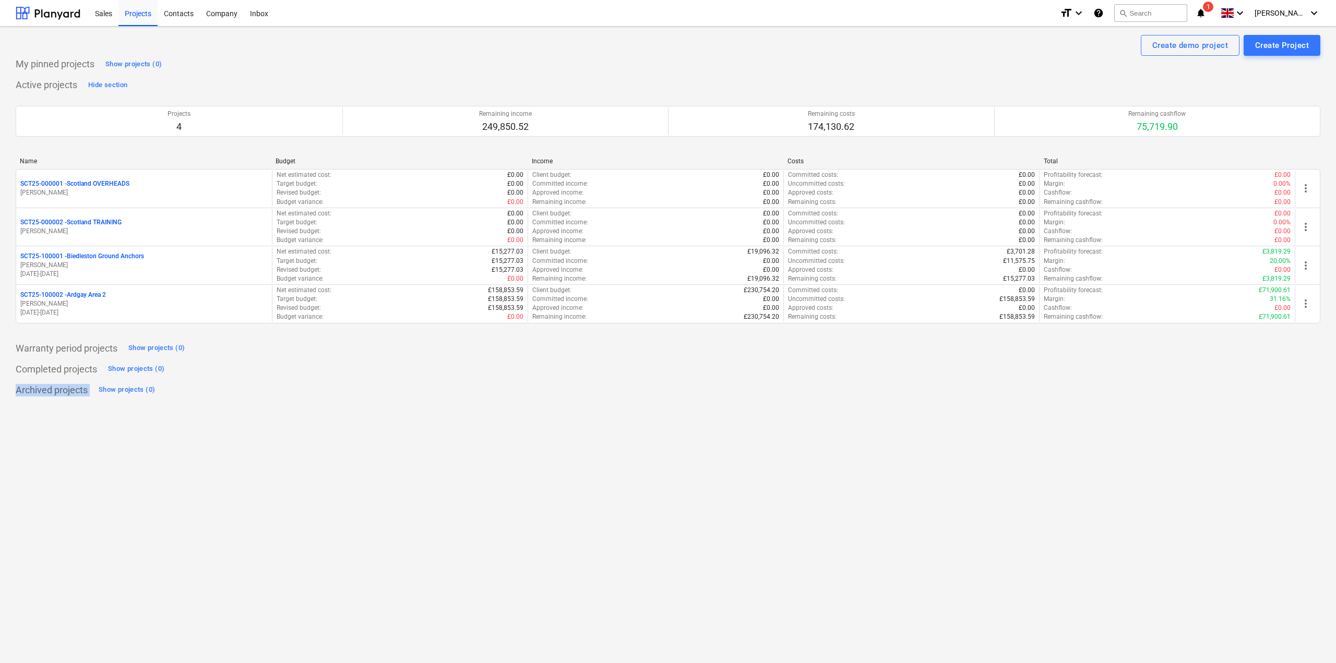
drag, startPoint x: 1244, startPoint y: 369, endPoint x: 591, endPoint y: 486, distance: 663.9
click at [591, 486] on div "Create demo project Create Project My pinned projects Show projects (0) Active …" at bounding box center [668, 345] width 1336 height 637
click at [232, 387] on div "Archived projects Show projects (0)" at bounding box center [668, 390] width 1305 height 17
drag, startPoint x: 300, startPoint y: 417, endPoint x: 342, endPoint y: 474, distance: 70.9
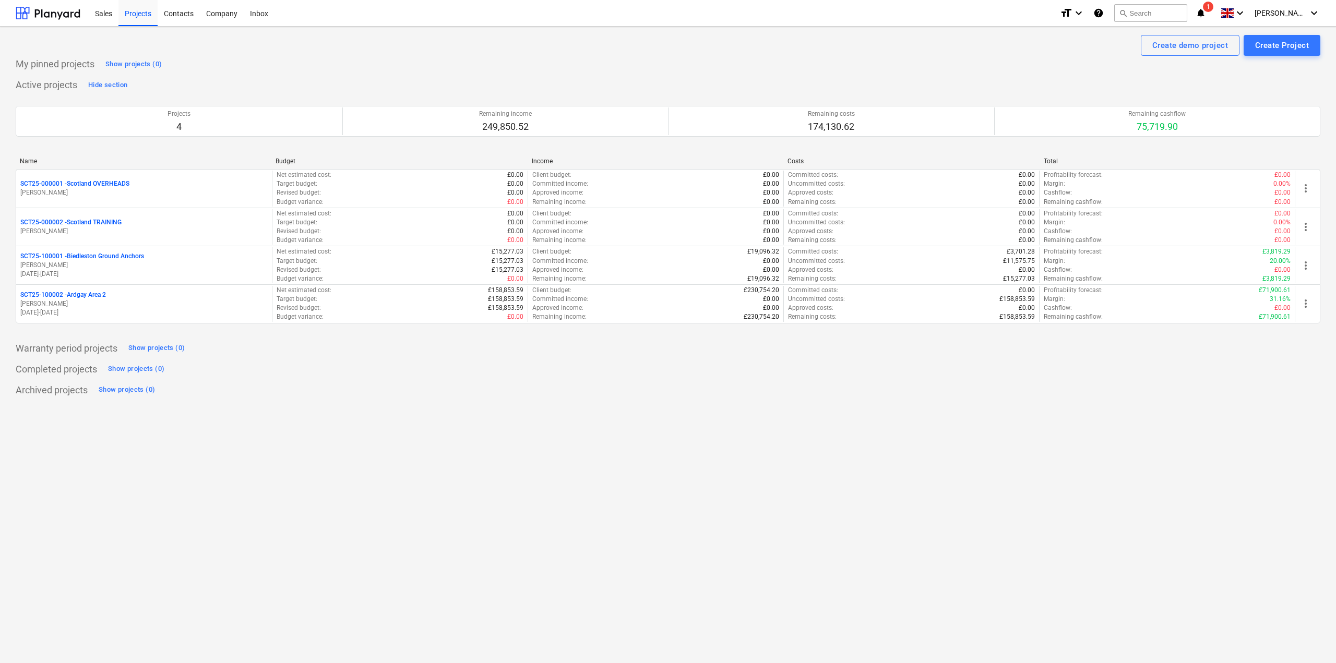
click at [337, 474] on div "Create demo project Create Project My pinned projects Show projects (0) Active …" at bounding box center [668, 345] width 1336 height 637
click at [395, 473] on div "Create demo project Create Project My pinned projects Show projects (0) Active …" at bounding box center [668, 345] width 1336 height 637
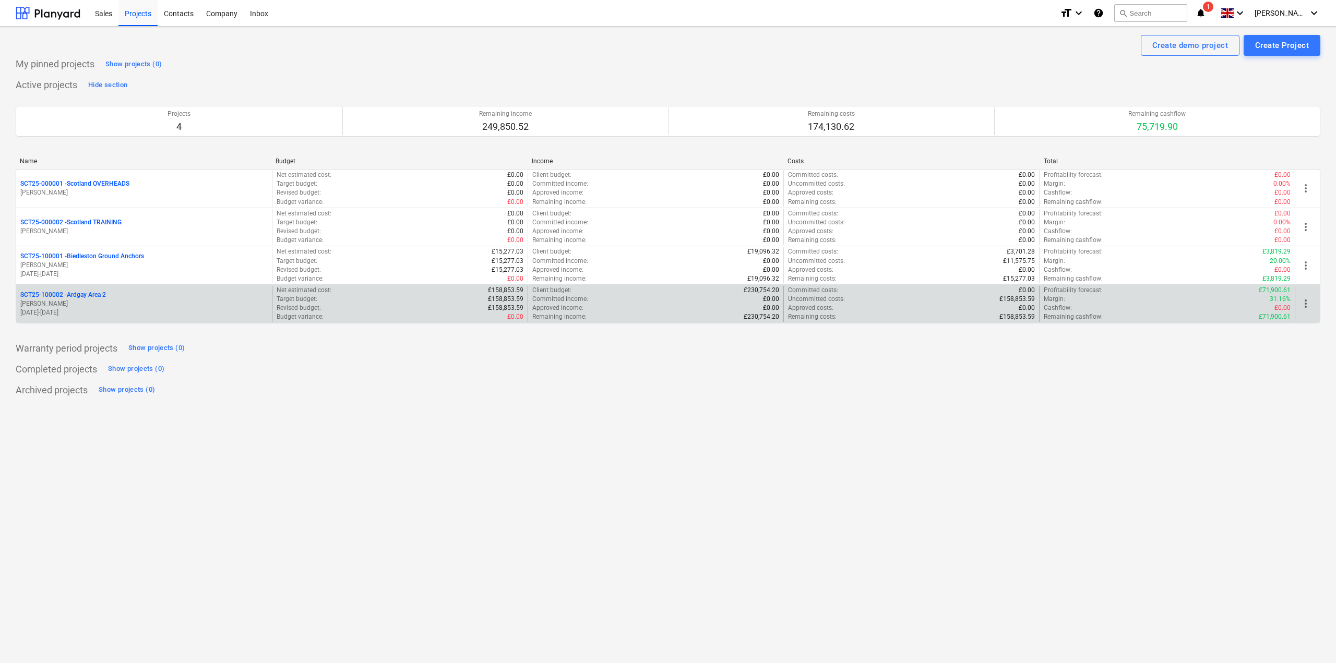
click at [82, 292] on p "SCT25-100002 - [GEOGRAPHIC_DATA] Area 2" at bounding box center [63, 295] width 86 height 9
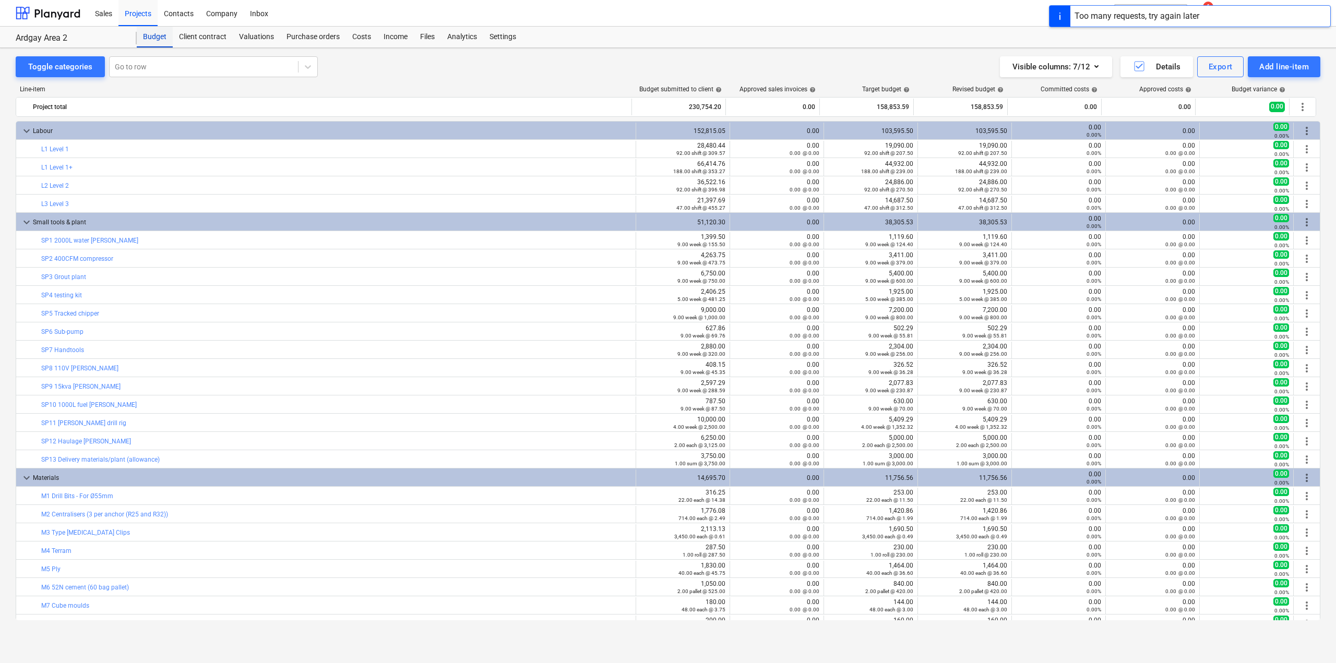
click at [162, 39] on div "Budget" at bounding box center [155, 37] width 36 height 21
click at [152, 20] on div "Projects" at bounding box center [137, 12] width 39 height 27
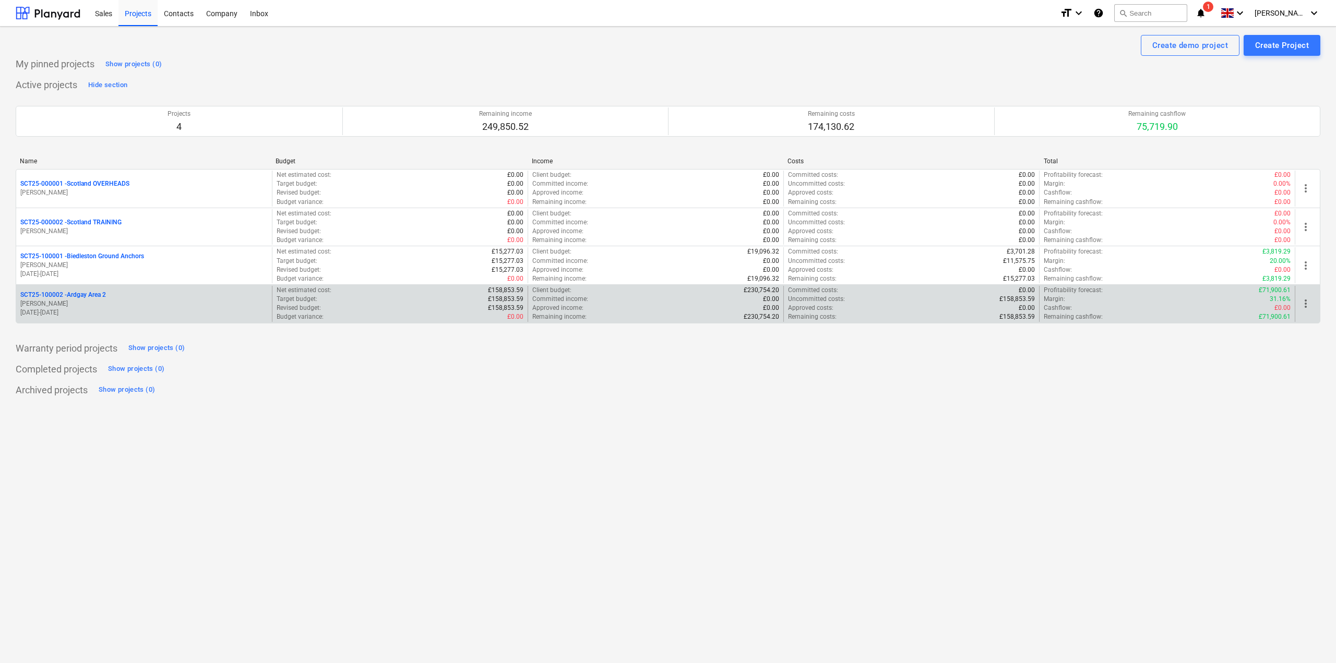
click at [104, 295] on p "SCT25-100002 - [GEOGRAPHIC_DATA] Area 2" at bounding box center [63, 295] width 86 height 9
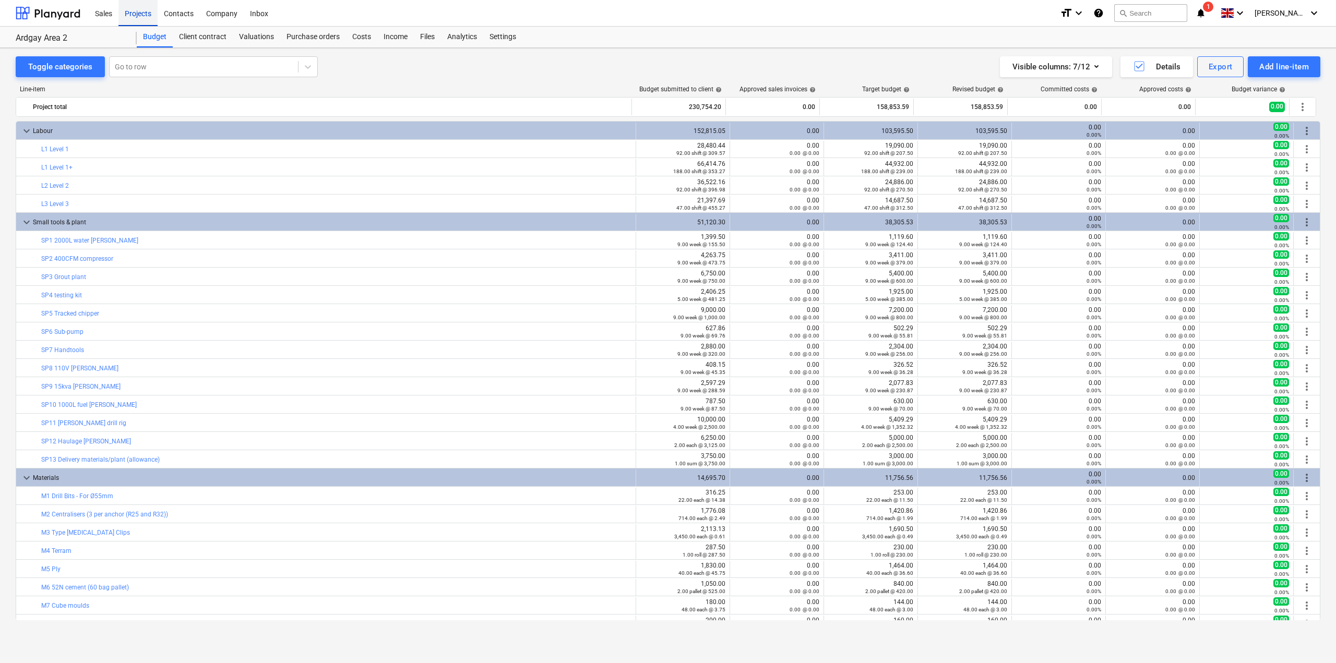
click at [155, 13] on div "Projects" at bounding box center [137, 12] width 39 height 27
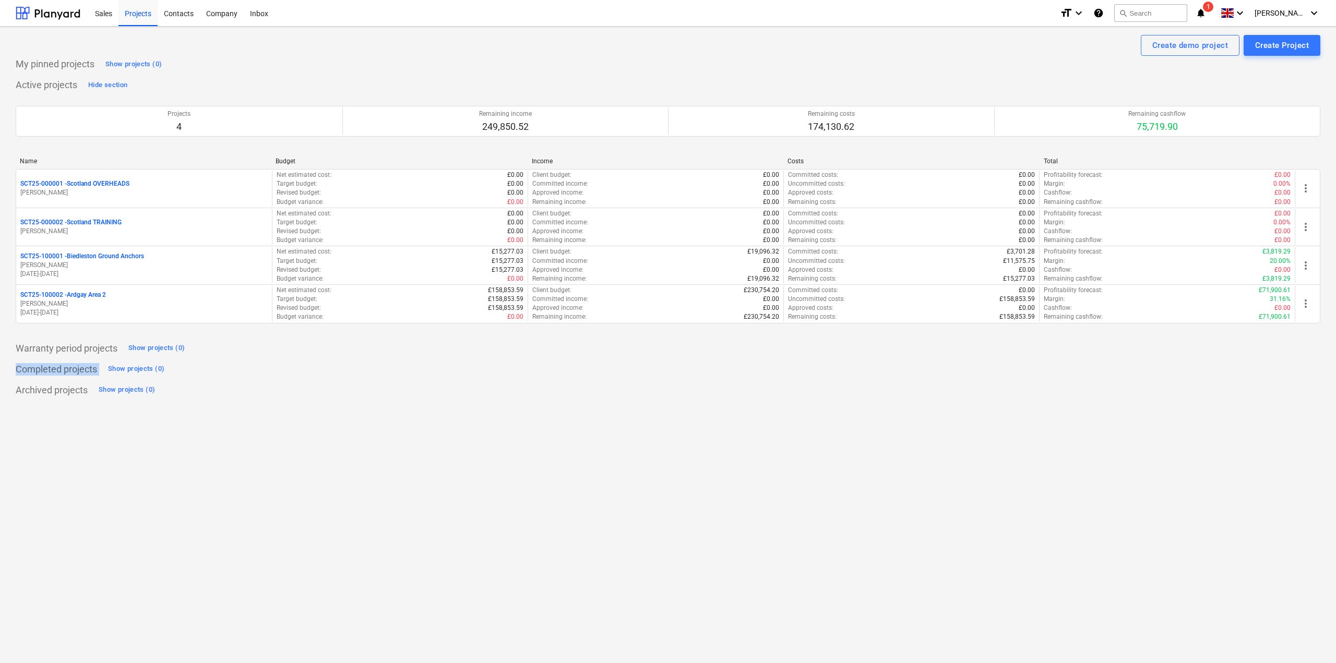
drag, startPoint x: 793, startPoint y: 346, endPoint x: 334, endPoint y: 376, distance: 459.9
click at [322, 375] on div "My pinned projects Show projects (0) Active projects Hide section Projects 4 Re…" at bounding box center [668, 227] width 1305 height 343
click at [451, 388] on div "Archived projects Show projects (0)" at bounding box center [668, 390] width 1305 height 17
click at [381, 453] on div "Create demo project Create Project My pinned projects Show projects (0) Active …" at bounding box center [668, 345] width 1336 height 637
drag, startPoint x: 415, startPoint y: 486, endPoint x: 232, endPoint y: 497, distance: 183.6
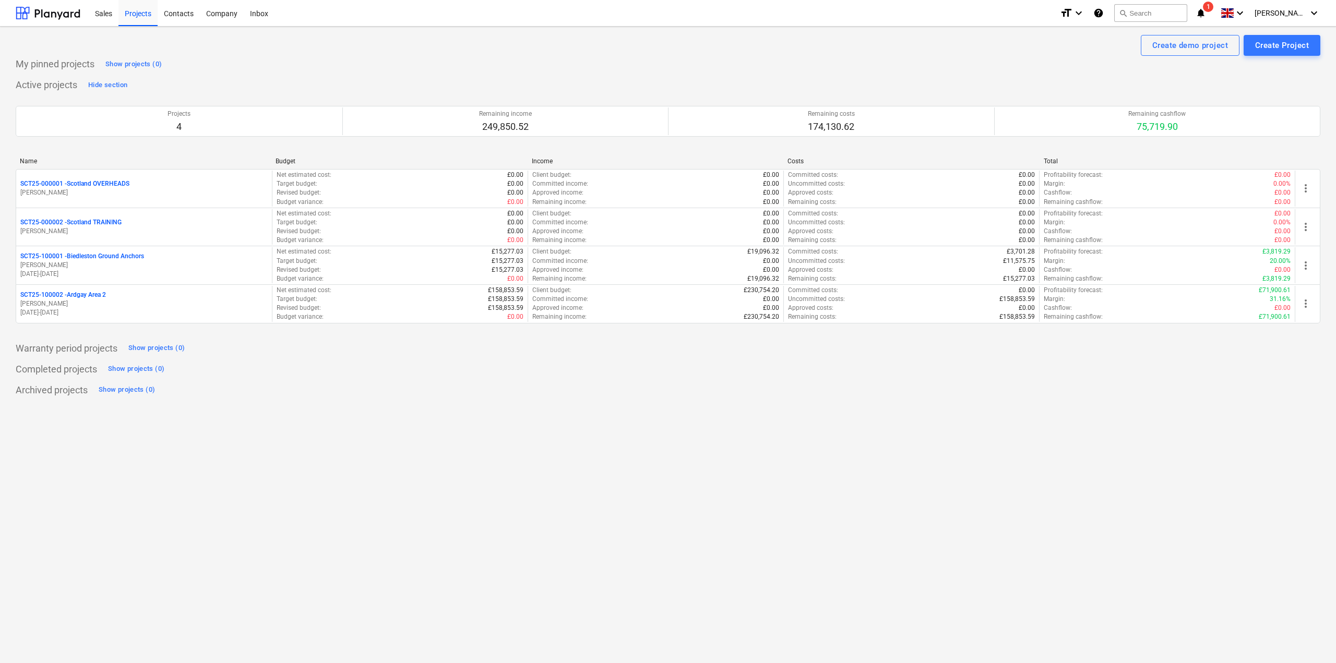
click at [238, 501] on div "Create demo project Create Project My pinned projects Show projects (0) Active …" at bounding box center [668, 345] width 1336 height 637
click at [228, 493] on div "Create demo project Create Project My pinned projects Show projects (0) Active …" at bounding box center [668, 345] width 1336 height 637
click at [1206, 14] on icon "notifications" at bounding box center [1201, 13] width 10 height 13
click at [1121, 99] on p "[Biedleston Ground Anchors] [PERSON_NAME] has requested a review for purchase o…" at bounding box center [1114, 94] width 146 height 22
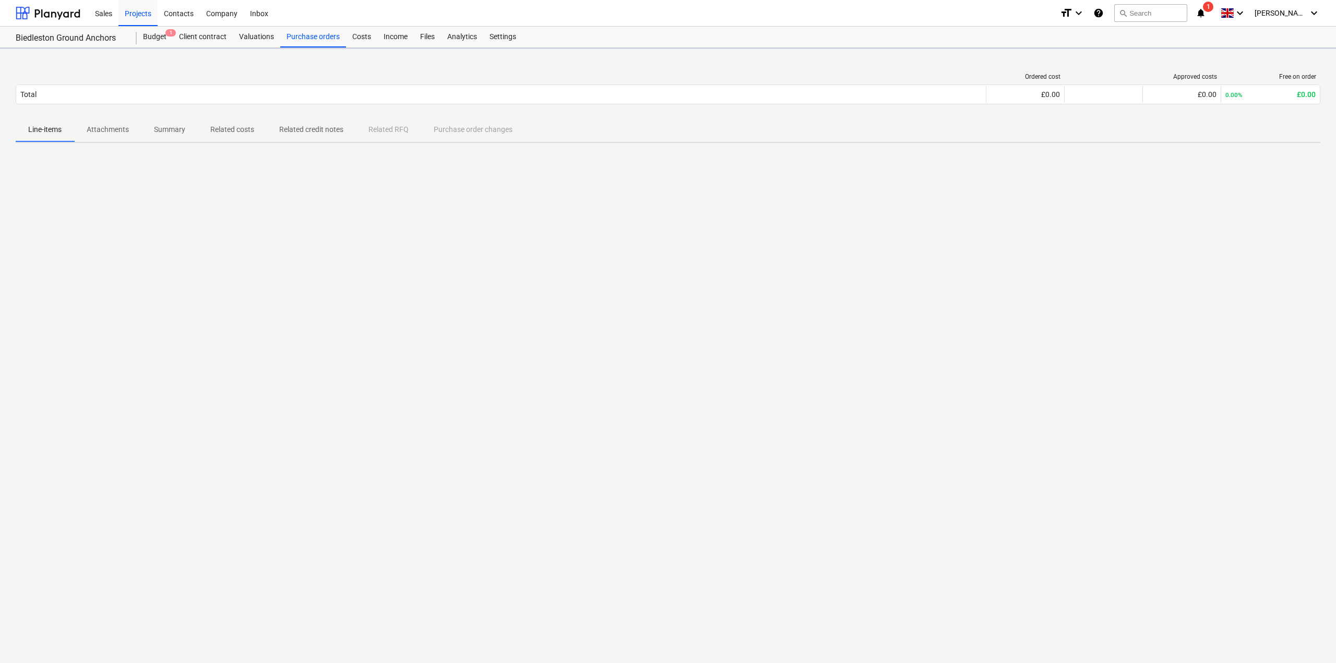
click at [1206, 15] on icon "notifications" at bounding box center [1201, 13] width 10 height 13
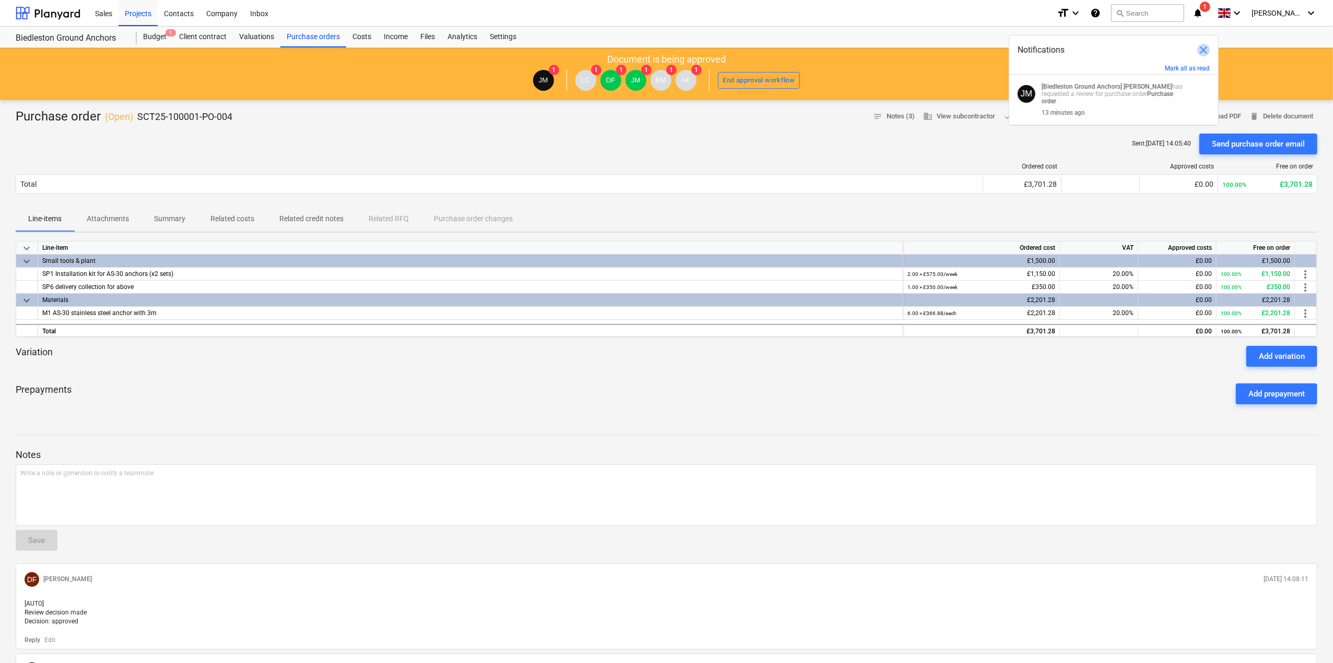
click at [1203, 47] on span "close" at bounding box center [1203, 50] width 13 height 13
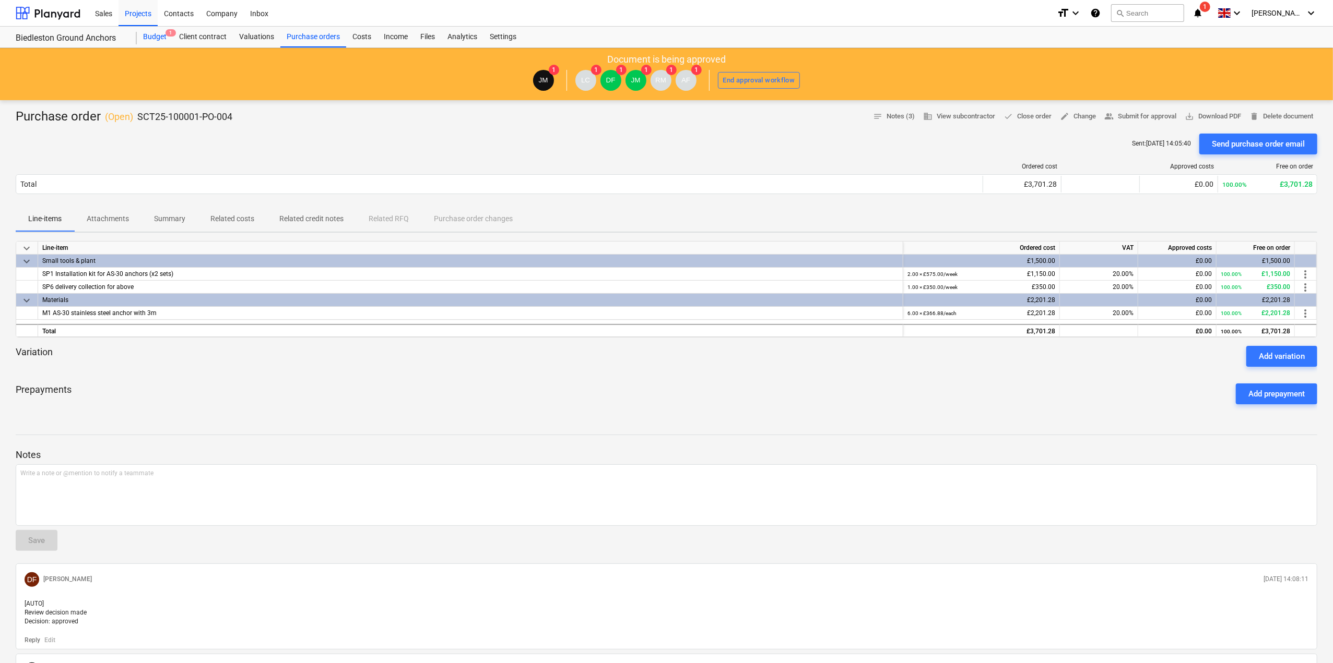
click at [148, 38] on div "Budget 1" at bounding box center [155, 37] width 36 height 21
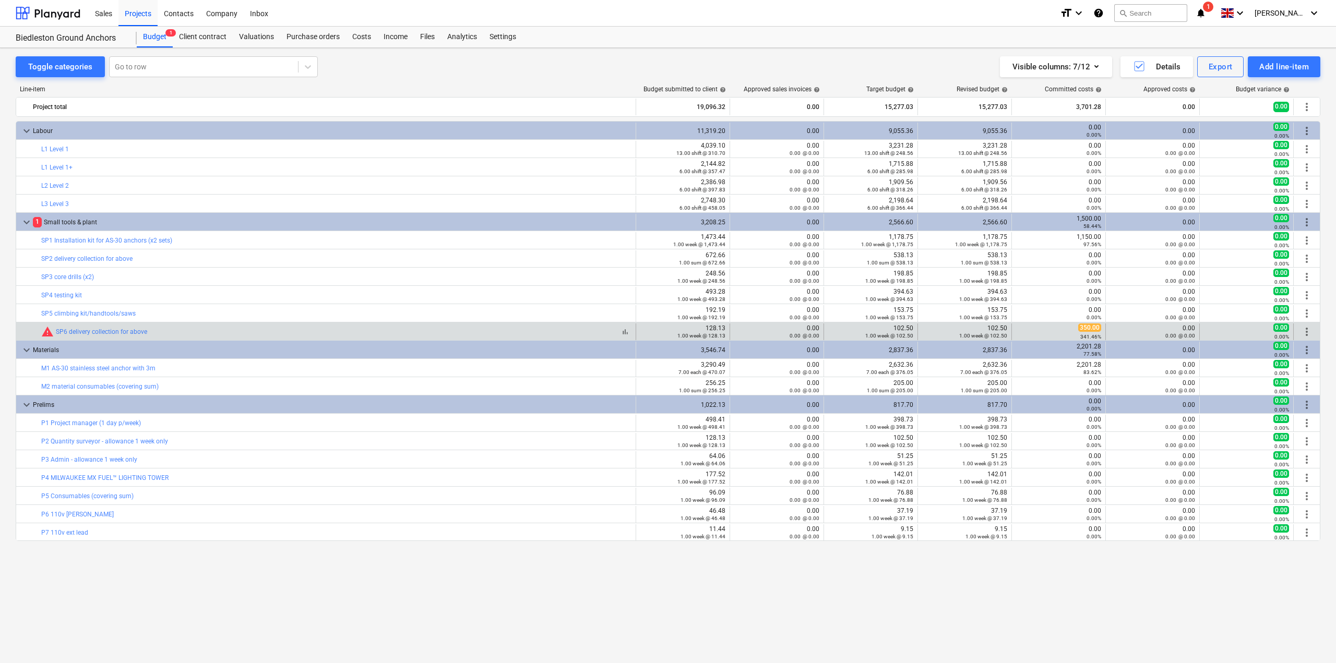
click at [49, 330] on span "warning" at bounding box center [47, 332] width 13 height 13
click at [46, 333] on span "warning" at bounding box center [47, 332] width 13 height 13
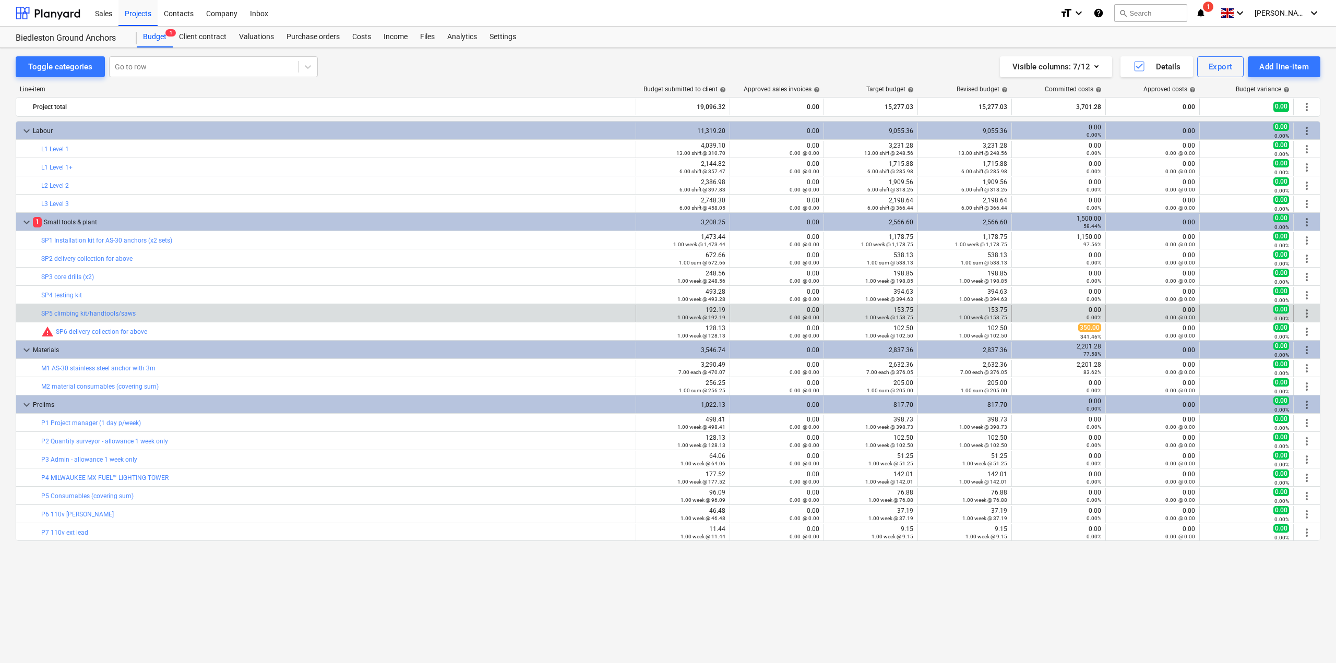
drag, startPoint x: 46, startPoint y: 333, endPoint x: 377, endPoint y: 306, distance: 332.0
click at [377, 306] on div "bar_chart SP5 climbing kit/handtools/saws" at bounding box center [336, 313] width 590 height 17
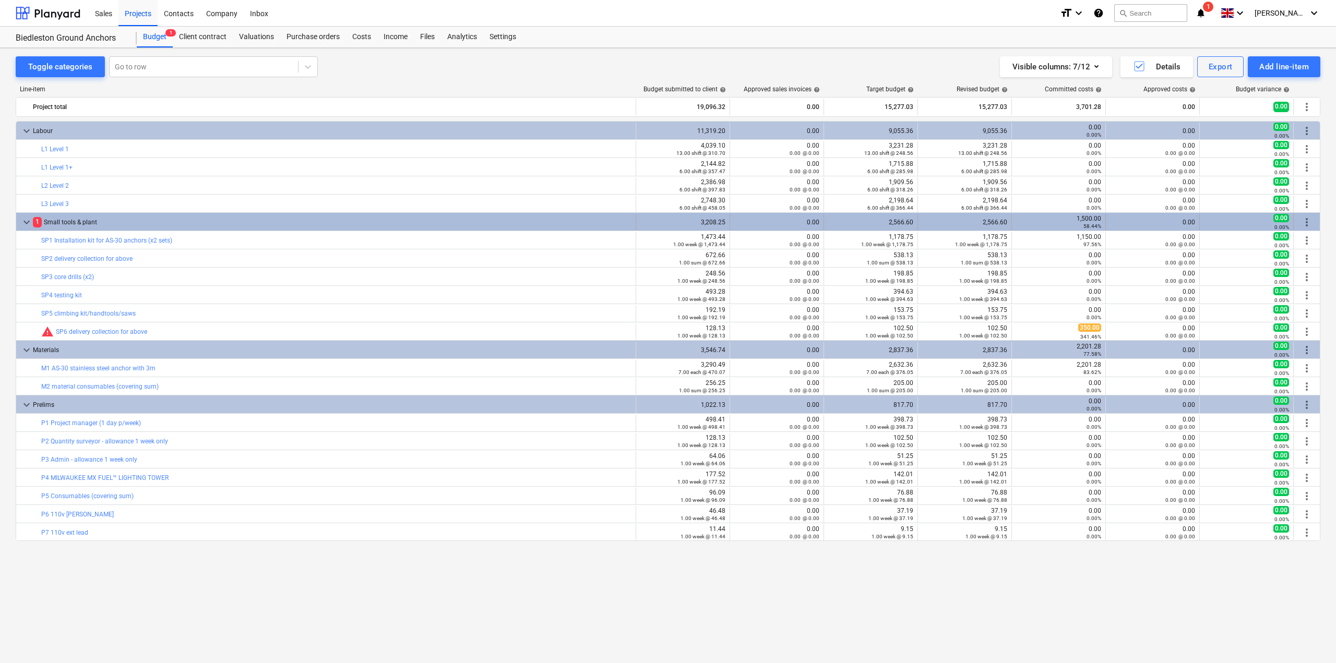
click at [37, 224] on span "1" at bounding box center [37, 222] width 9 height 10
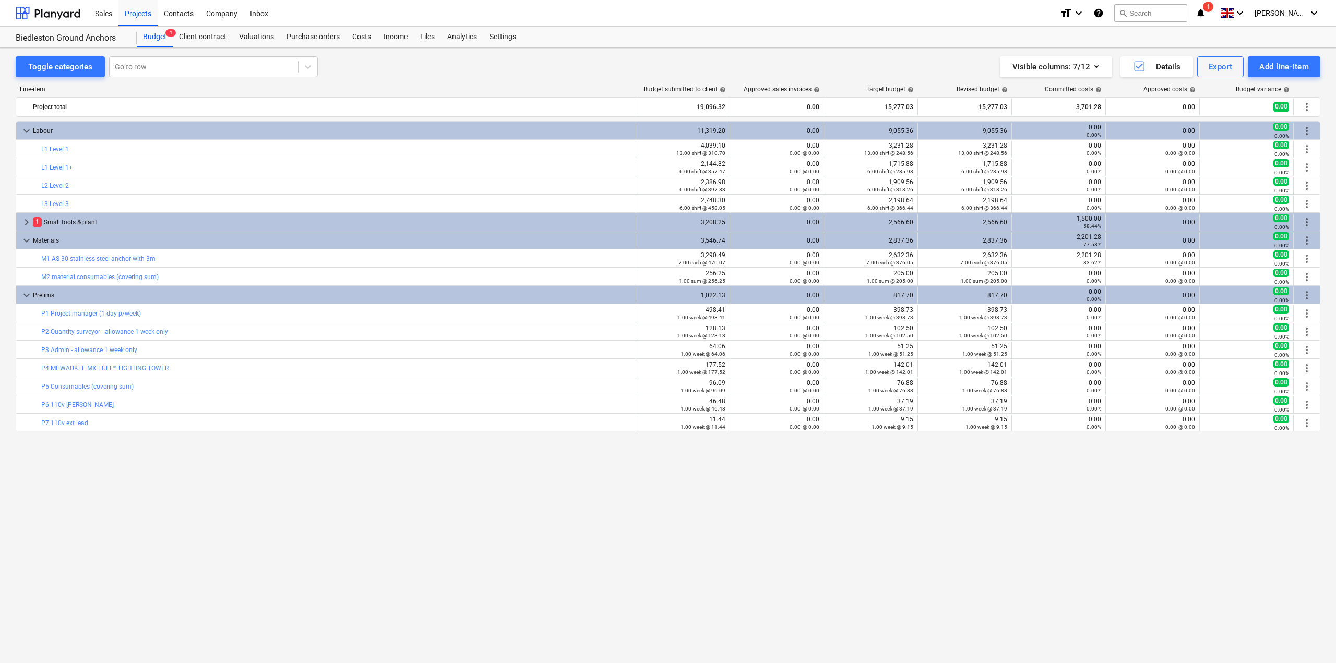
click at [37, 224] on span "1" at bounding box center [37, 222] width 9 height 10
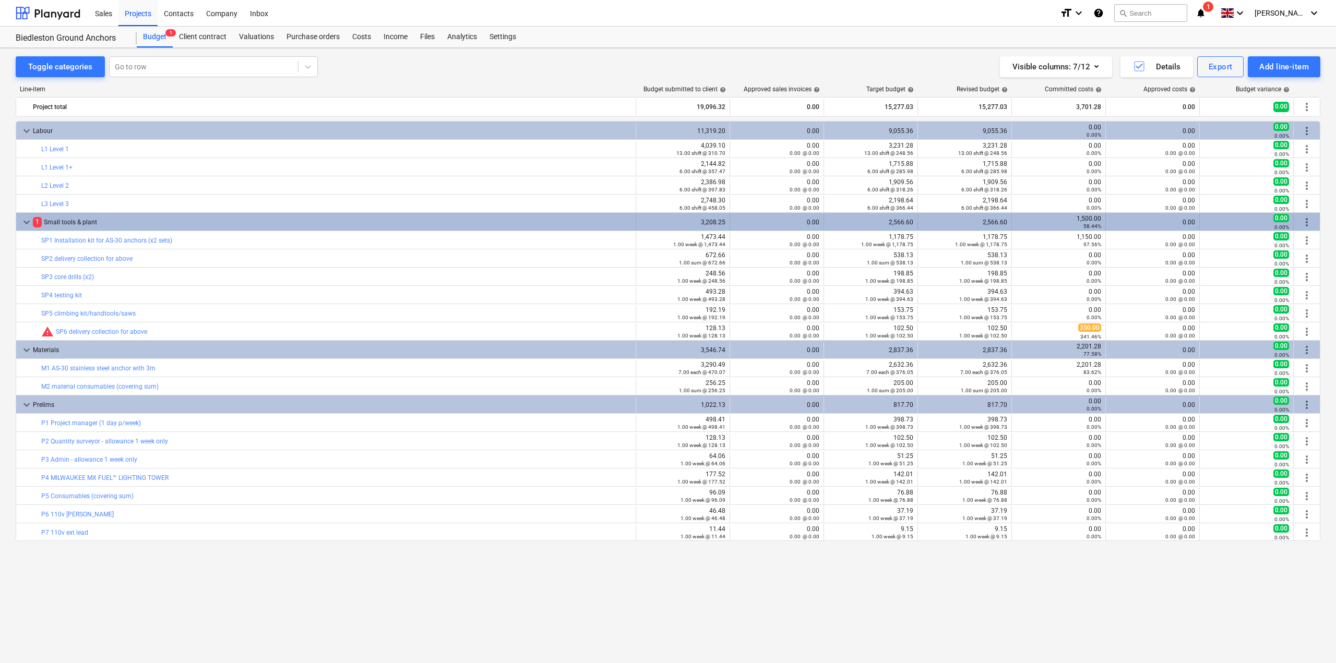
click at [33, 222] on span "1" at bounding box center [37, 222] width 9 height 10
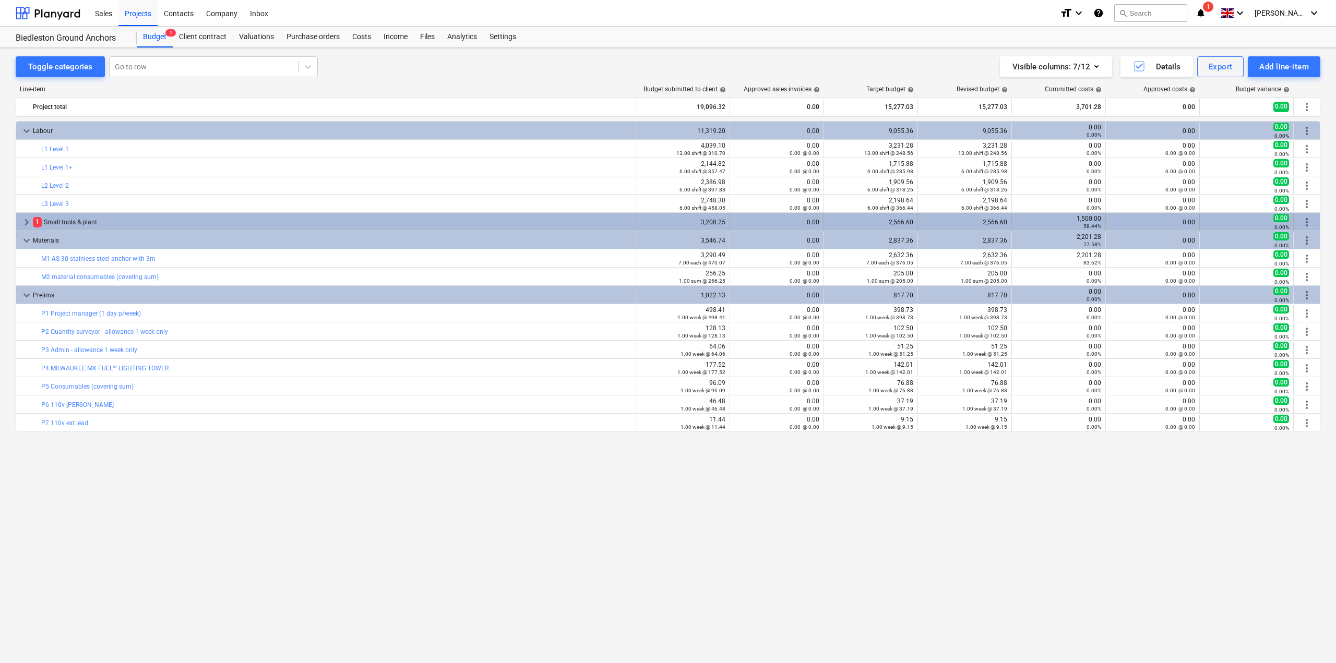
click at [28, 224] on span "keyboard_arrow_right" at bounding box center [26, 222] width 13 height 13
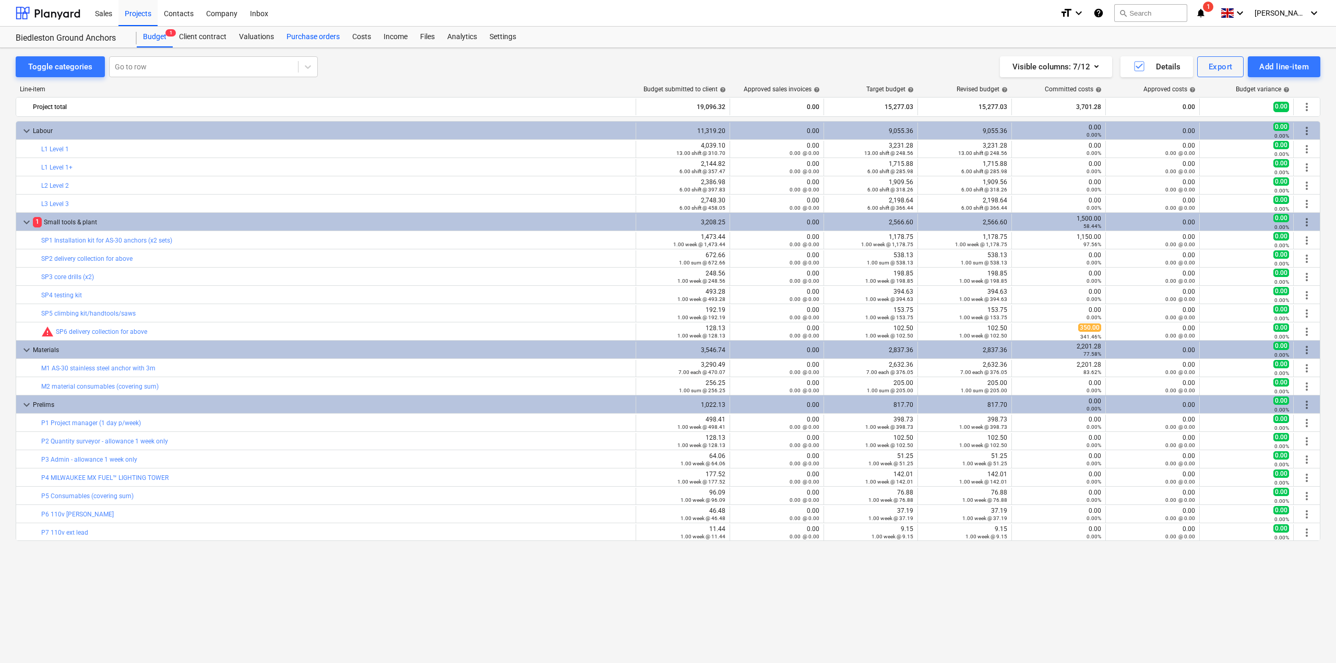
click at [322, 44] on div "Purchase orders" at bounding box center [313, 37] width 66 height 21
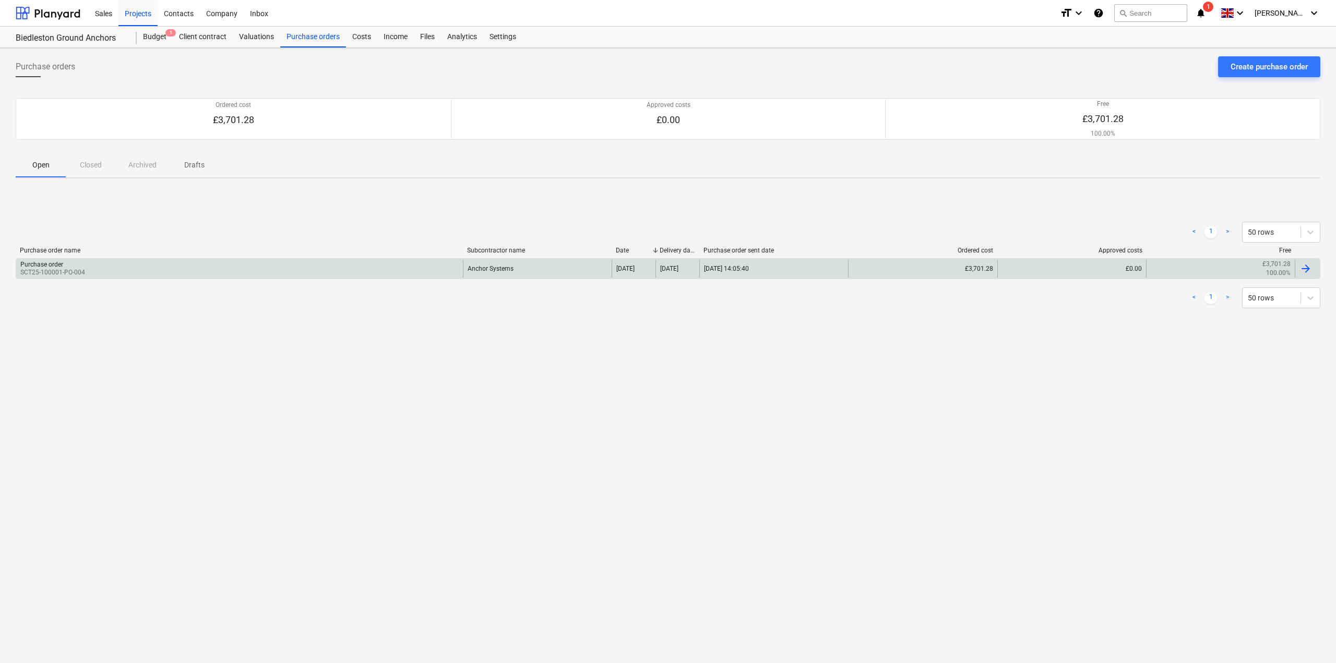
click at [104, 274] on div "Purchase order SCT25-100001-PO-004" at bounding box center [239, 269] width 447 height 18
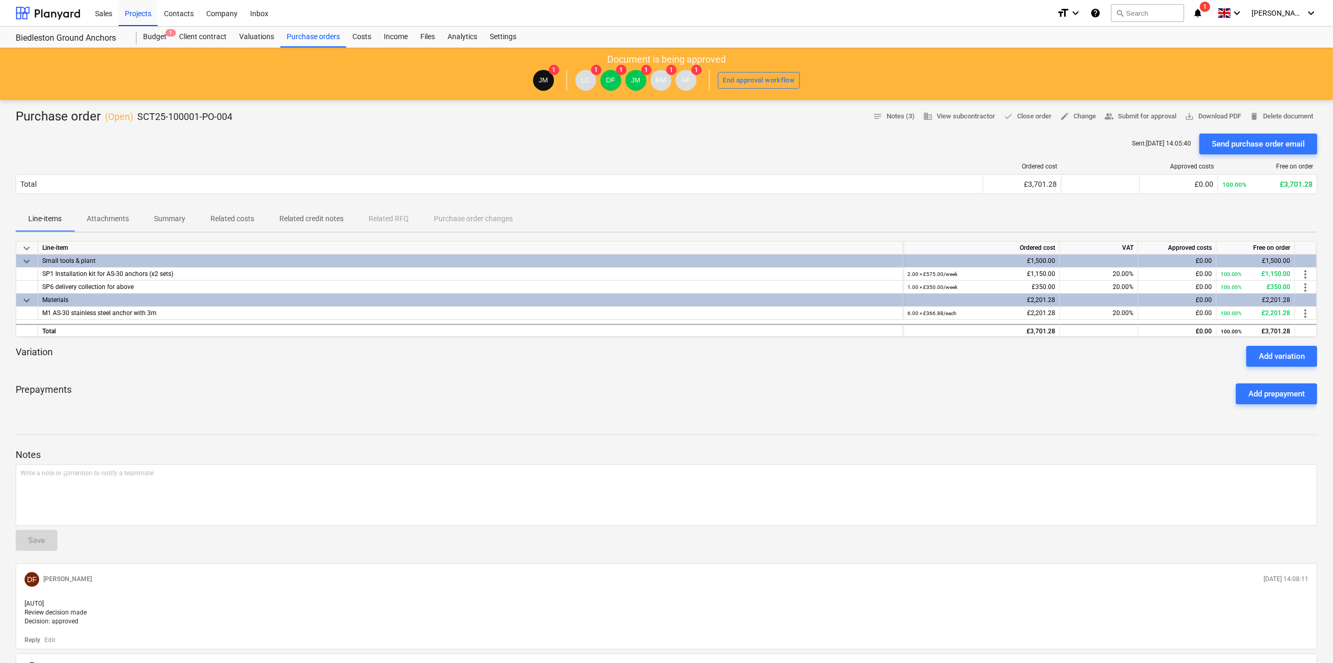
click at [126, 221] on p "Attachments" at bounding box center [108, 219] width 42 height 11
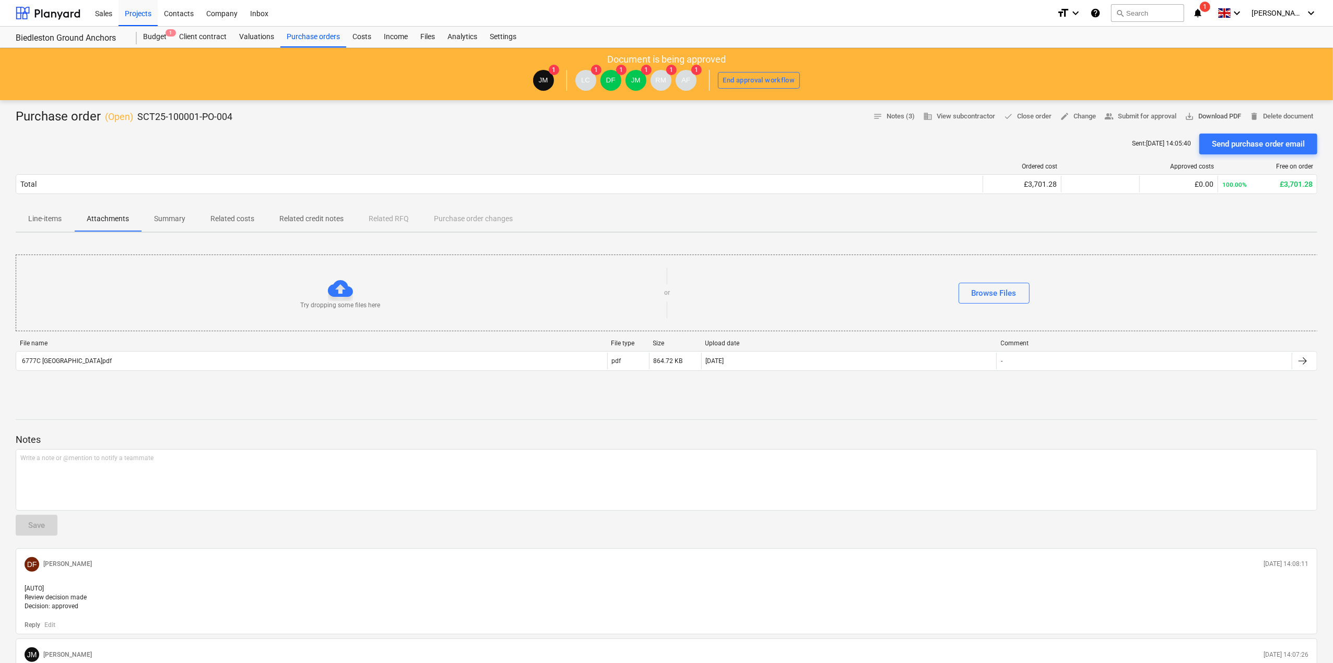
click at [1218, 114] on span "save_alt Download PDF" at bounding box center [1212, 117] width 56 height 12
click at [151, 30] on div "Budget 1" at bounding box center [155, 37] width 36 height 21
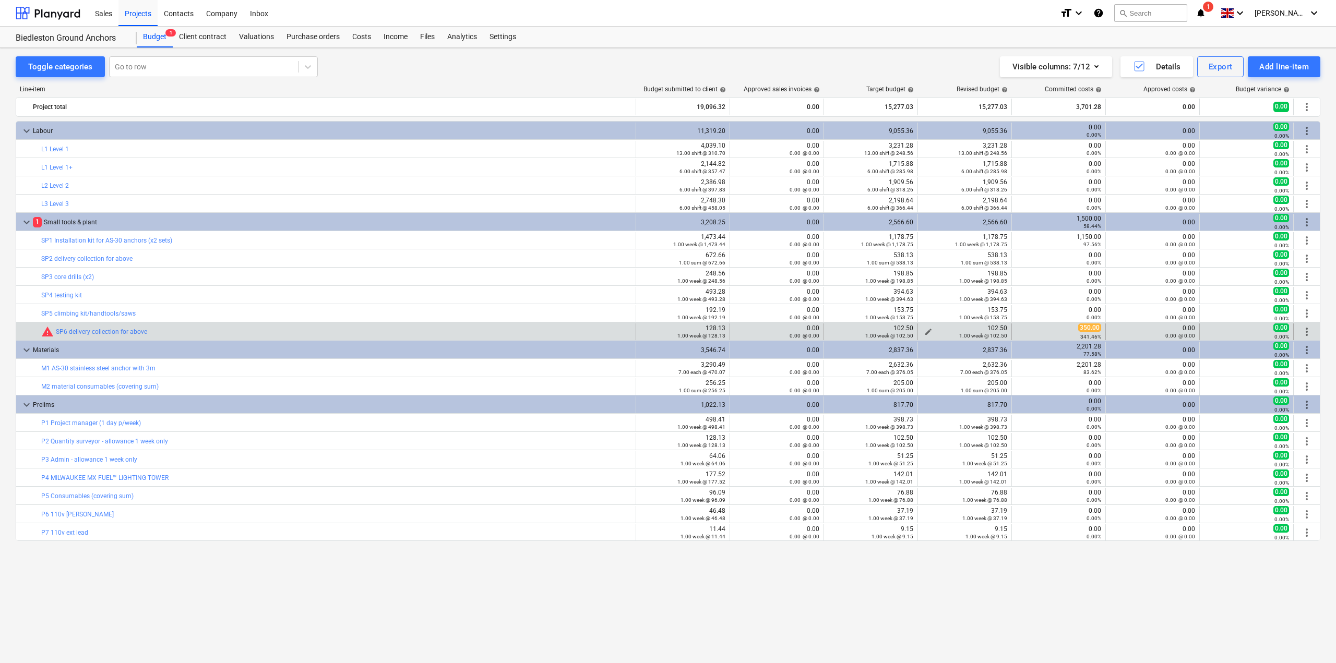
click at [927, 335] on div "1.00 week @ 102.50" at bounding box center [964, 335] width 85 height 7
click at [931, 334] on div "1.00 week @ 102.50" at bounding box center [964, 335] width 85 height 7
click at [929, 331] on span "edit" at bounding box center [928, 332] width 8 height 8
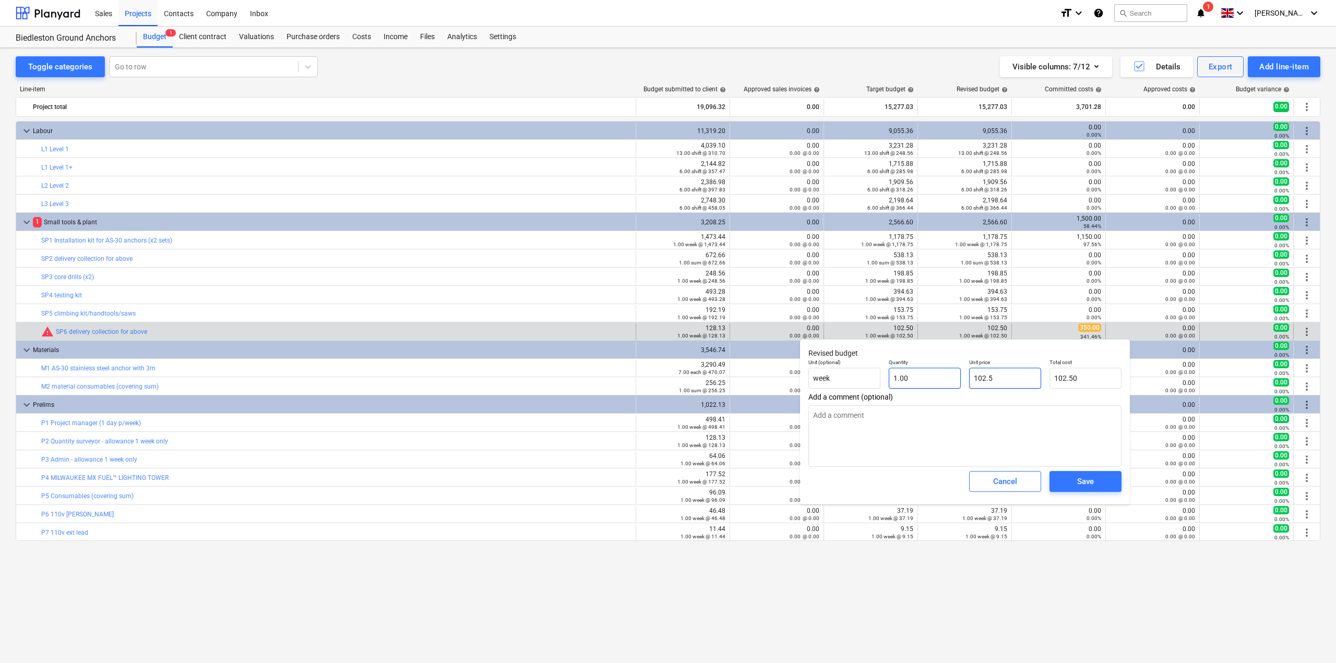
drag, startPoint x: 1014, startPoint y: 378, endPoint x: 958, endPoint y: 375, distance: 55.4
click at [958, 375] on div "Unit (optional) week Quantity 1.00 Unit price 102.5 Total cost 102.50" at bounding box center [965, 374] width 322 height 38
type input "3"
type input "3.00"
type input "35"
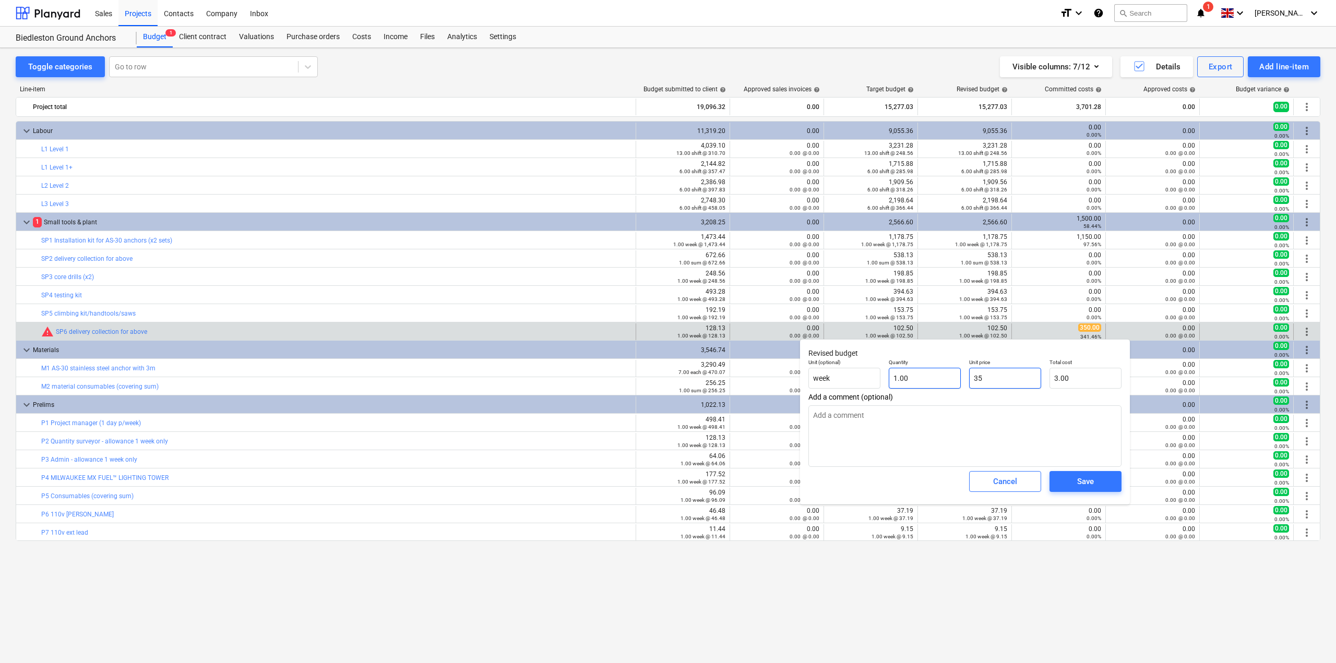
type input "35.00"
type input "350"
type input "350.00"
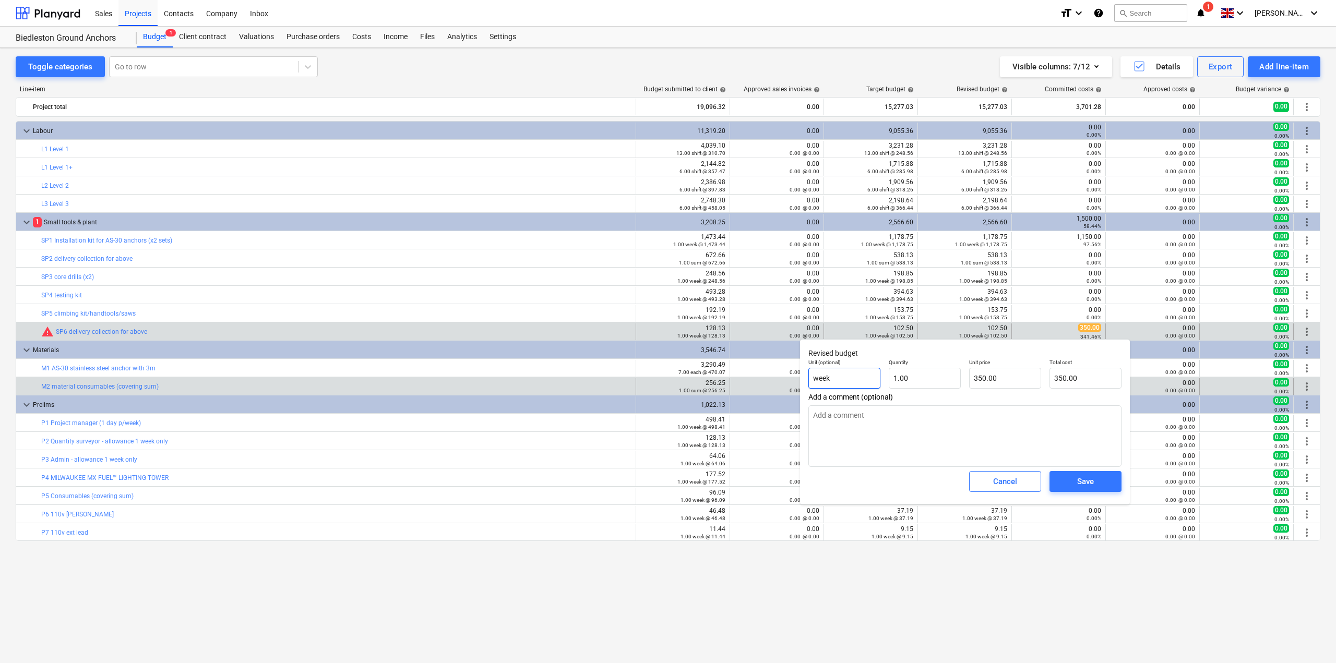
drag, startPoint x: 851, startPoint y: 379, endPoint x: 710, endPoint y: 382, distance: 141.5
click at [710, 382] on body "Sales Projects Contacts Company Inbox format_size keyboard_arrow_down help sear…" at bounding box center [668, 331] width 1336 height 663
type input "w"
type input "sum"
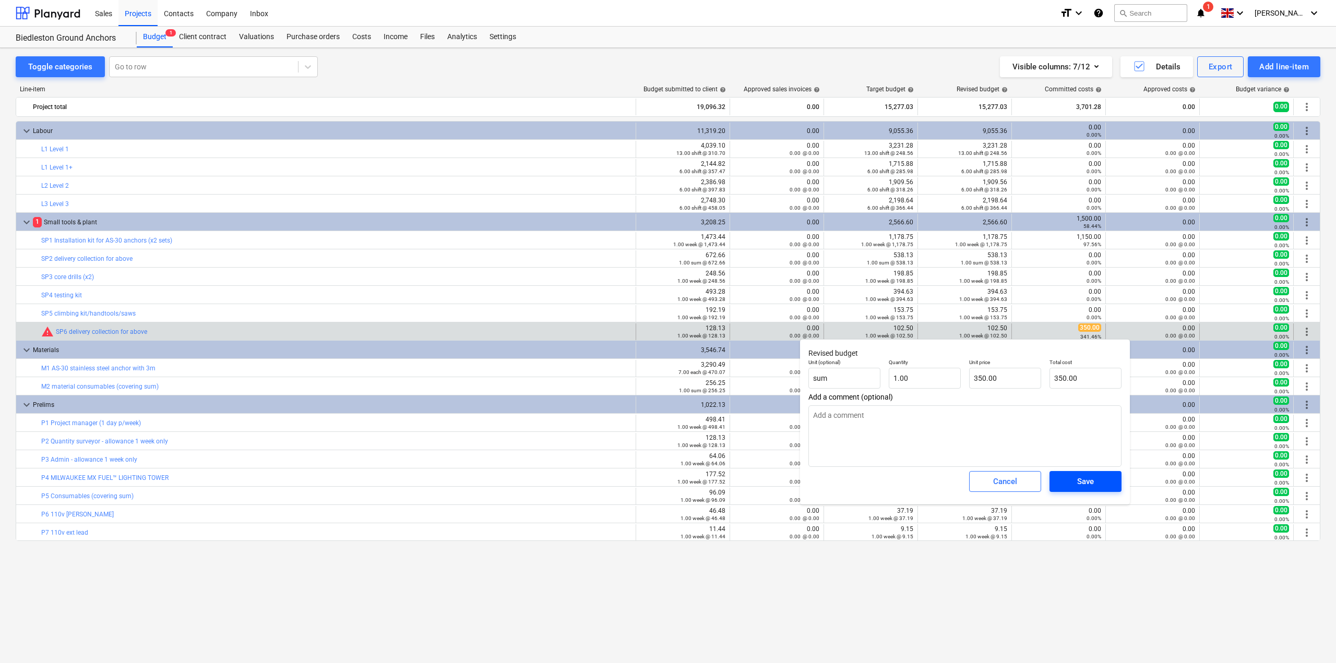
click at [1062, 485] on span "Save" at bounding box center [1085, 482] width 47 height 14
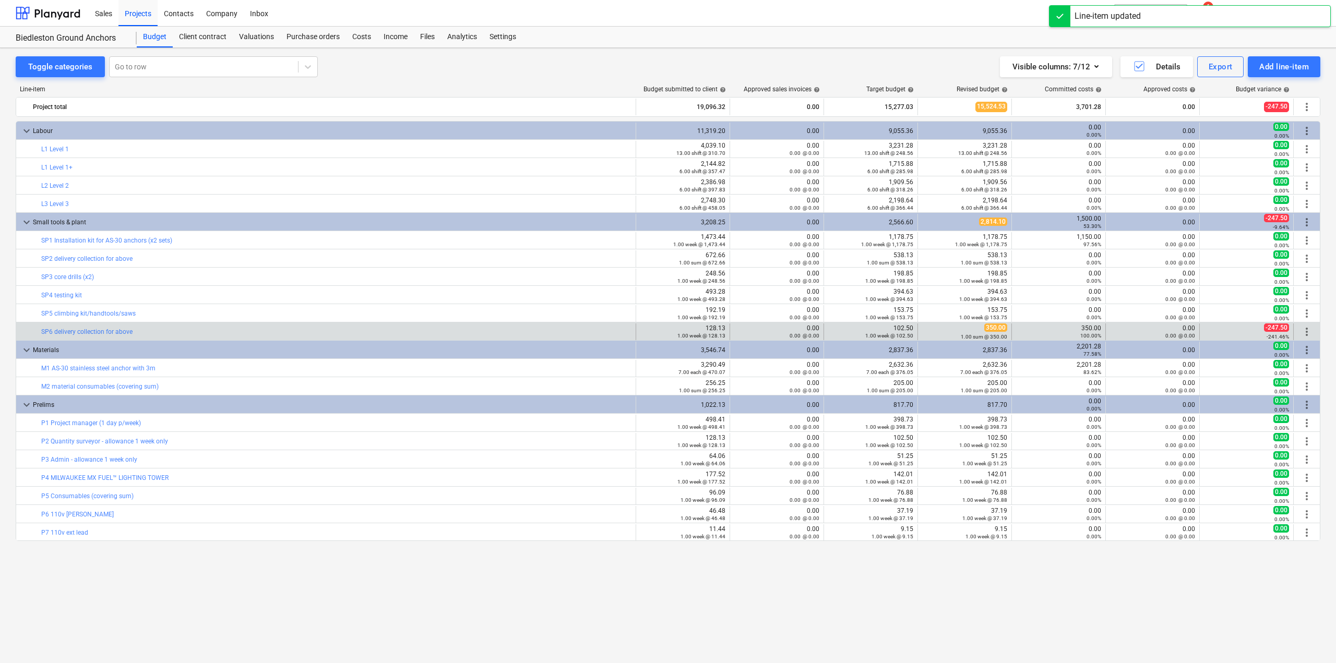
click at [1029, 326] on div "350.00 100.00%" at bounding box center [1058, 332] width 85 height 15
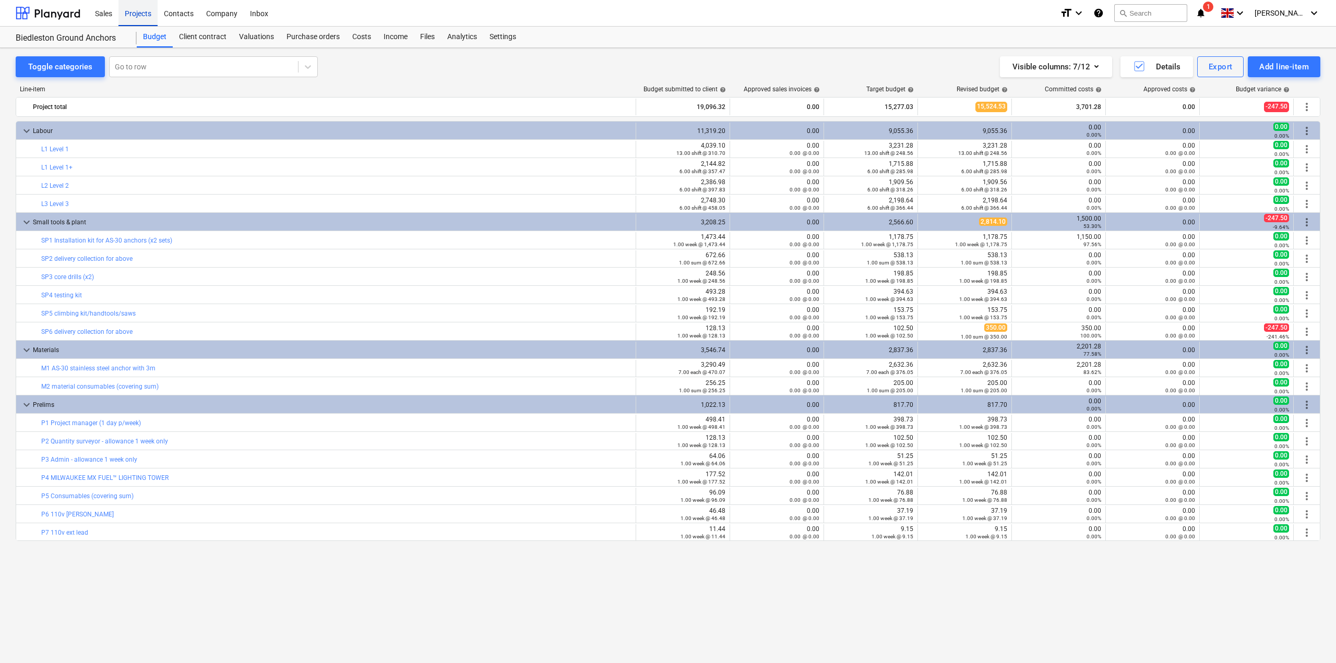
click at [147, 18] on div "Projects" at bounding box center [137, 12] width 39 height 27
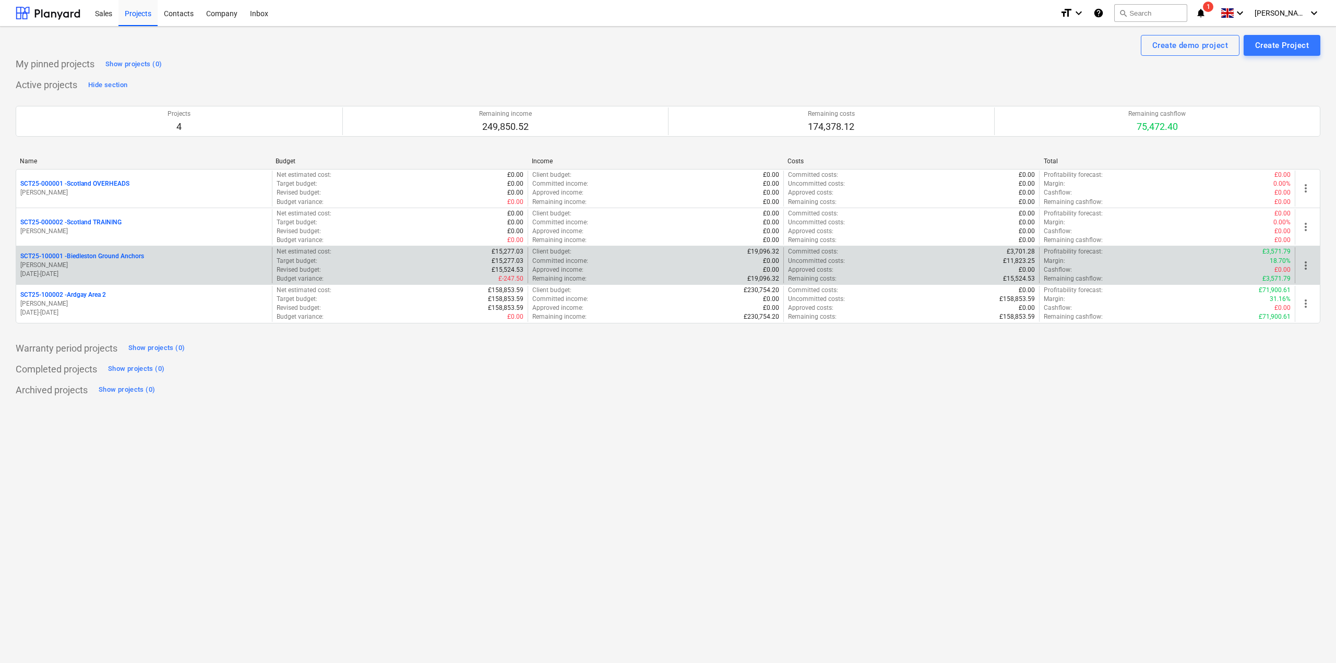
click at [140, 255] on p "SCT25-100001 - Biedleston Ground Anchors" at bounding box center [82, 256] width 124 height 9
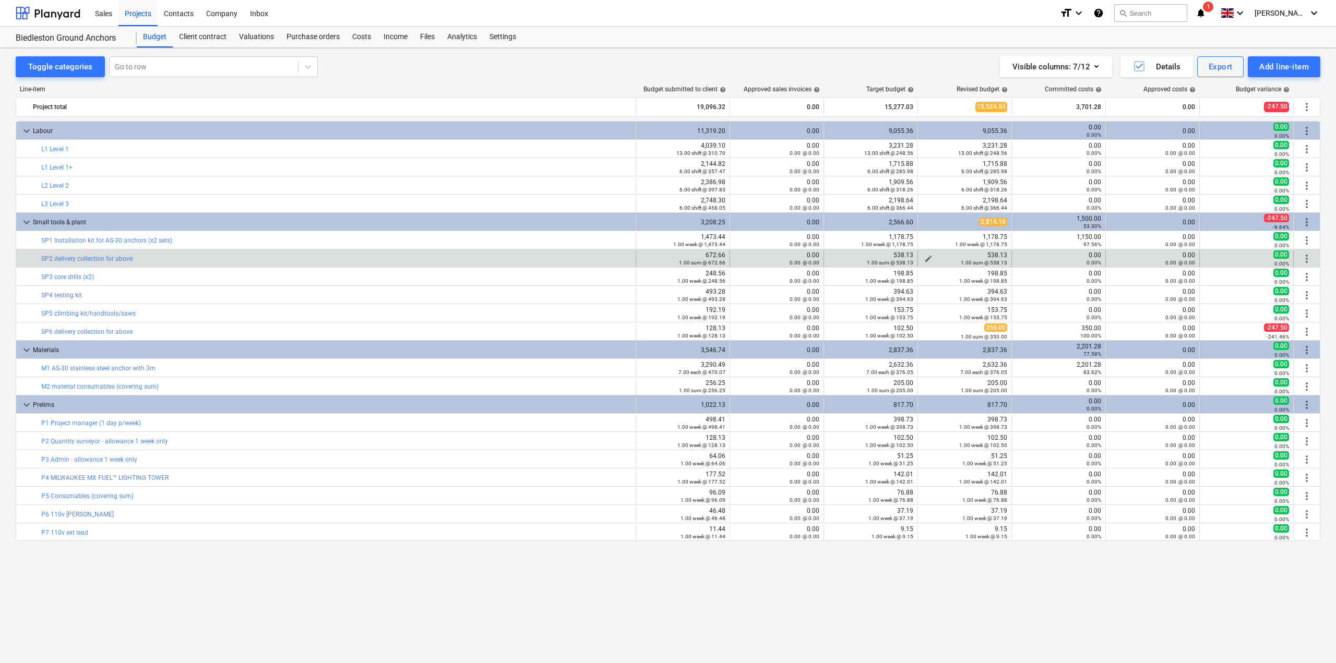
click at [926, 260] on div "1.00 sum @ 538.13" at bounding box center [964, 262] width 85 height 7
click at [929, 259] on div "1.00 sum @ 538.13" at bounding box center [964, 262] width 85 height 7
click at [928, 255] on span "edit" at bounding box center [928, 259] width 8 height 8
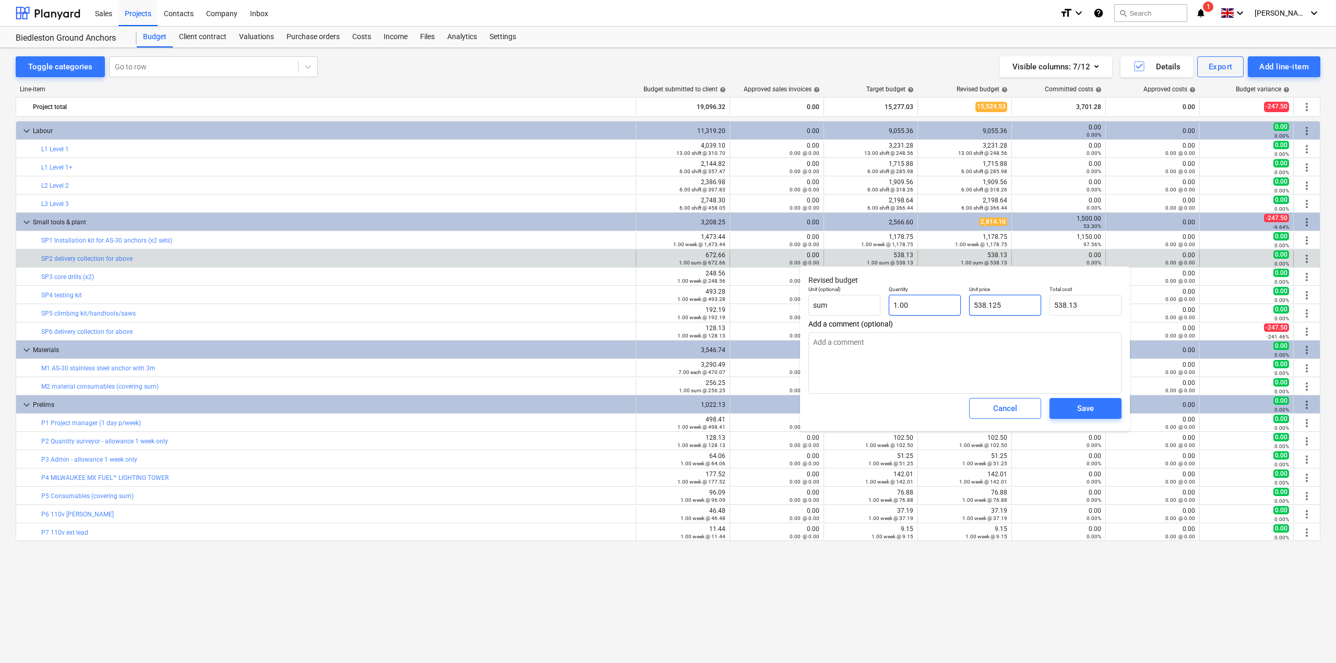
drag, startPoint x: 1024, startPoint y: 306, endPoint x: 938, endPoint y: 313, distance: 86.9
click at [938, 313] on div "Unit (optional) sum Quantity 1.00 Unit price 538.125 Total cost 538.13" at bounding box center [965, 301] width 322 height 38
type input "2"
type input "2.00"
type input "20"
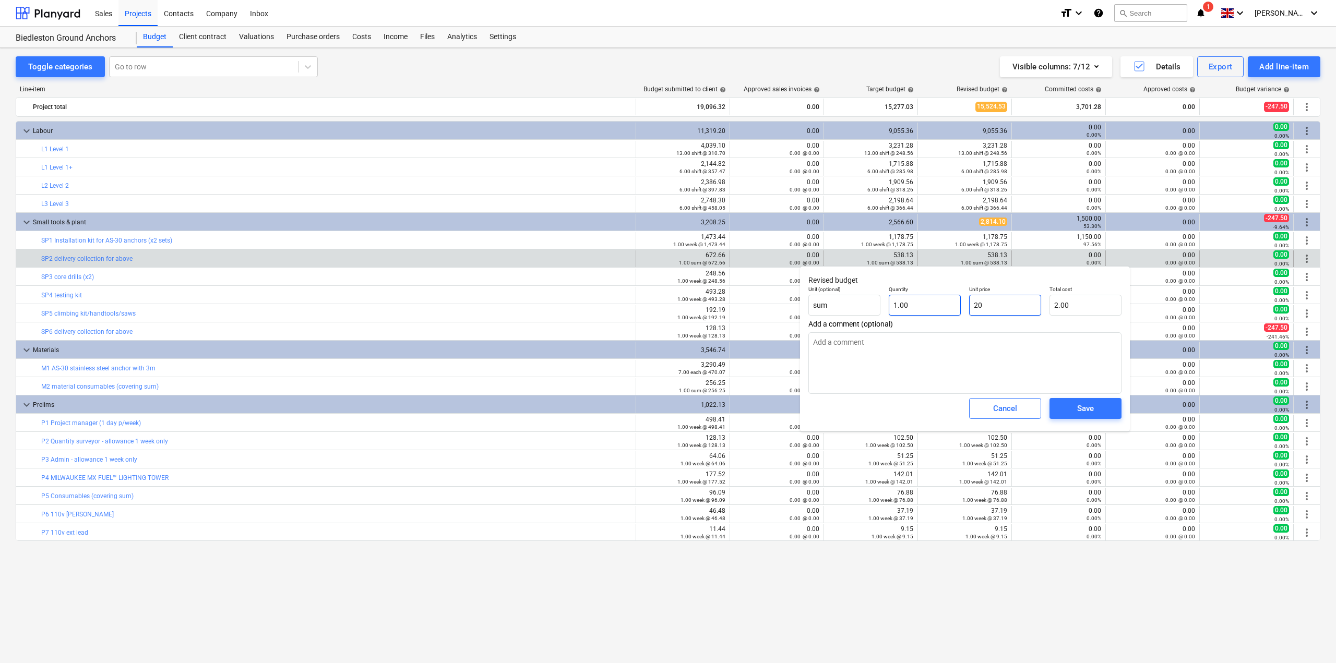
type input "20.00"
type input "200"
type input "200.00"
click at [1085, 407] on div "Save" at bounding box center [1085, 409] width 17 height 14
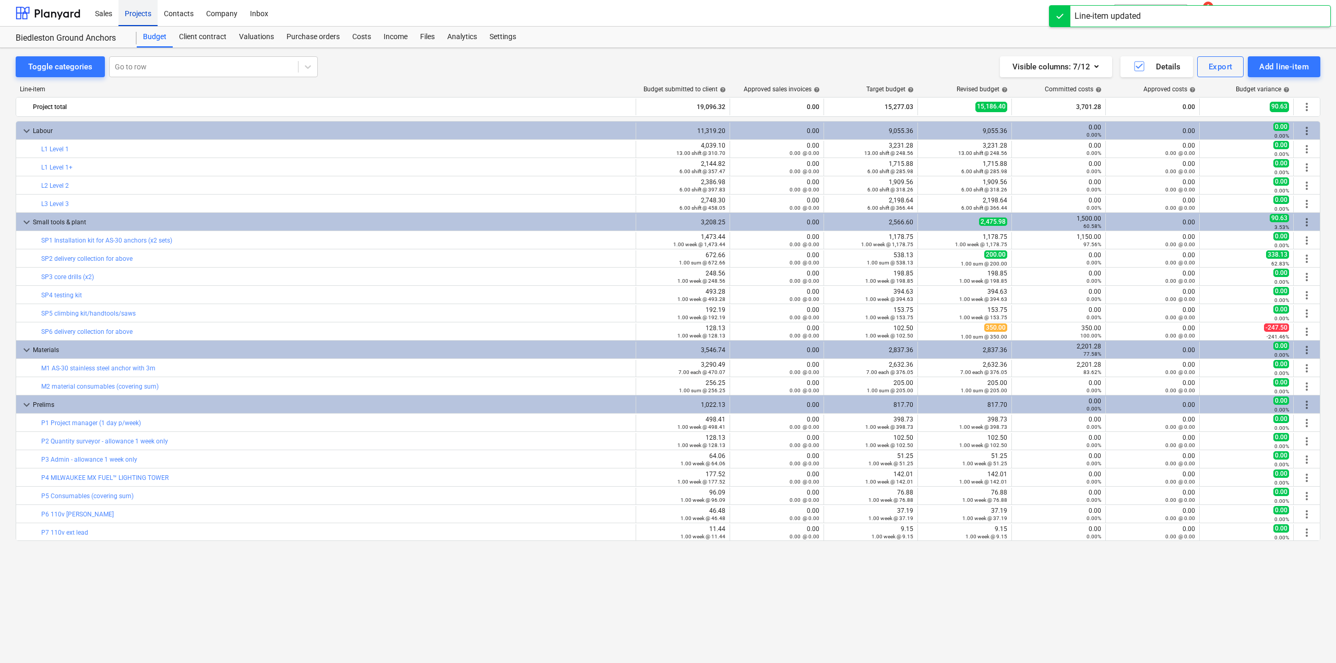
click at [141, 17] on div "Projects" at bounding box center [137, 12] width 39 height 27
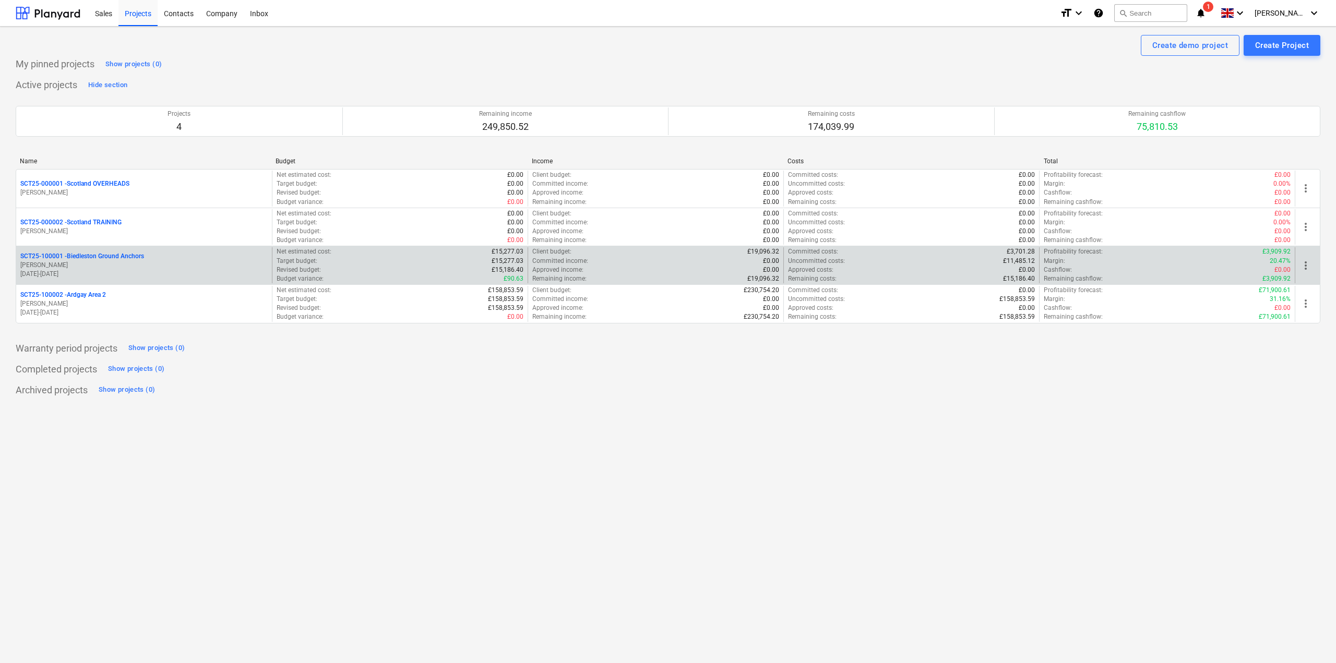
click at [76, 257] on p "SCT25-100001 - Biedleston Ground Anchors" at bounding box center [82, 256] width 124 height 9
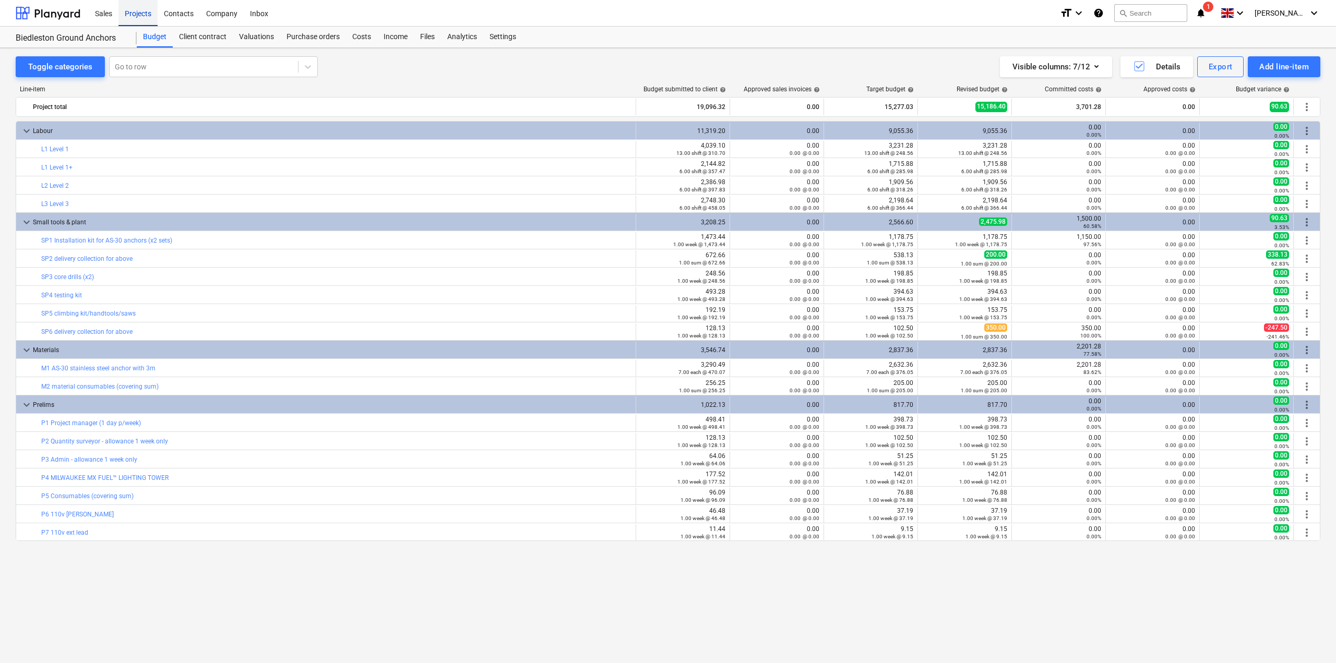
click at [136, 17] on div "Projects" at bounding box center [137, 12] width 39 height 27
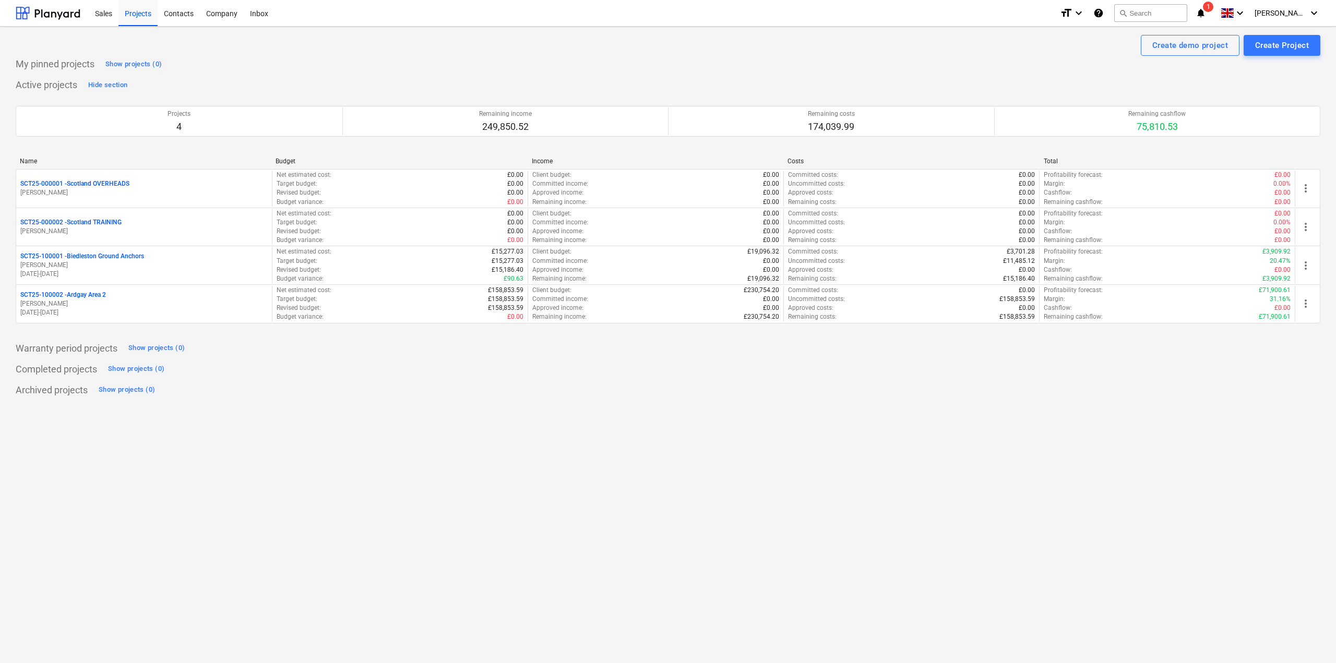
click at [1206, 16] on icon "notifications" at bounding box center [1201, 13] width 10 height 13
click at [1193, 99] on span "visibility_off" at bounding box center [1196, 99] width 13 height 13
click at [1194, 100] on span "visibility" at bounding box center [1196, 99] width 13 height 13
click at [1188, 72] on button "Mark all as read" at bounding box center [1187, 68] width 45 height 7
click at [1187, 68] on button "Mark all as read" at bounding box center [1187, 68] width 45 height 7
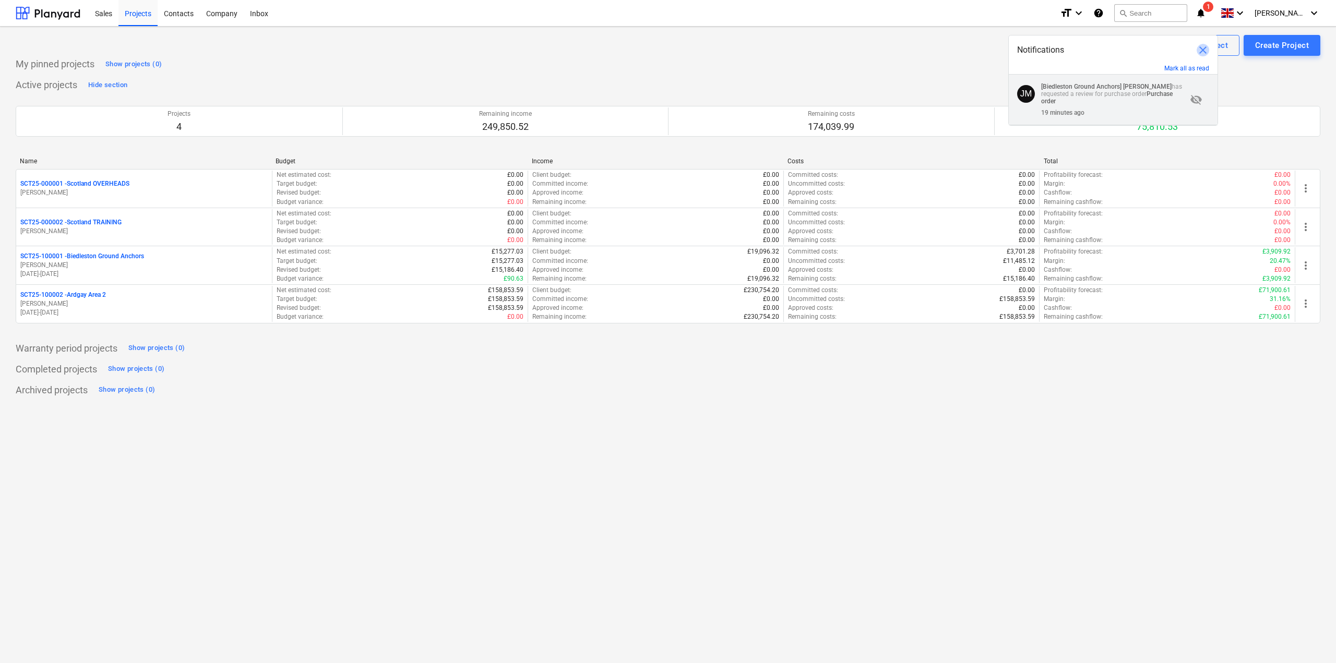
click at [1204, 53] on span "close" at bounding box center [1203, 50] width 13 height 13
click at [1000, 58] on div "My pinned projects Show projects (0)" at bounding box center [668, 64] width 1305 height 17
click at [1231, 13] on div "format_size keyboard_arrow_down help search Search notifications 1 keyboard_arr…" at bounding box center [1190, 13] width 260 height 26
click at [1206, 13] on icon "notifications" at bounding box center [1201, 13] width 10 height 13
click at [1094, 106] on div "19 minutes ago" at bounding box center [1114, 110] width 146 height 11
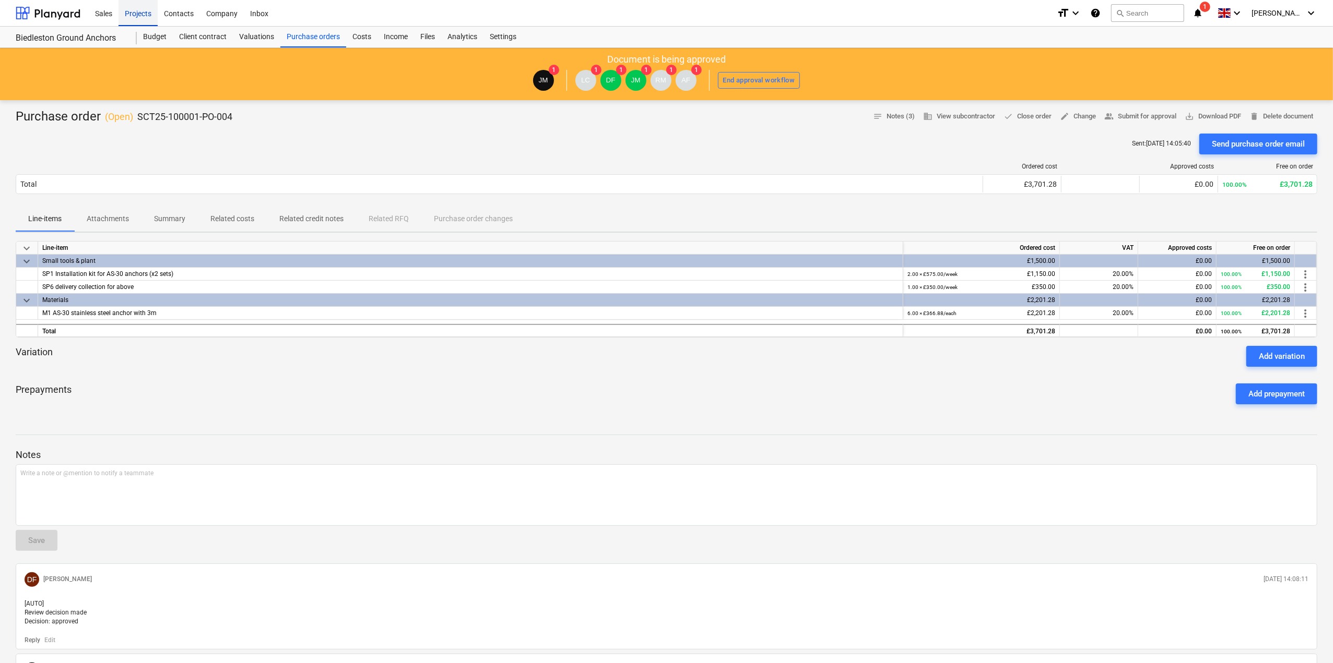
click at [139, 14] on div "Projects" at bounding box center [137, 12] width 39 height 27
